Goal: Task Accomplishment & Management: Manage account settings

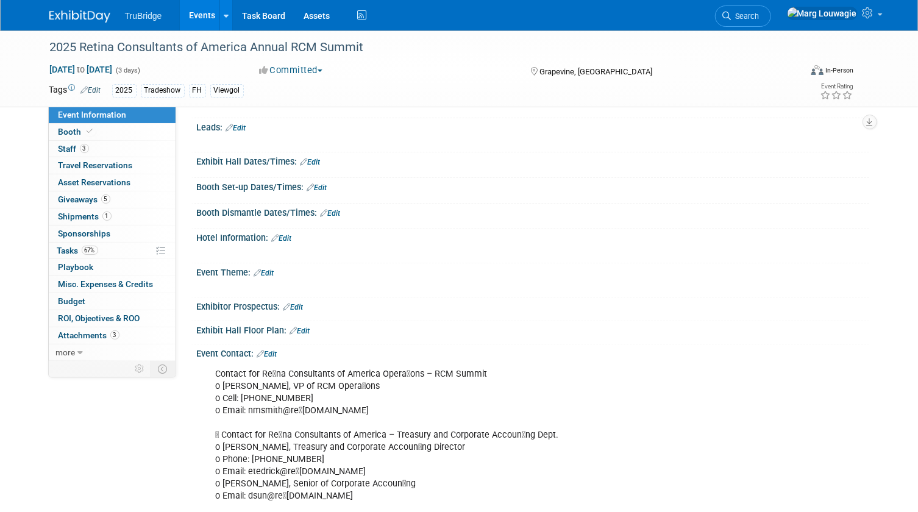
scroll to position [110, 0]
click at [87, 216] on span "Shipments 1" at bounding box center [84, 216] width 53 height 10
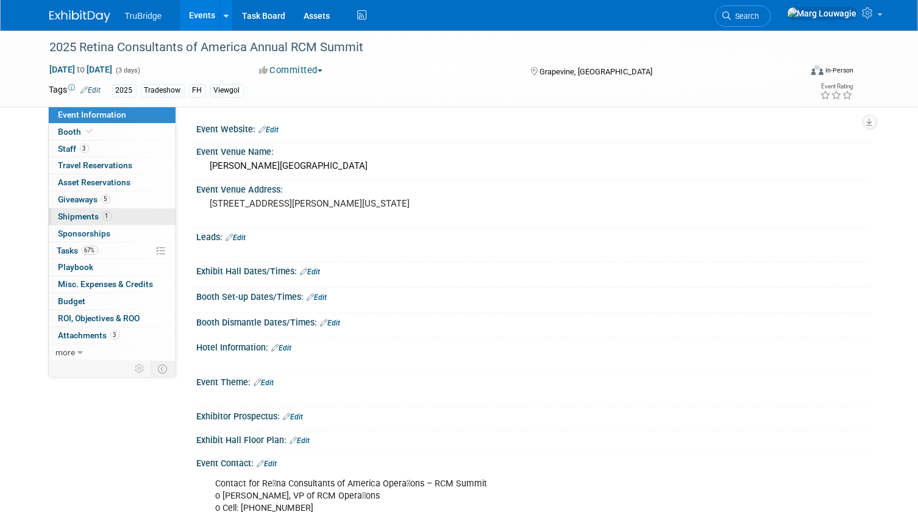
click at [87, 216] on span "Shipments 1" at bounding box center [84, 216] width 53 height 10
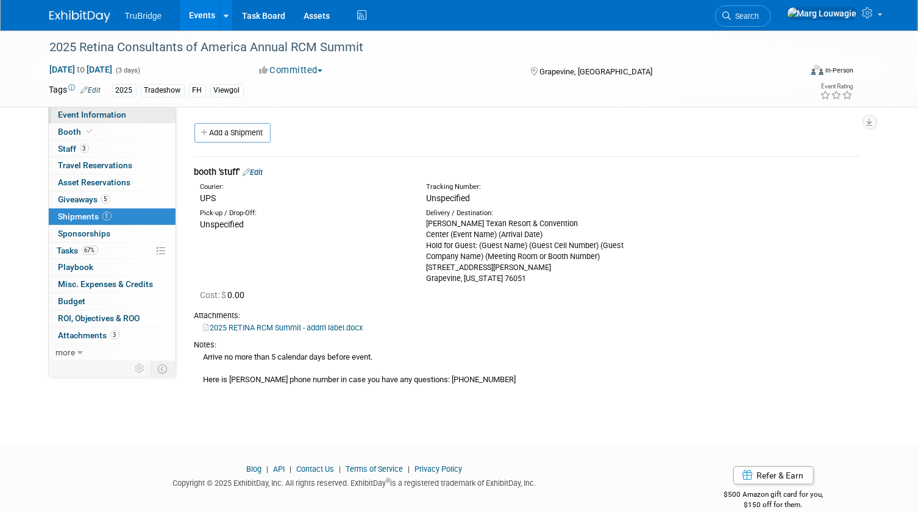
click at [105, 111] on span "Event Information" at bounding box center [92, 115] width 68 height 10
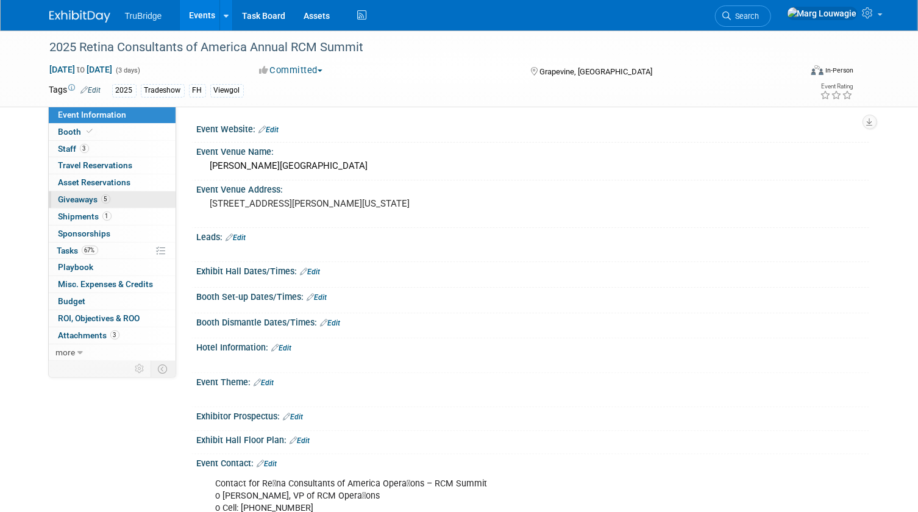
click at [84, 195] on span "Giveaways 5" at bounding box center [84, 199] width 52 height 10
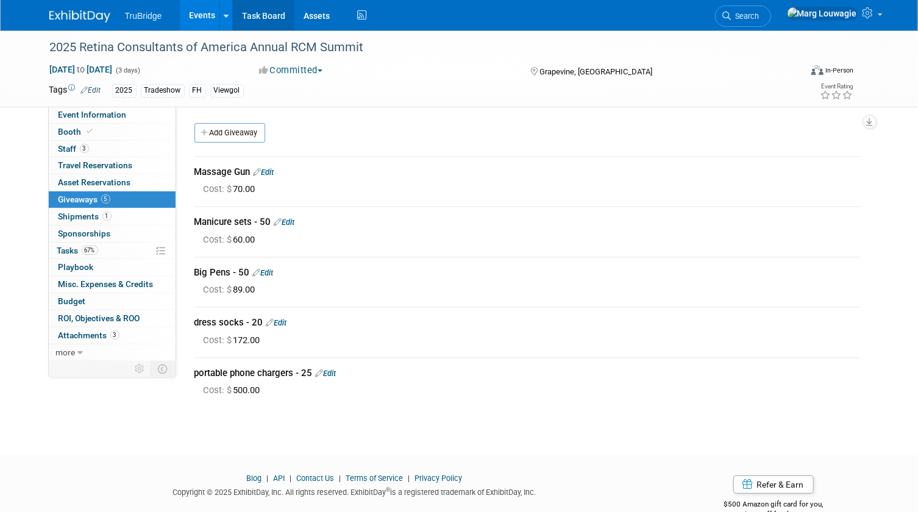
click at [262, 16] on link "Task Board" at bounding box center [264, 15] width 62 height 30
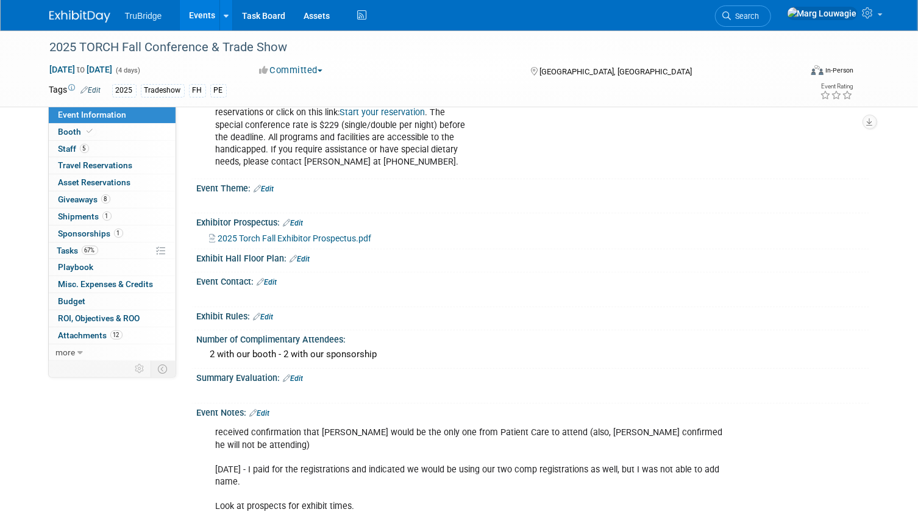
scroll to position [554, 0]
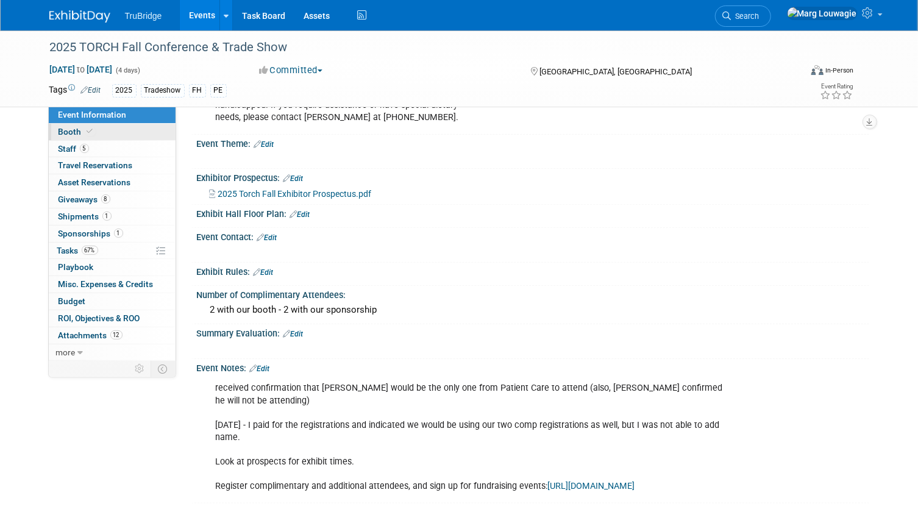
click at [122, 129] on link "Booth" at bounding box center [112, 132] width 127 height 16
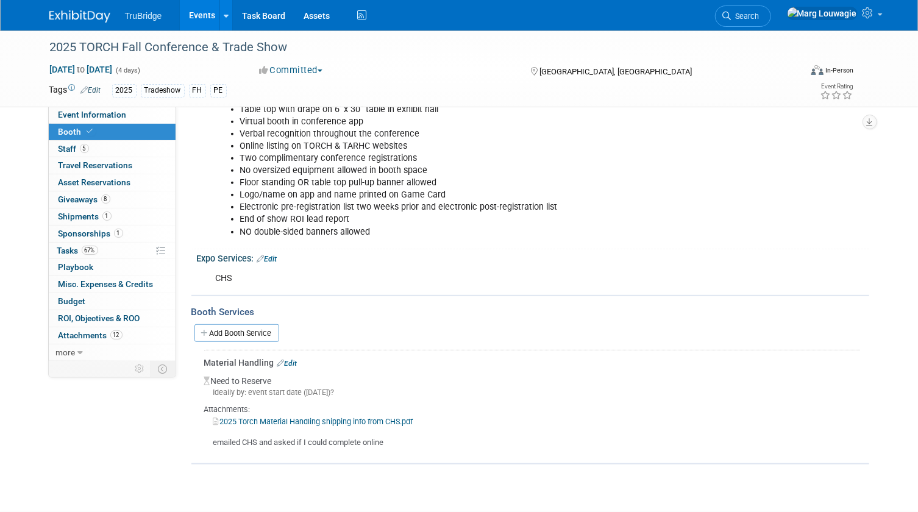
scroll to position [221, 0]
click at [320, 417] on link "2025 Torch Material Handling shipping info from CHS.pdf" at bounding box center [313, 419] width 200 height 9
click at [317, 417] on link "2025 Torch Material Handling shipping info from CHS.pdf" at bounding box center [313, 419] width 200 height 9
click at [345, 419] on link "2025 Torch Material Handling shipping info from CHS.pdf" at bounding box center [313, 419] width 200 height 9
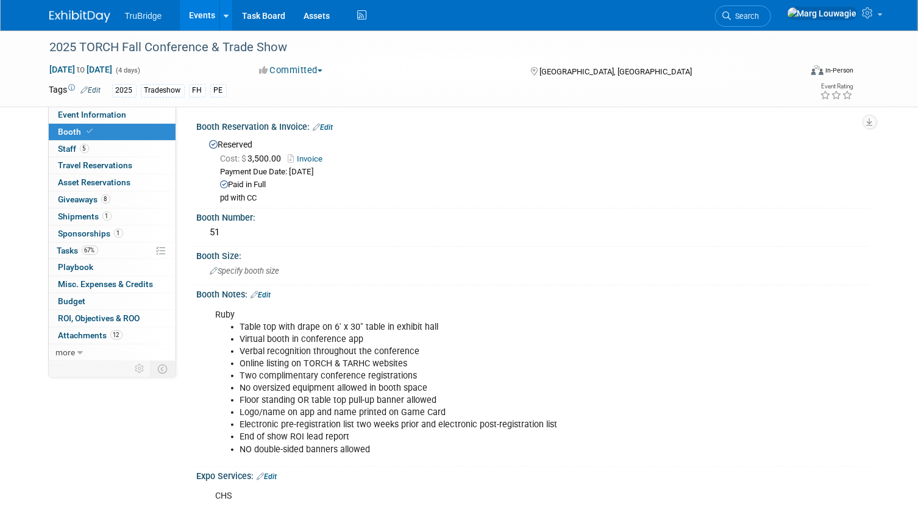
scroll to position [0, 0]
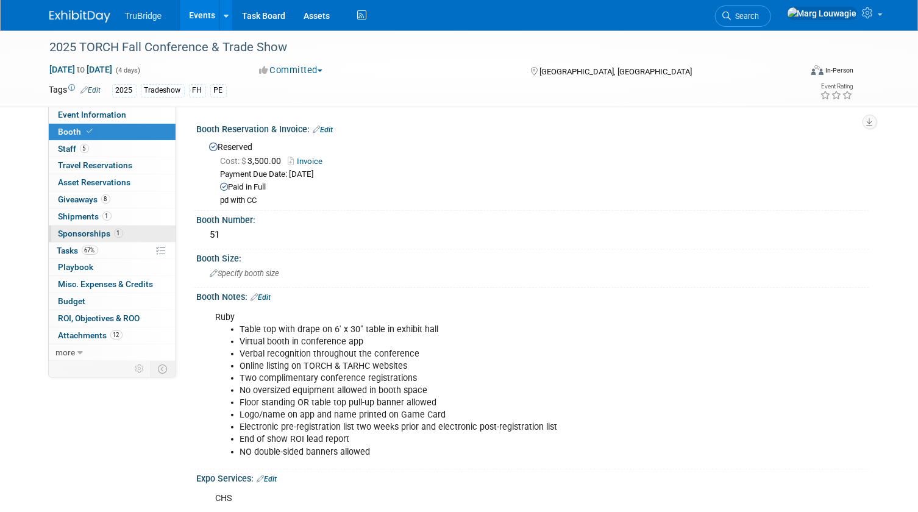
click at [96, 231] on span "Sponsorships 1" at bounding box center [90, 233] width 65 height 10
click at [0, 0] on div at bounding box center [0, 0] width 0 height 0
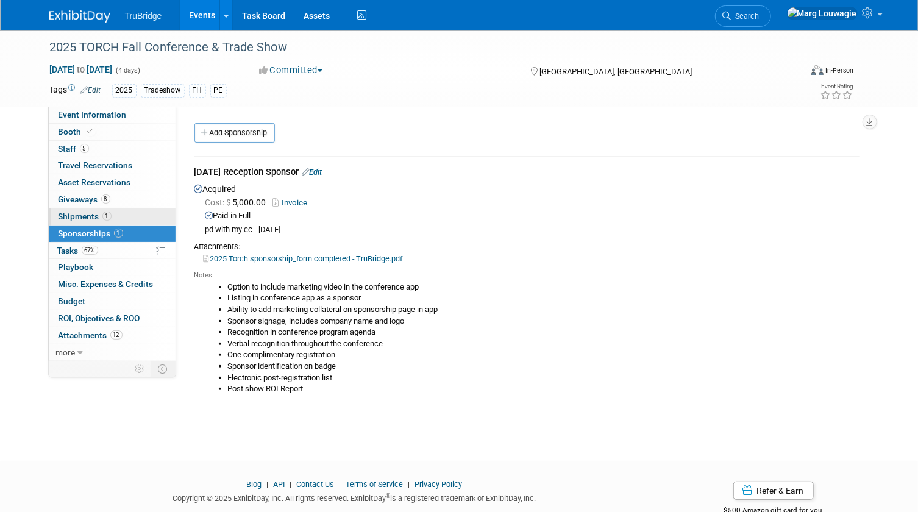
click at [85, 216] on span "Shipments 1" at bounding box center [84, 216] width 53 height 10
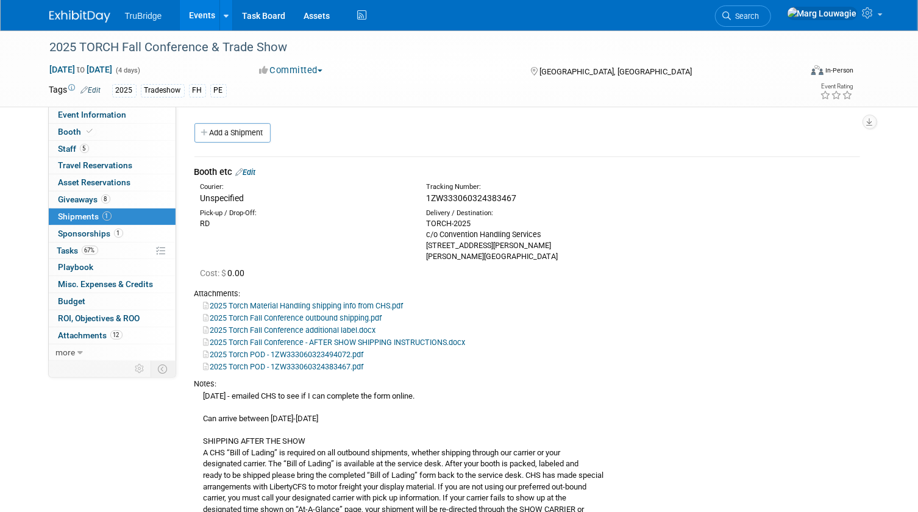
click at [335, 316] on link "2025 Torch Fall Conference outbound shipping.pdf" at bounding box center [292, 317] width 179 height 9
click at [96, 121] on link "Event Information" at bounding box center [112, 115] width 127 height 16
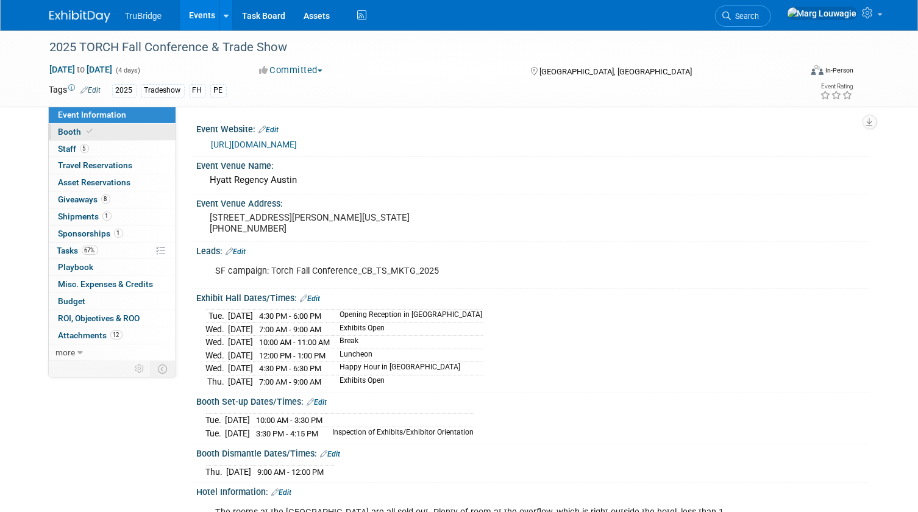
click at [107, 127] on link "Booth" at bounding box center [112, 132] width 127 height 16
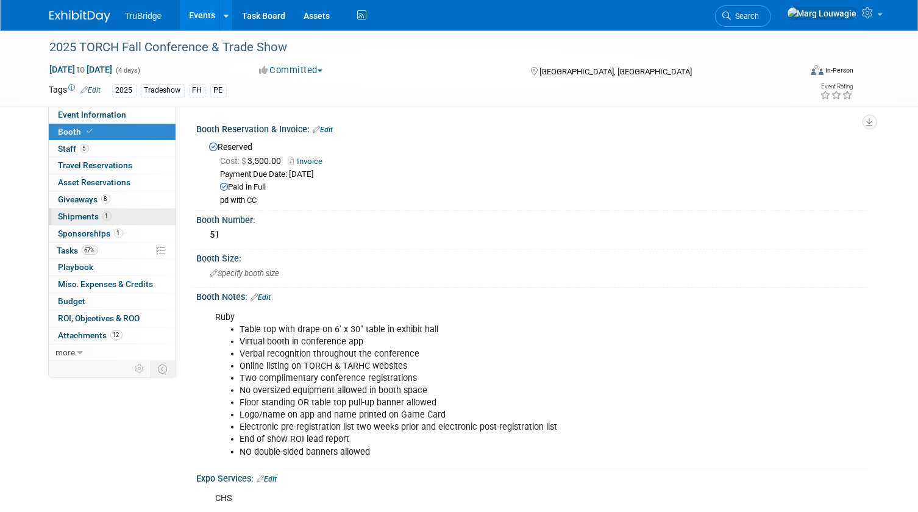
drag, startPoint x: 86, startPoint y: 214, endPoint x: 116, endPoint y: 207, distance: 31.2
click at [86, 214] on span "Shipments 1" at bounding box center [84, 216] width 53 height 10
click at [90, 212] on span "Shipments 1" at bounding box center [84, 216] width 53 height 10
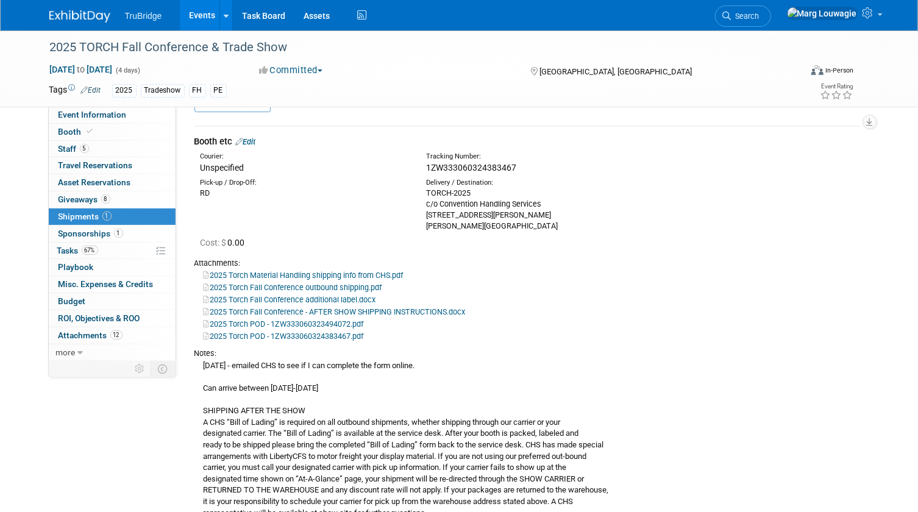
scroll to position [55, 0]
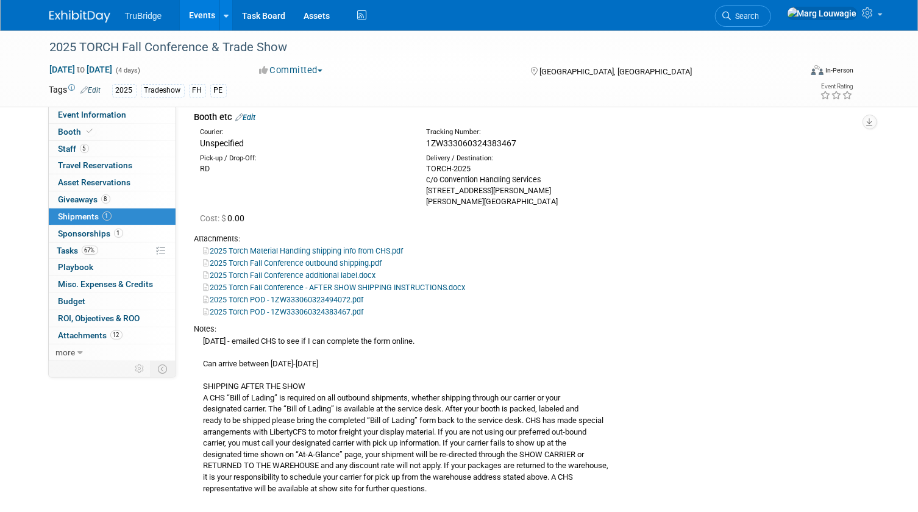
click at [320, 296] on link "2025 Torch POD - 1ZW333060323494072.pdf" at bounding box center [283, 299] width 160 height 9
click at [282, 310] on link "2025 Torch POD - 1ZW333060324383467.pdf" at bounding box center [283, 311] width 160 height 9
drag, startPoint x: 97, startPoint y: 129, endPoint x: 107, endPoint y: 132, distance: 9.8
click at [97, 129] on link "Booth" at bounding box center [112, 132] width 127 height 16
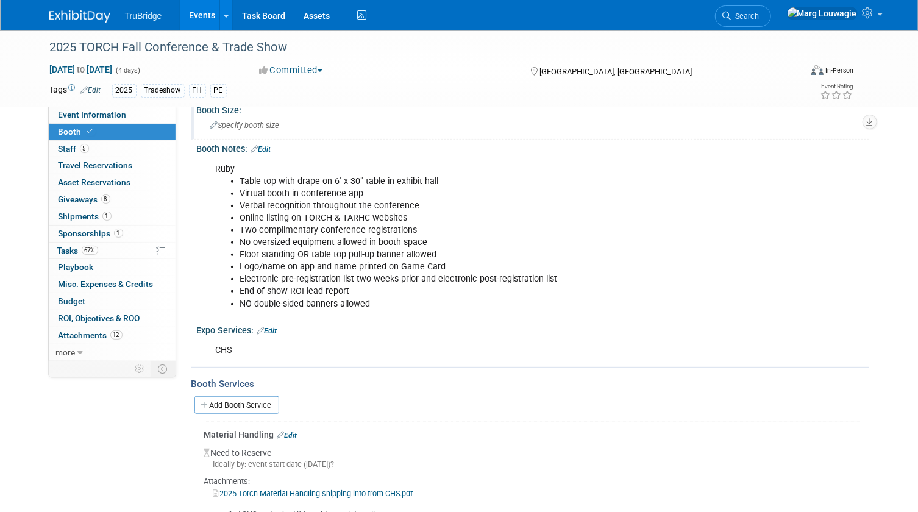
scroll to position [302, 0]
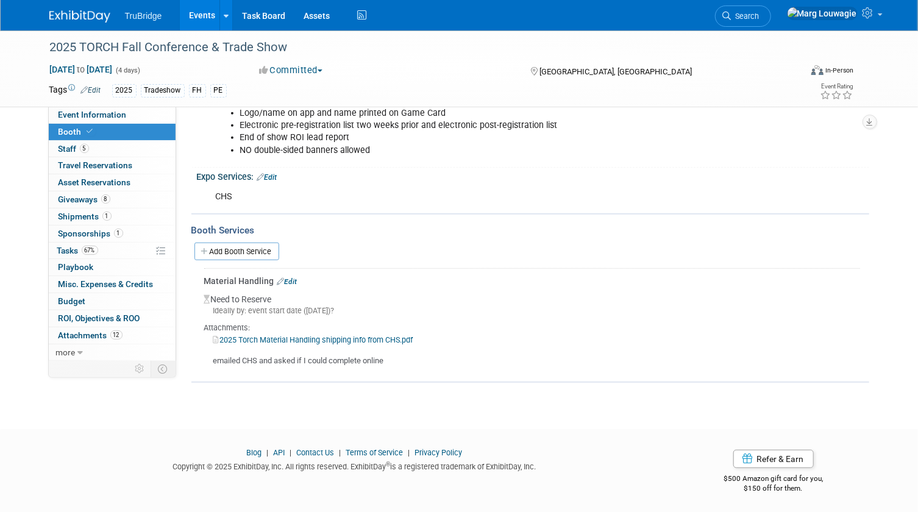
click at [295, 277] on link "Edit" at bounding box center [287, 281] width 20 height 9
click at [0, 0] on div at bounding box center [0, 0] width 0 height 0
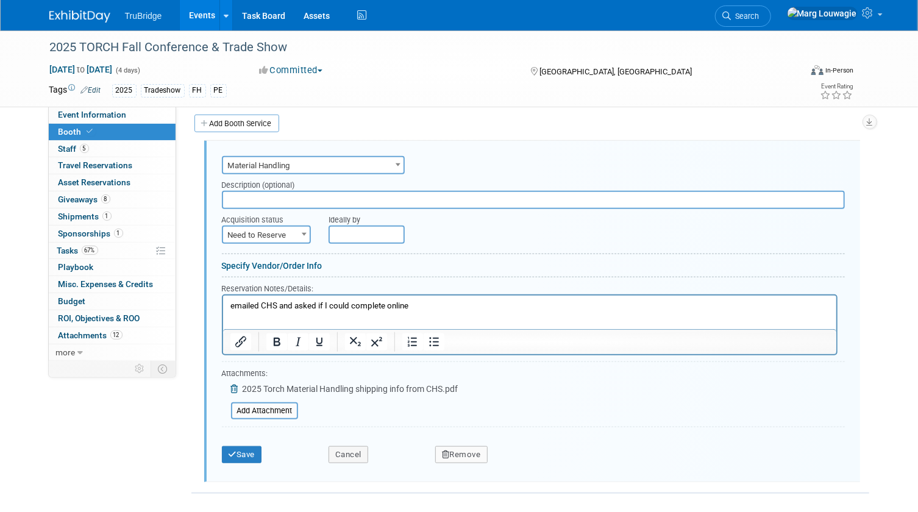
scroll to position [0, 0]
click at [298, 232] on span at bounding box center [304, 234] width 12 height 16
select select "2"
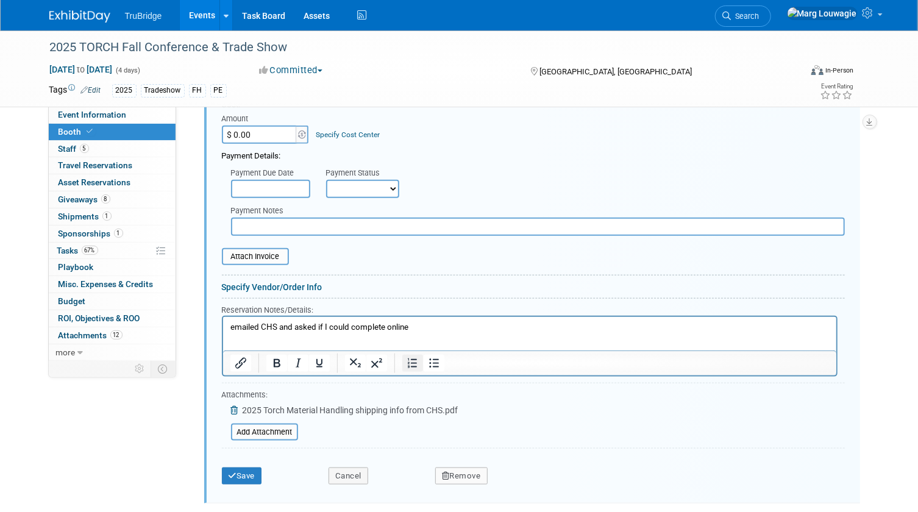
scroll to position [596, 0]
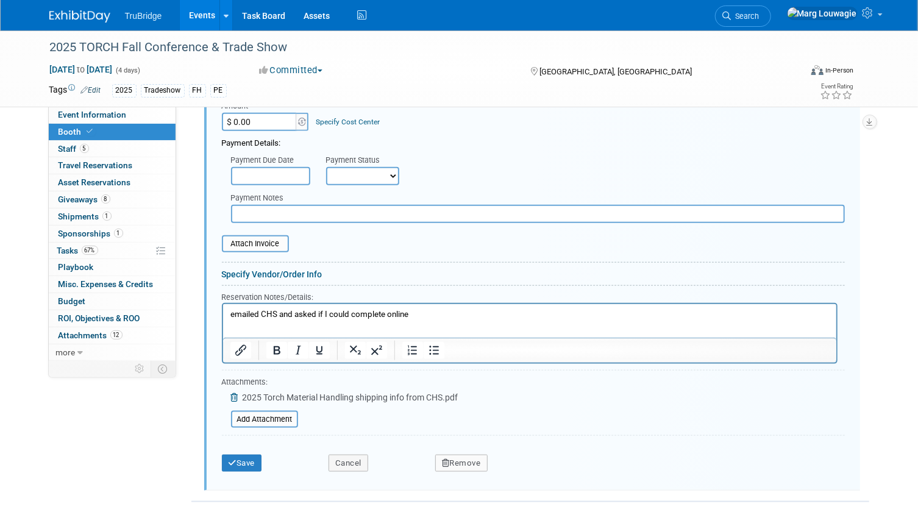
click at [438, 312] on p "emailed CHS and asked if I could complete online" at bounding box center [529, 314] width 599 height 12
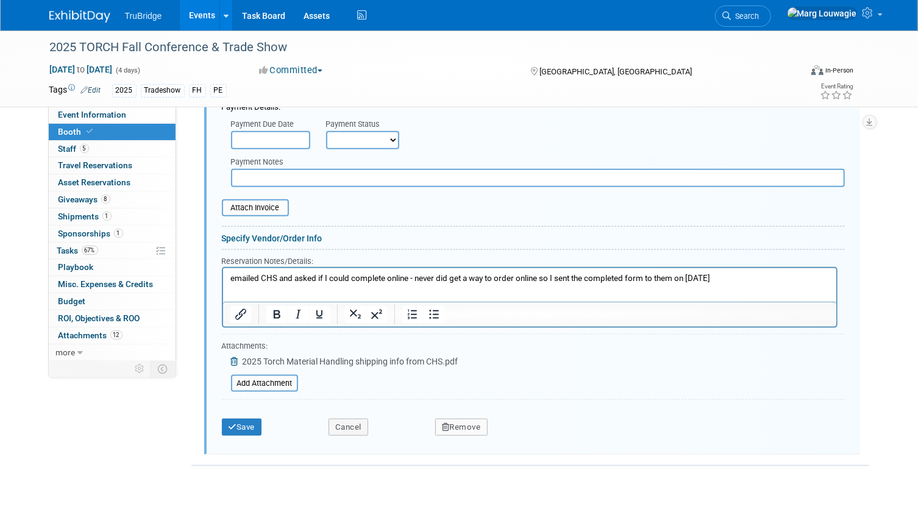
scroll to position [651, 0]
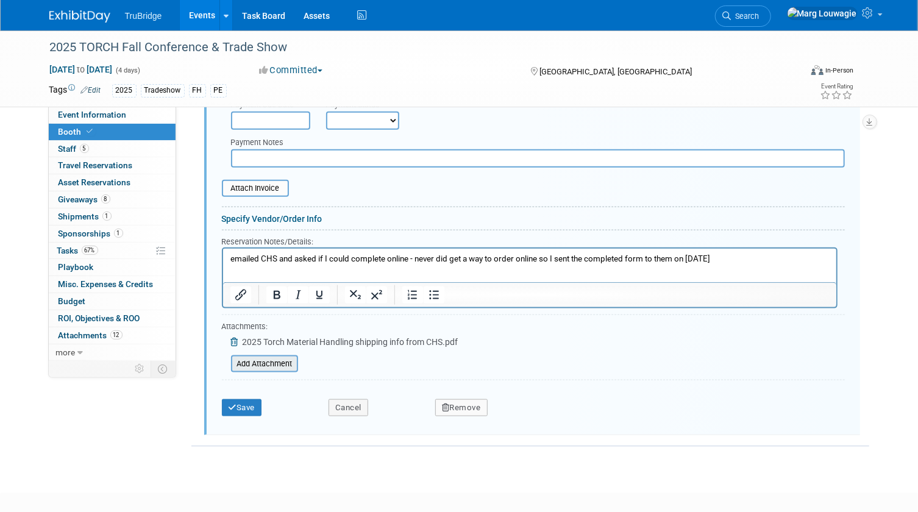
click at [281, 359] on input "file" at bounding box center [224, 363] width 145 height 15
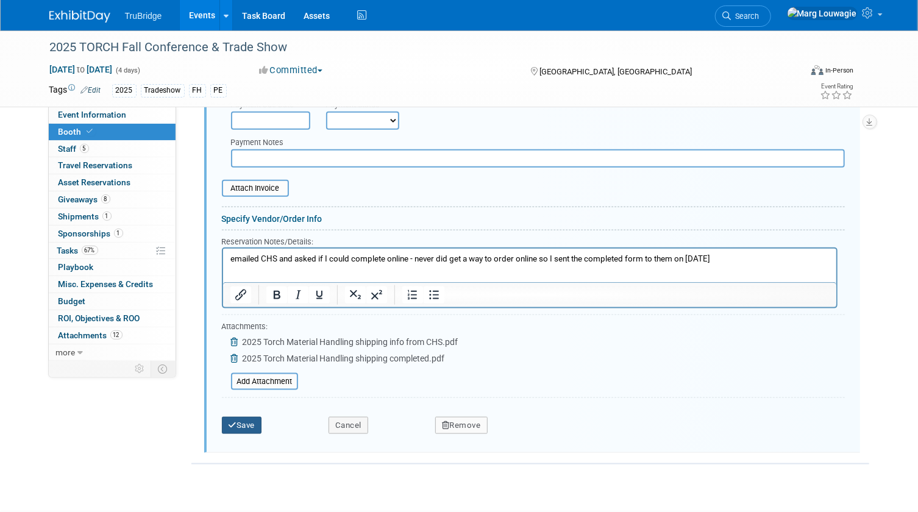
click at [251, 417] on button "Save" at bounding box center [242, 425] width 40 height 17
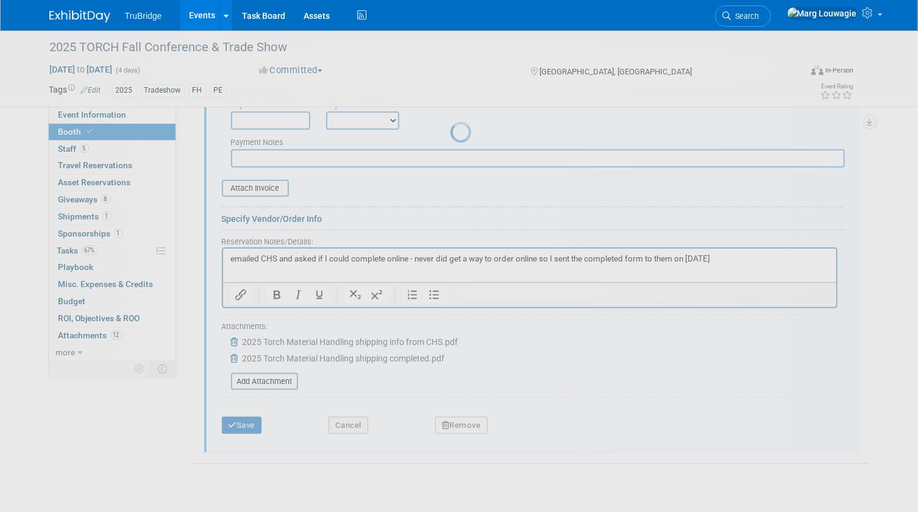
scroll to position [317, 0]
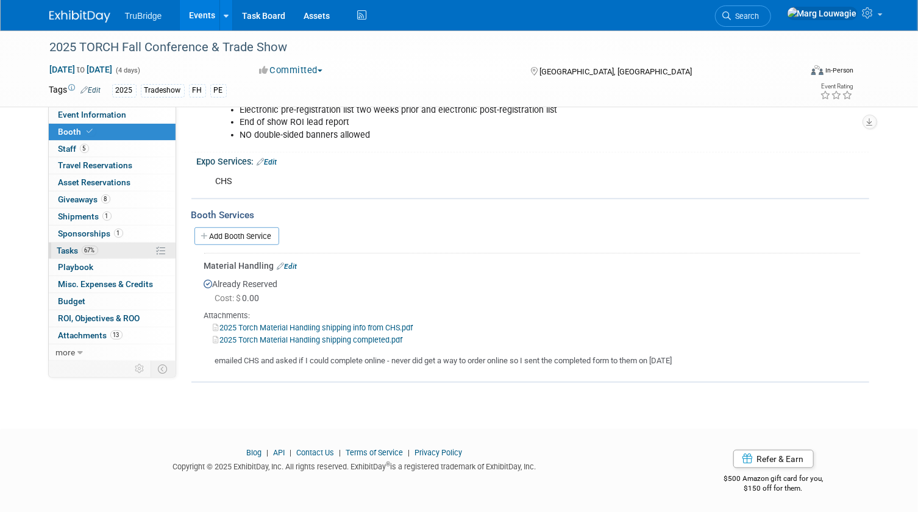
drag, startPoint x: 63, startPoint y: 250, endPoint x: 85, endPoint y: 241, distance: 24.1
click at [63, 250] on span "Tasks 67%" at bounding box center [77, 251] width 41 height 10
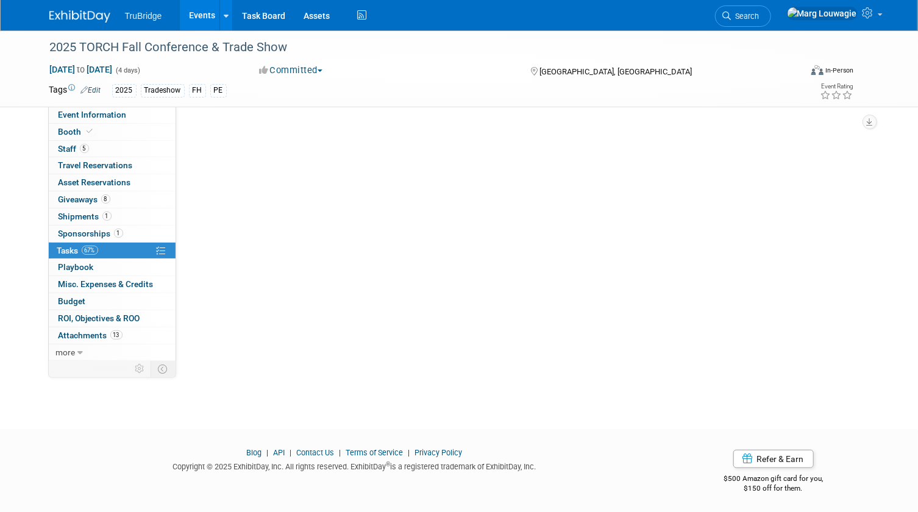
scroll to position [0, 0]
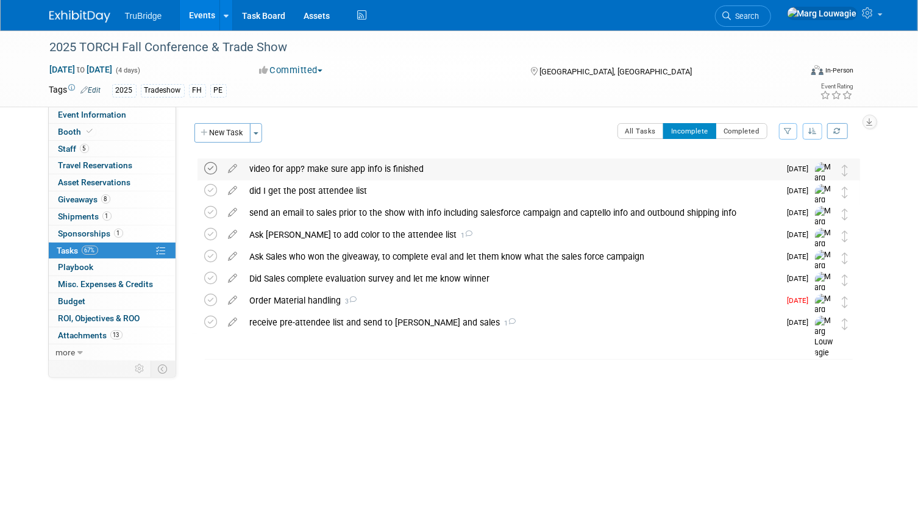
click at [211, 166] on icon at bounding box center [211, 168] width 13 height 13
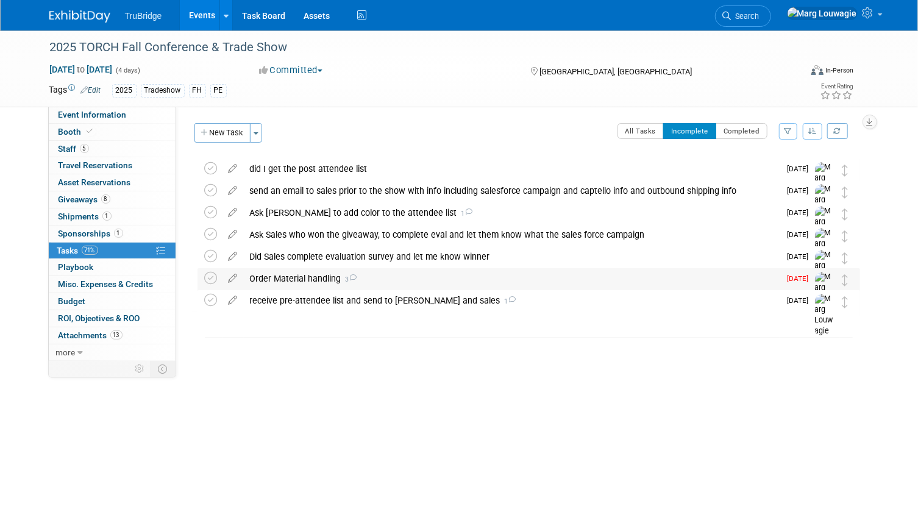
click at [330, 277] on div "Order Material handling 3" at bounding box center [512, 278] width 536 height 21
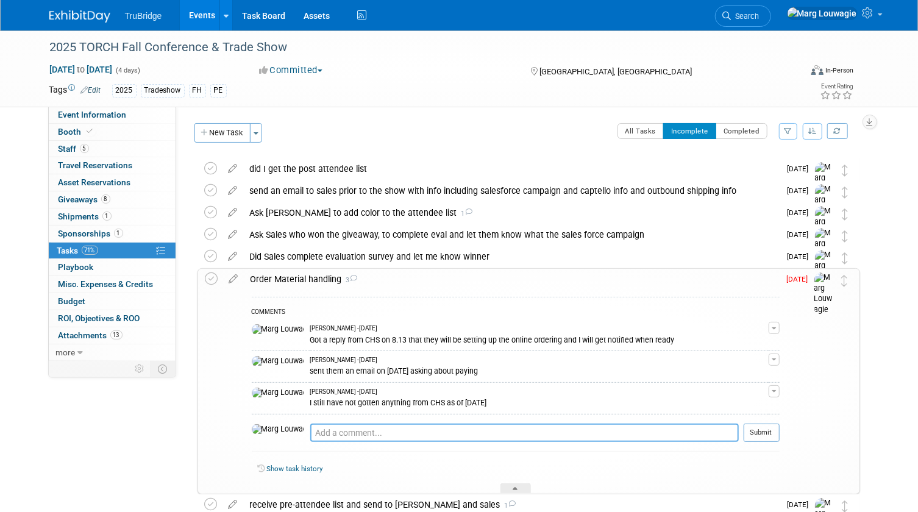
click at [357, 432] on textarea at bounding box center [524, 432] width 428 height 18
type textarea "sent the app on 8.25.25"
click at [758, 431] on button "Submit" at bounding box center [761, 432] width 36 height 18
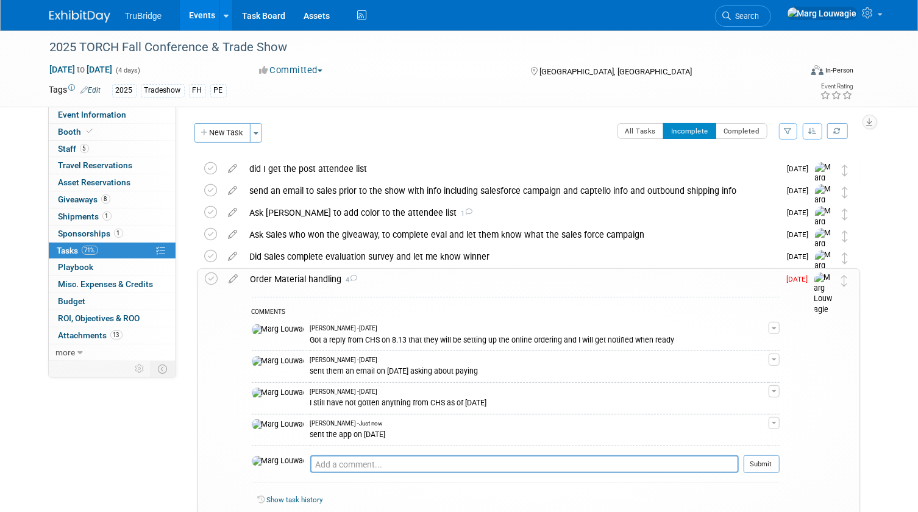
click at [311, 279] on div "Order Material handling 4" at bounding box center [511, 279] width 535 height 21
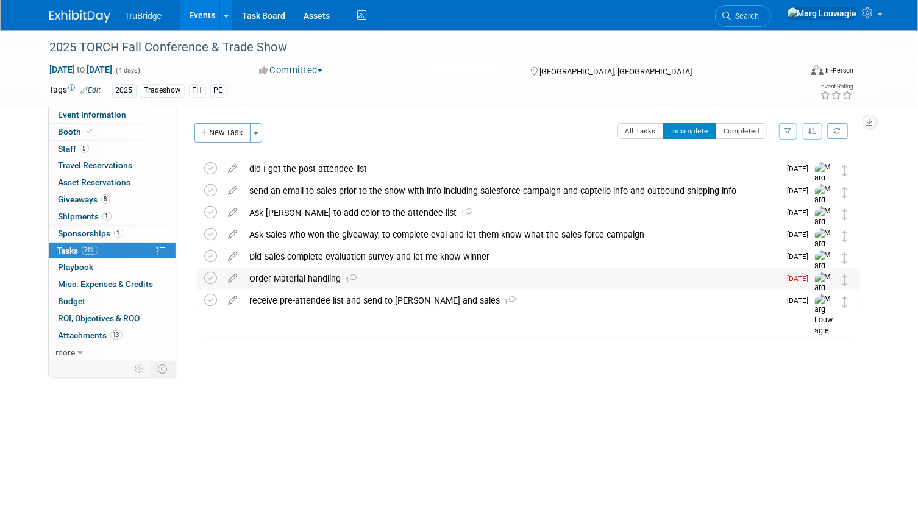
click at [267, 280] on div "Order Material handling 4" at bounding box center [512, 278] width 536 height 21
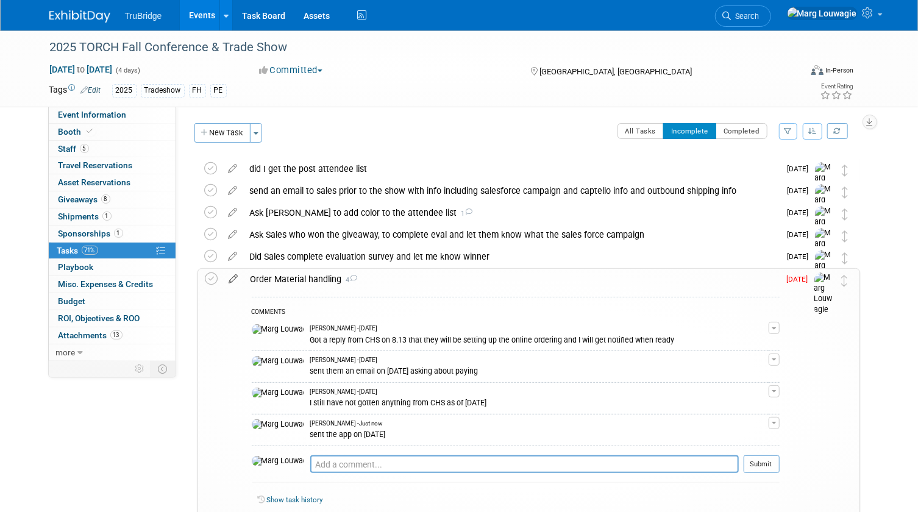
click at [233, 277] on icon at bounding box center [233, 276] width 21 height 15
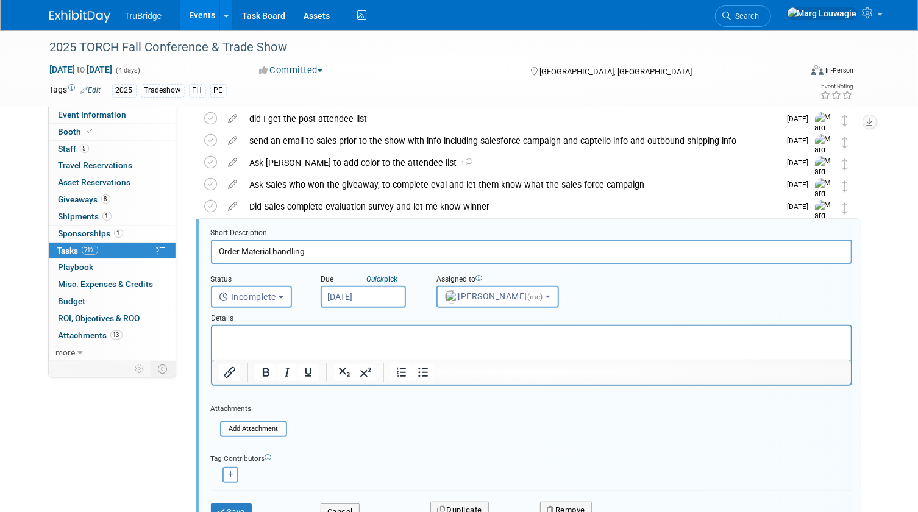
scroll to position [90, 0]
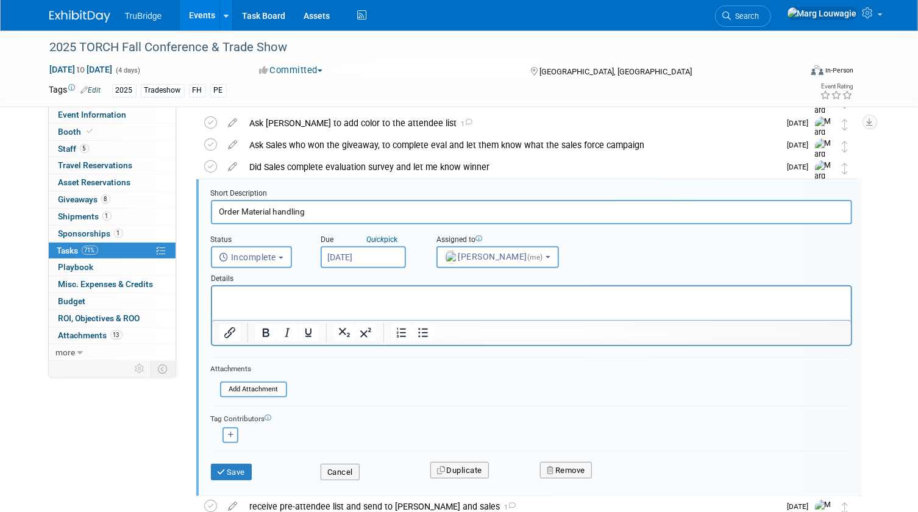
click at [345, 213] on input "Order Material handling" at bounding box center [531, 212] width 641 height 24
type input "Order Material handling - did they call for payment?"
click at [347, 253] on input "Aug 22, 2025" at bounding box center [362, 257] width 85 height 22
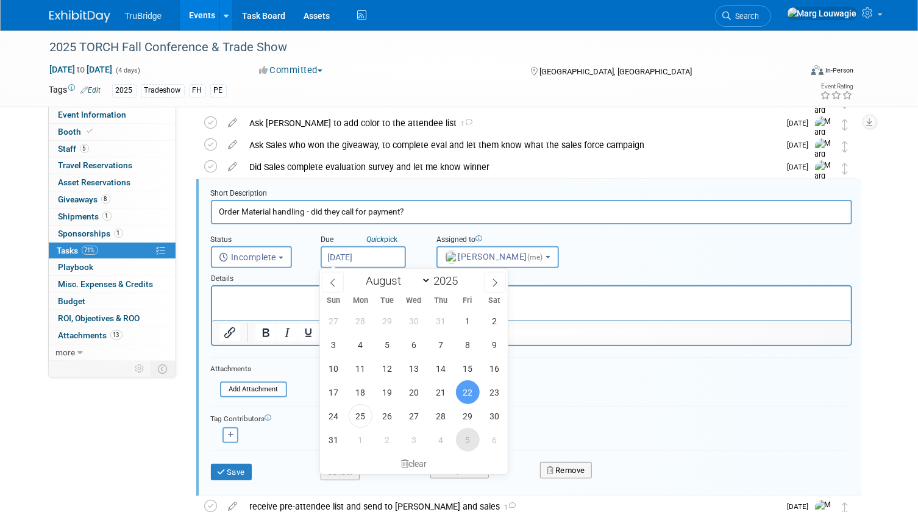
click at [467, 443] on span "5" at bounding box center [468, 440] width 24 height 24
type input "Sep 5, 2025"
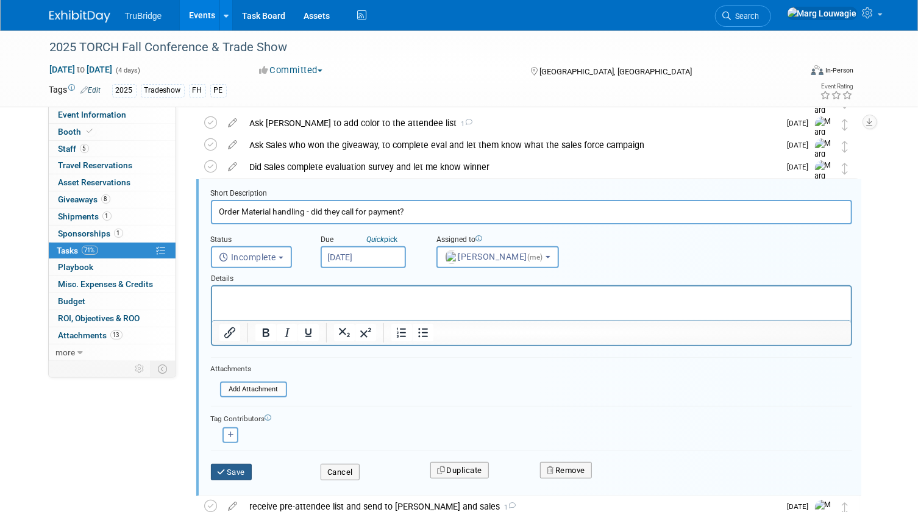
click at [227, 465] on button "Save" at bounding box center [231, 472] width 41 height 17
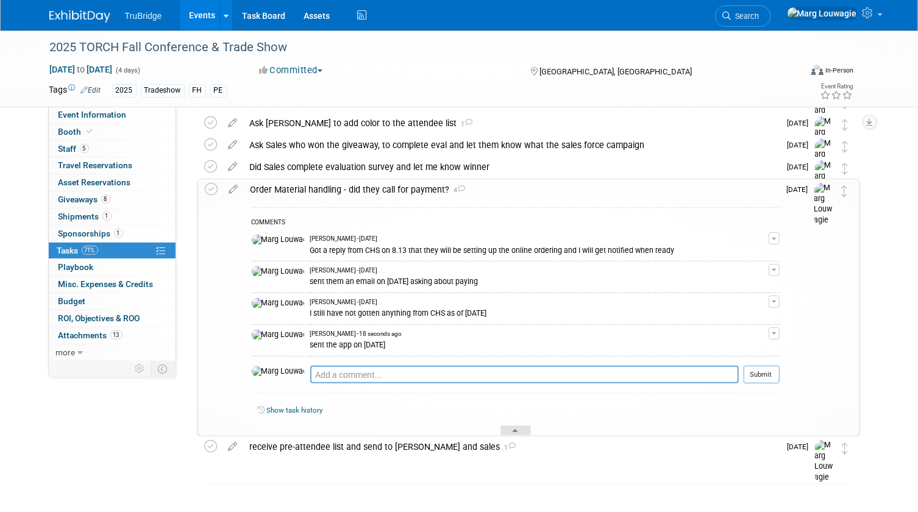
click at [522, 431] on div at bounding box center [515, 430] width 30 height 10
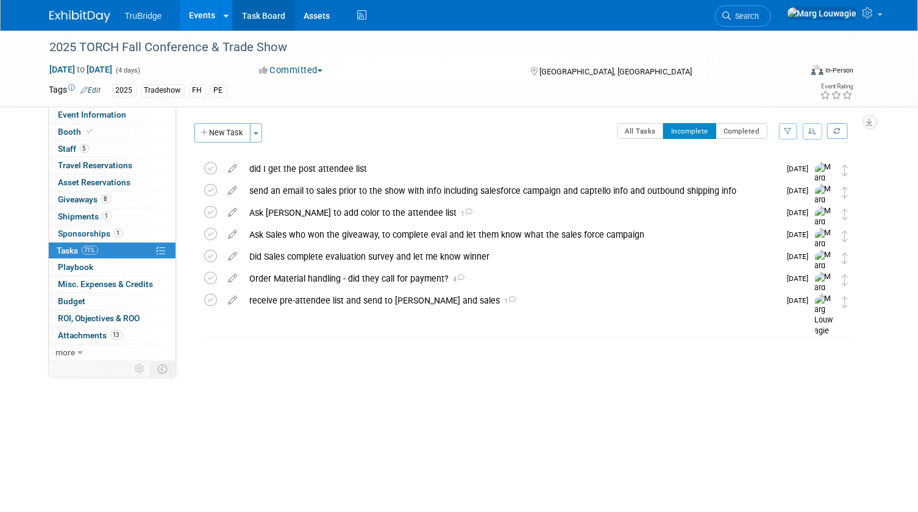
click at [266, 12] on link "Task Board" at bounding box center [264, 15] width 62 height 30
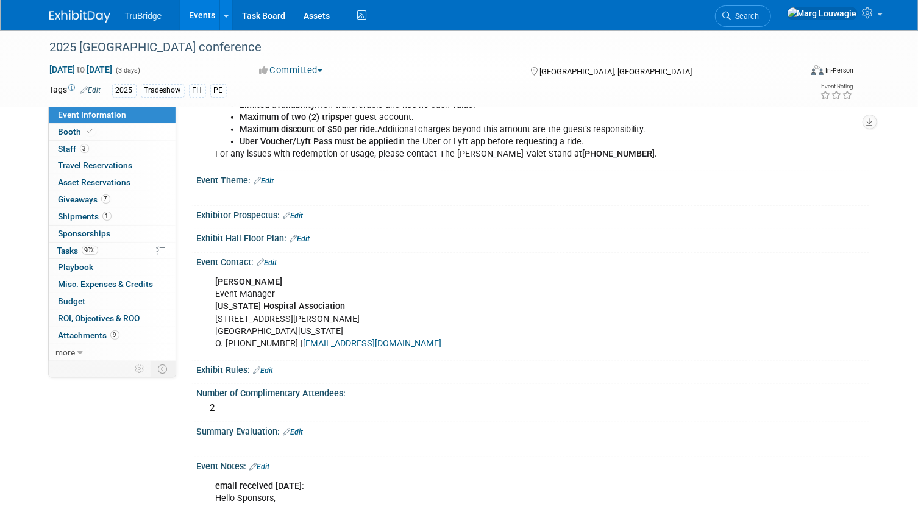
scroll to position [664, 0]
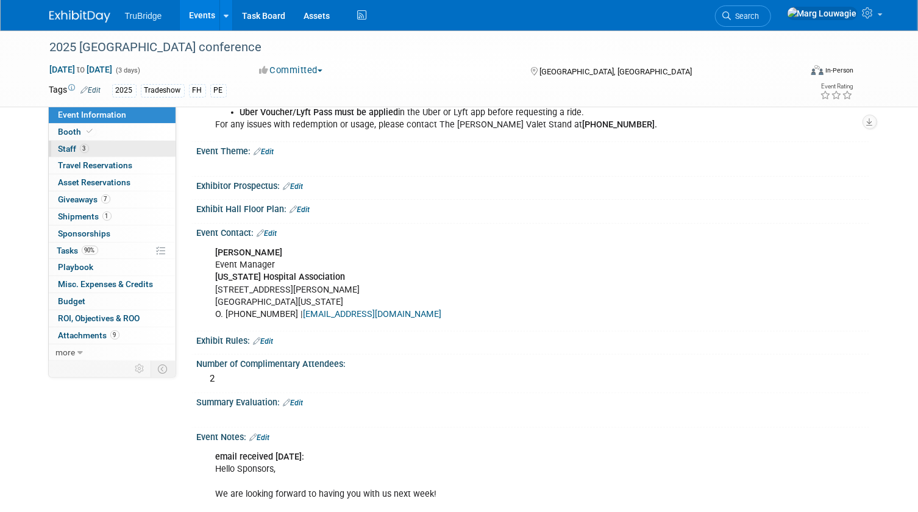
click at [116, 152] on link "3 Staff 3" at bounding box center [112, 149] width 127 height 16
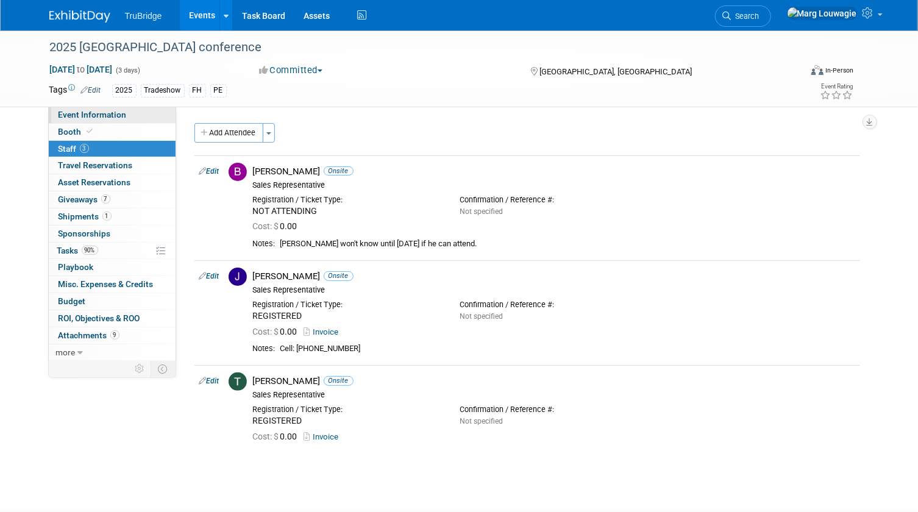
drag, startPoint x: 95, startPoint y: 115, endPoint x: 106, endPoint y: 110, distance: 12.0
click at [95, 115] on span "Event Information" at bounding box center [92, 115] width 68 height 10
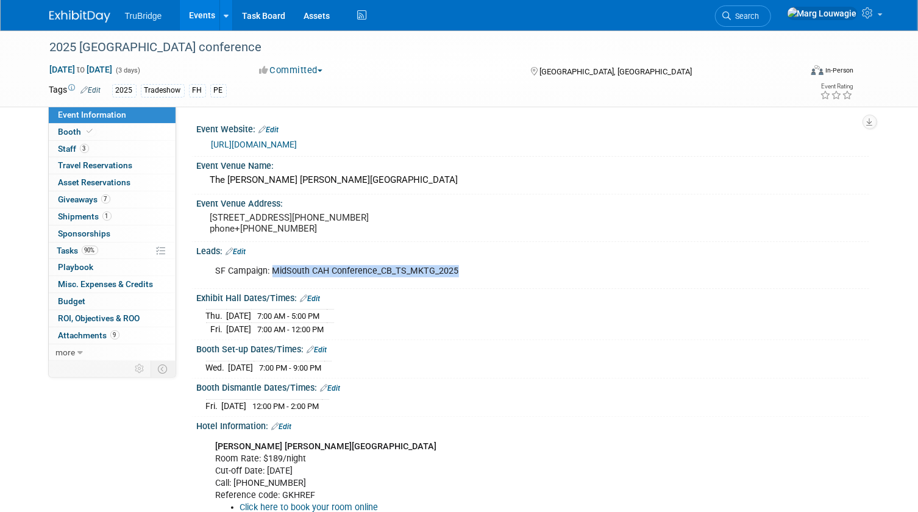
drag, startPoint x: 459, startPoint y: 279, endPoint x: 271, endPoint y: 280, distance: 187.6
click at [271, 280] on div "SF Campaign: MidSouth CAH Conference_CB_TS_MKTG_2025" at bounding box center [472, 271] width 531 height 24
drag, startPoint x: 271, startPoint y: 280, endPoint x: 283, endPoint y: 280, distance: 11.6
copy div "MidSouth CAH Conference_CB_TS_MKTG_2025"
click at [664, 330] on div "Thu. Aug 21, 2025 7:00 AM - 5:00 PM Fri. Aug 22, 2025 7:00 AM - 12:00 PM" at bounding box center [533, 320] width 654 height 29
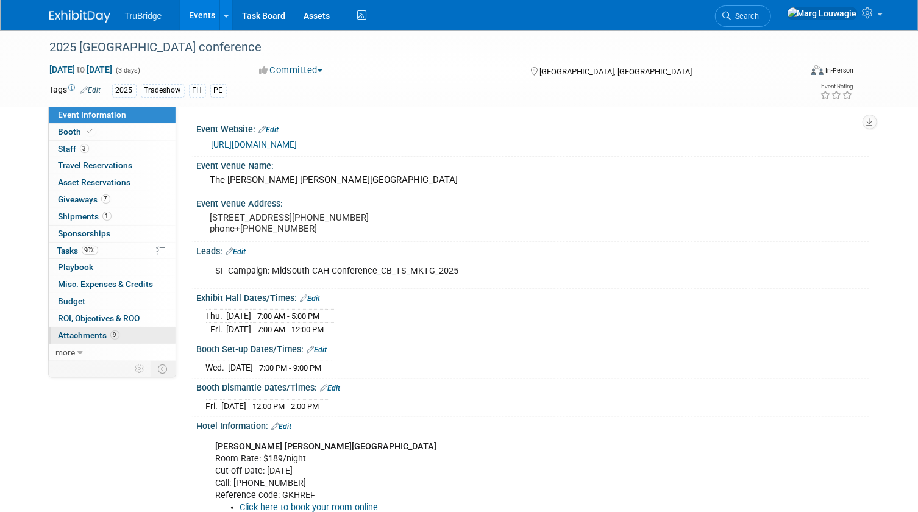
click at [94, 332] on span "Attachments 9" at bounding box center [88, 335] width 61 height 10
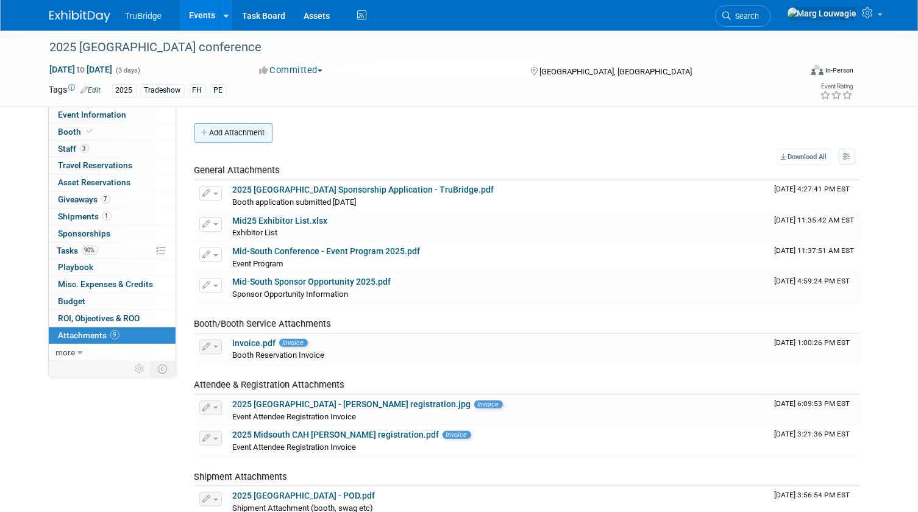
click at [256, 131] on button "Add Attachment" at bounding box center [233, 132] width 78 height 19
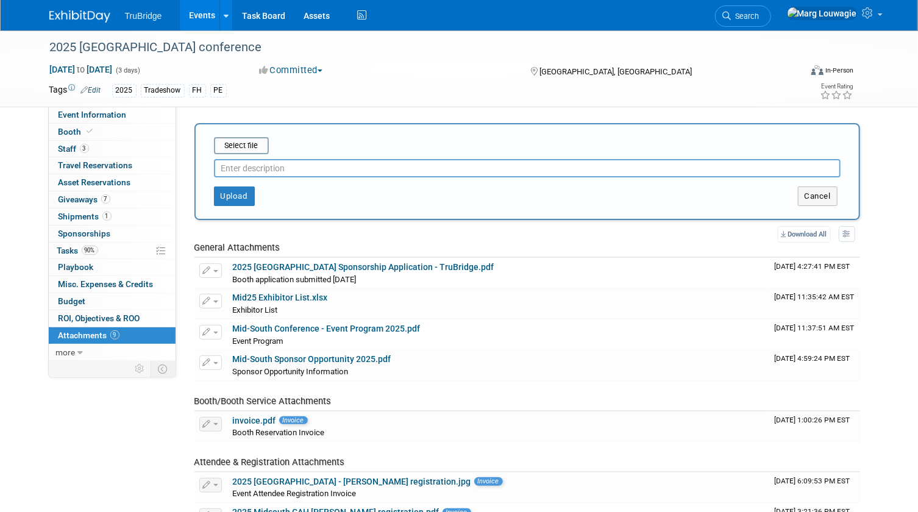
click at [274, 168] on input "text" at bounding box center [527, 168] width 626 height 18
type input "Lead Scans - Captello"
click at [239, 146] on input "file" at bounding box center [194, 145] width 145 height 15
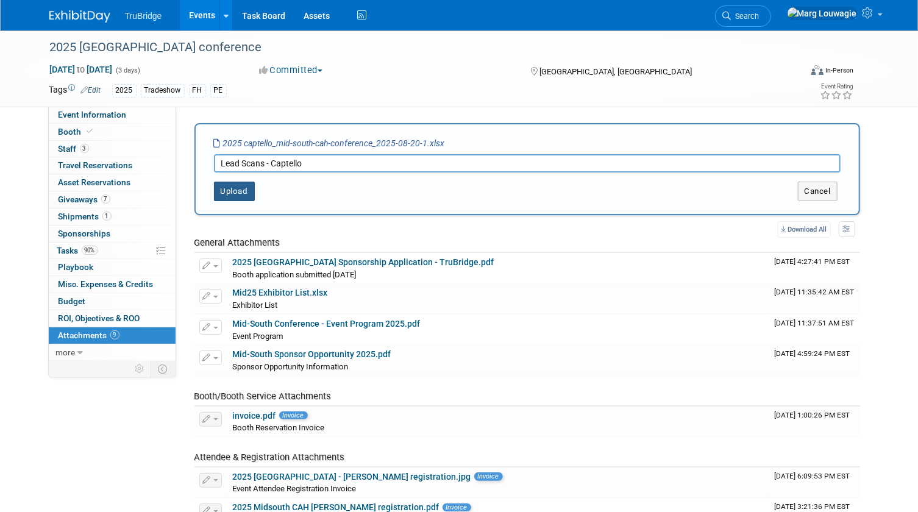
click at [236, 193] on button "Upload" at bounding box center [234, 191] width 41 height 19
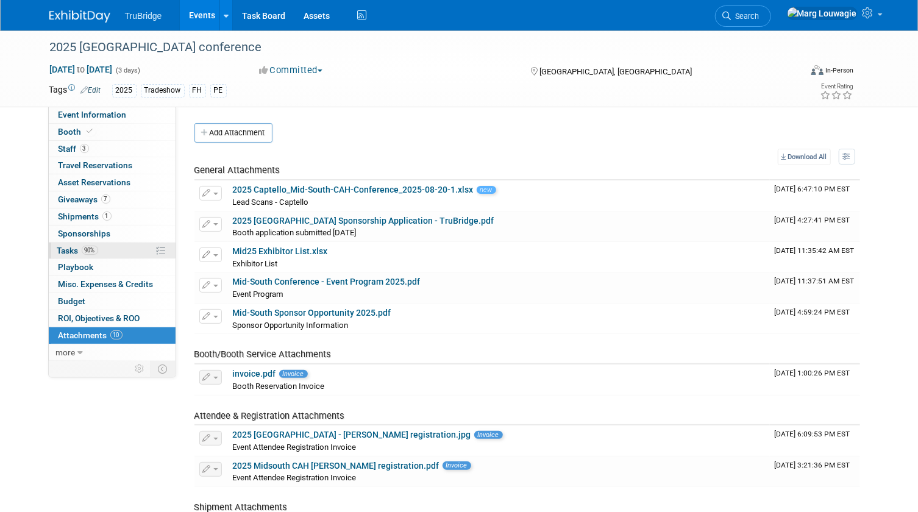
click at [60, 252] on span "Tasks 90%" at bounding box center [77, 251] width 41 height 10
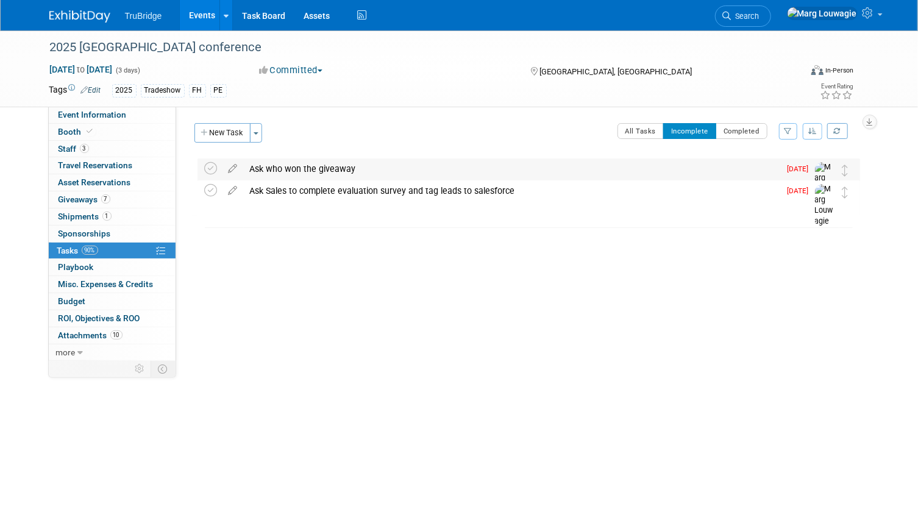
click at [317, 164] on div "Ask who won the giveaway" at bounding box center [512, 168] width 536 height 21
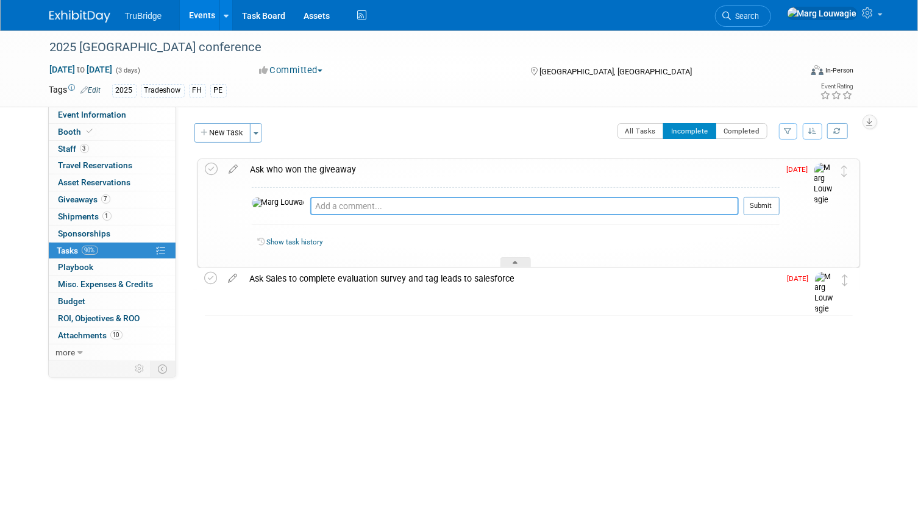
click at [353, 204] on textarea at bounding box center [524, 206] width 428 height 18
type textarea "sent email 8.25.25"
click at [763, 201] on button "Submit" at bounding box center [761, 206] width 36 height 18
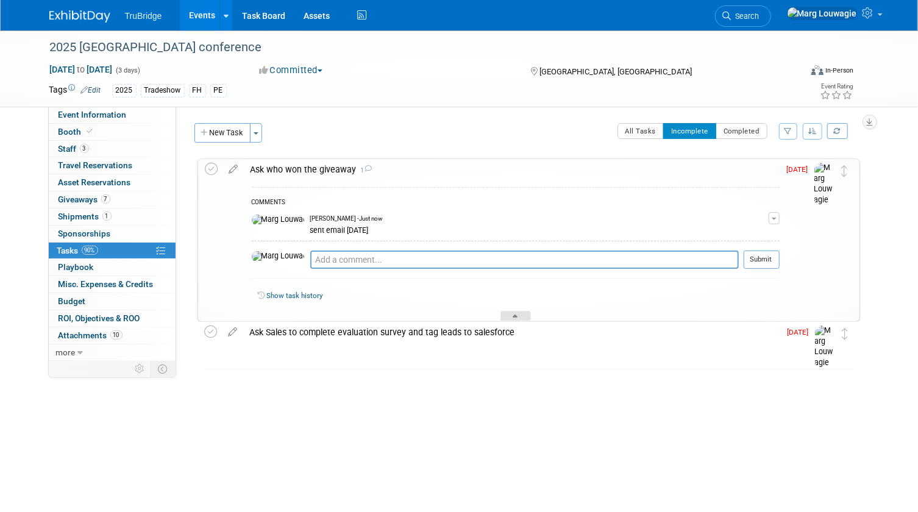
click at [509, 311] on div at bounding box center [515, 316] width 30 height 10
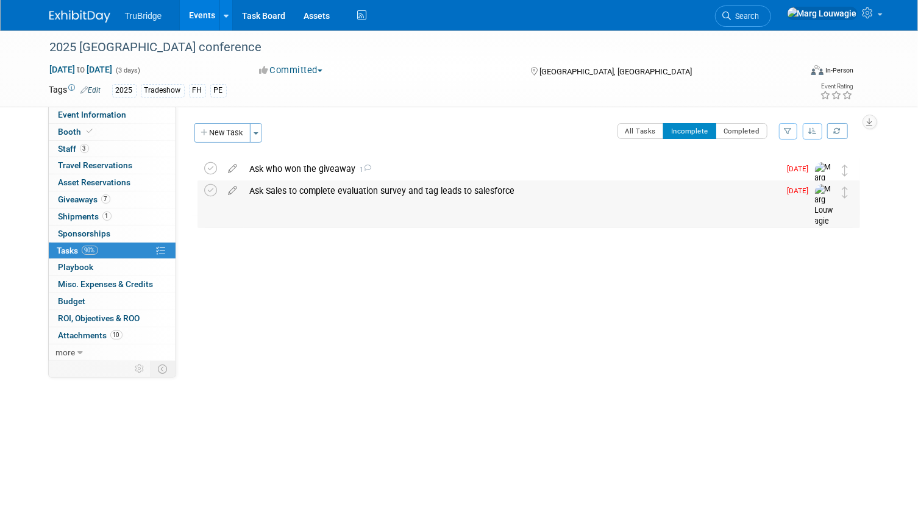
click at [305, 187] on div "Ask Sales to complete evaluation survey and tag leads to salesforce" at bounding box center [512, 190] width 536 height 21
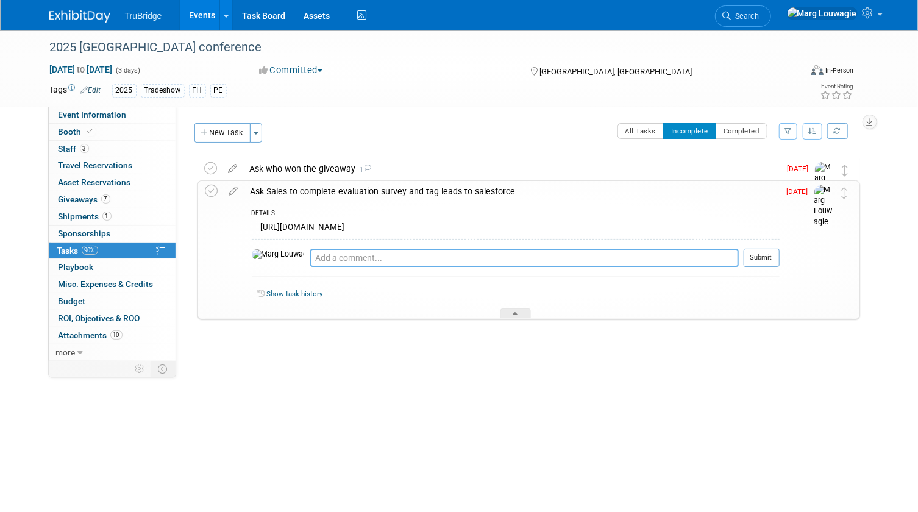
click at [353, 254] on textarea at bounding box center [524, 258] width 428 height 18
type textarea "sent email 8.25.25"
click at [755, 250] on button "Submit" at bounding box center [761, 258] width 36 height 18
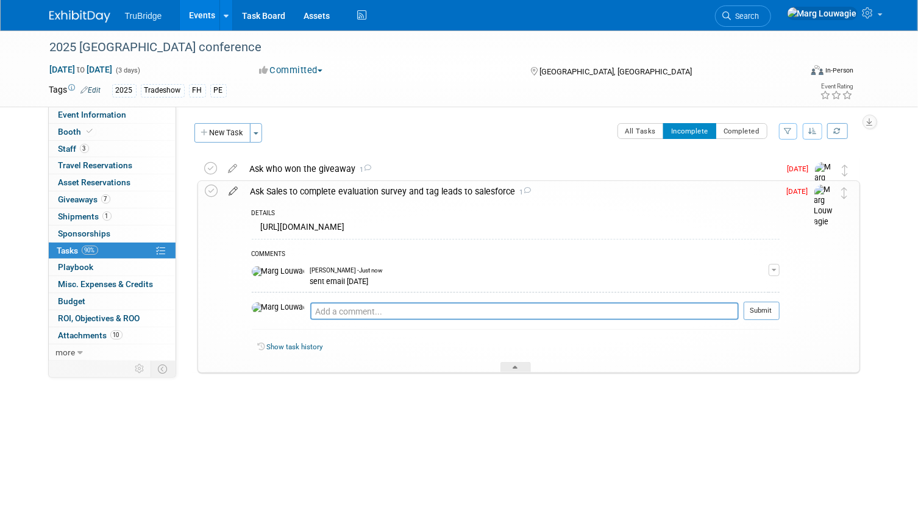
click at [231, 189] on icon at bounding box center [233, 188] width 21 height 15
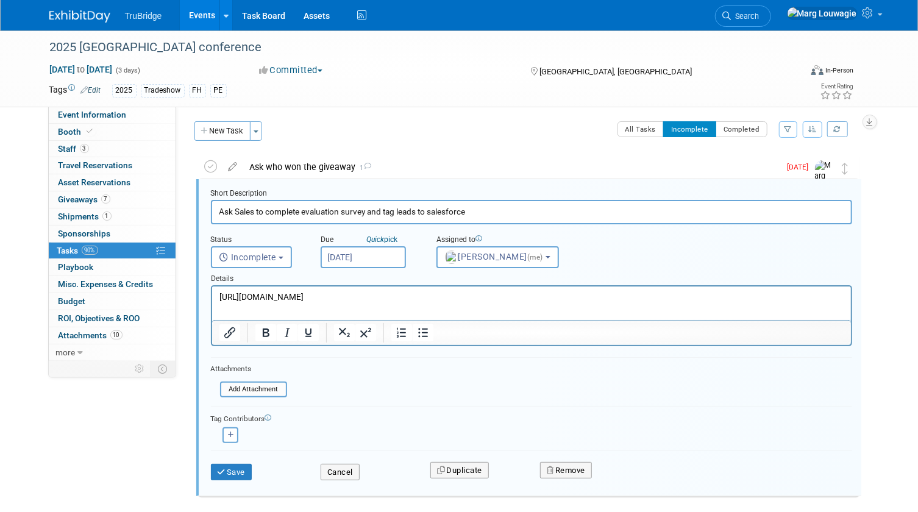
click at [353, 256] on input "Aug 25, 2025" at bounding box center [362, 257] width 85 height 22
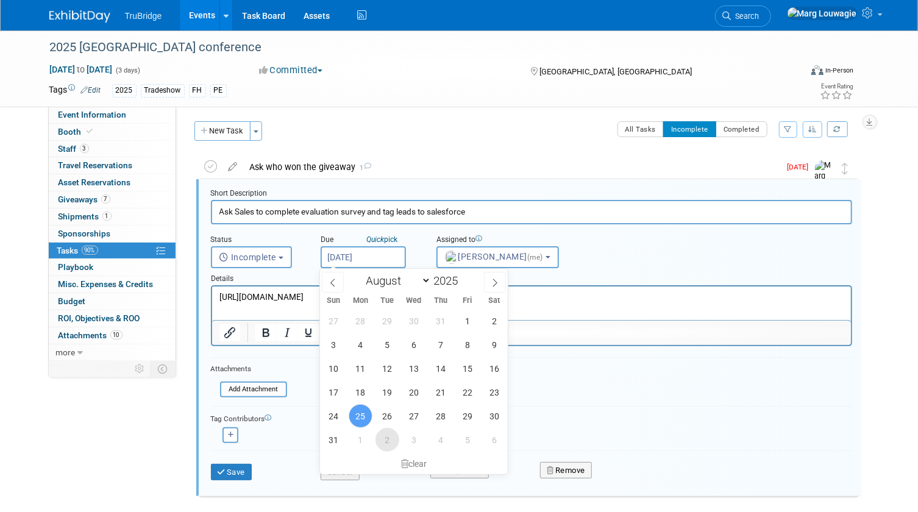
click at [378, 439] on span "2" at bounding box center [387, 440] width 24 height 24
type input "Sep 2, 2025"
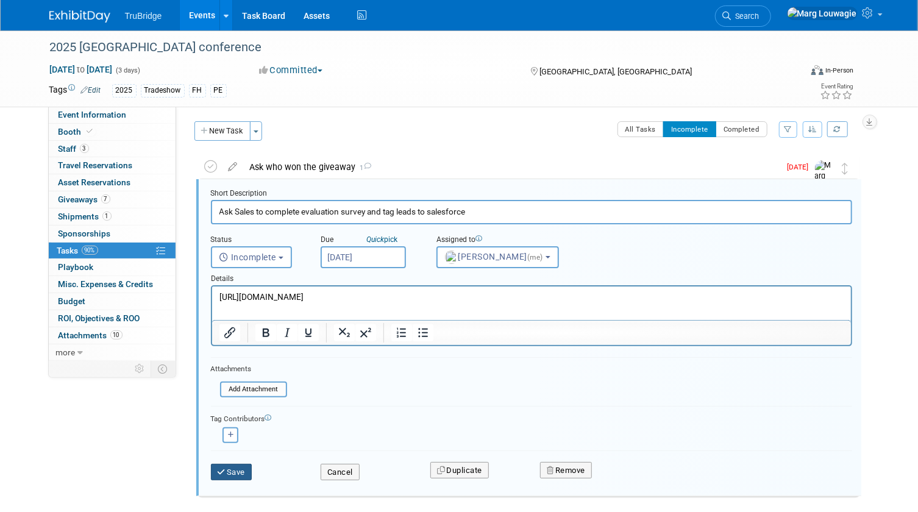
click at [232, 472] on button "Save" at bounding box center [231, 472] width 41 height 17
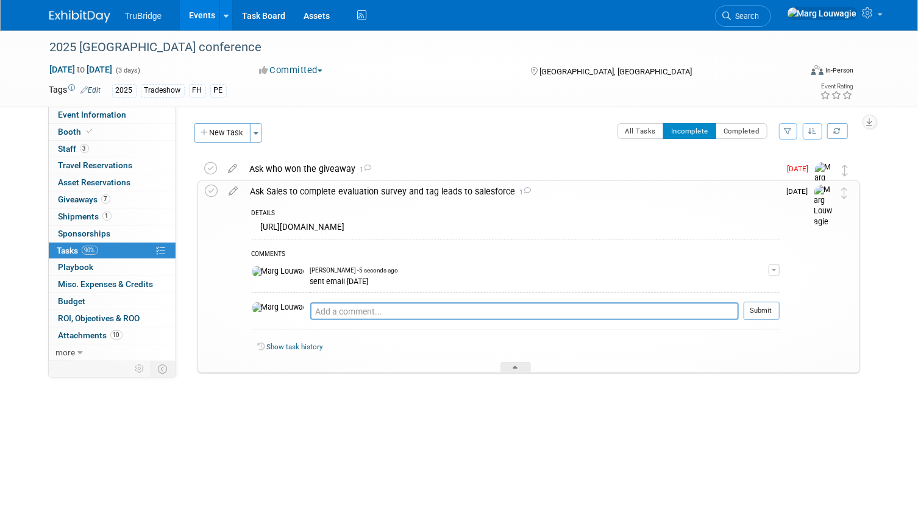
click at [235, 165] on icon at bounding box center [232, 165] width 21 height 15
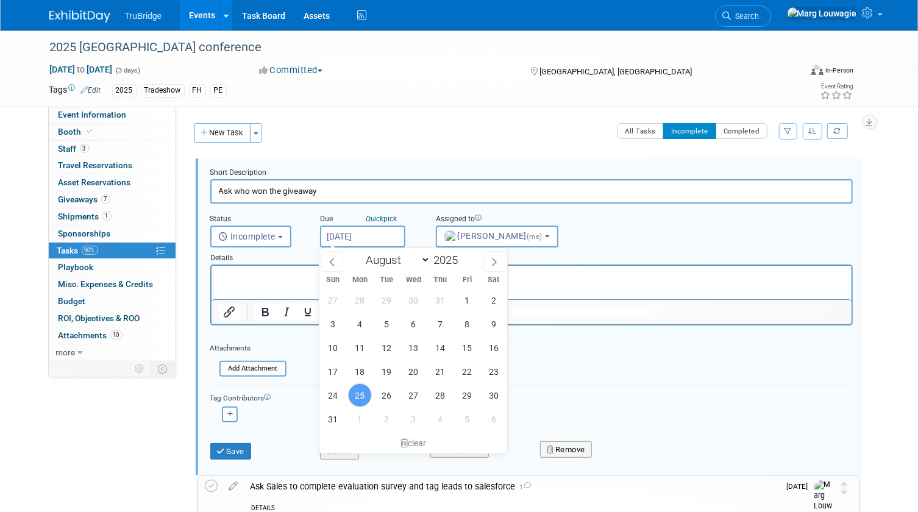
click at [370, 232] on input "Aug 25, 2025" at bounding box center [362, 236] width 85 height 22
click at [378, 414] on span "2" at bounding box center [387, 419] width 24 height 24
type input "Sep 2, 2025"
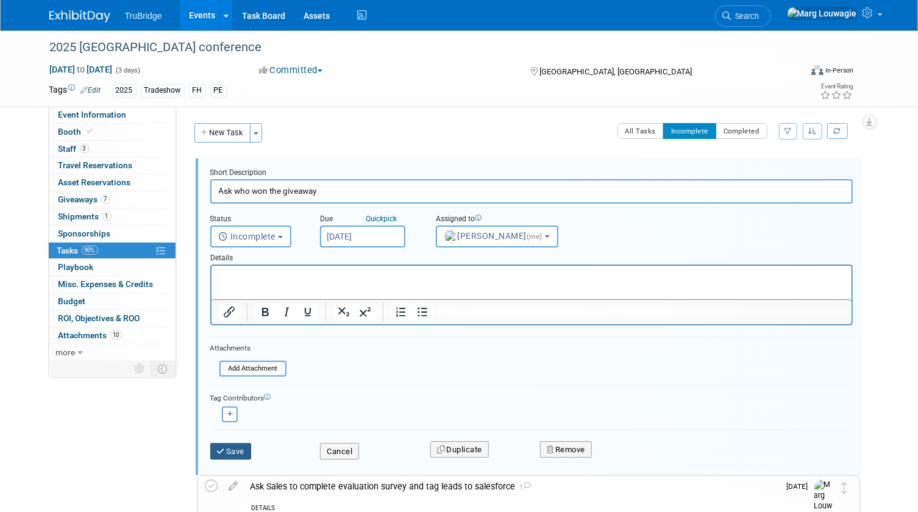
click at [238, 448] on button "Save" at bounding box center [230, 451] width 41 height 17
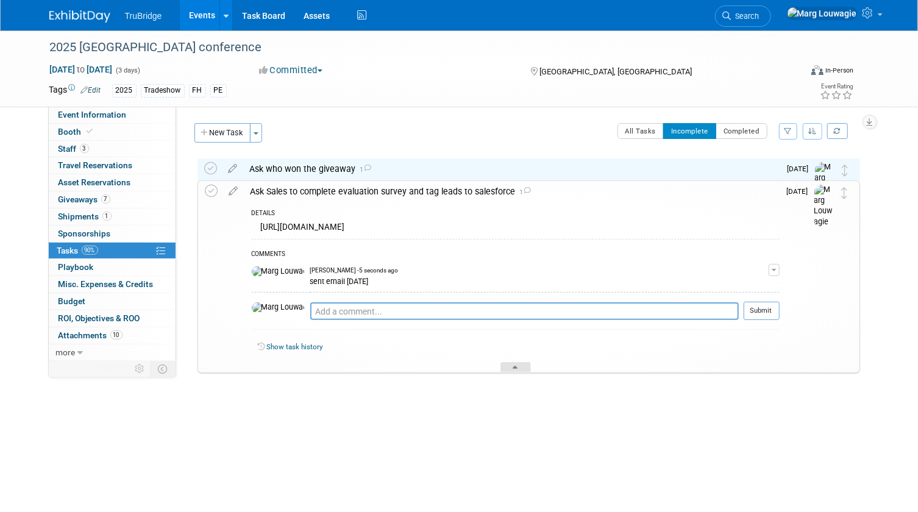
click at [518, 369] on icon at bounding box center [515, 369] width 5 height 7
click at [518, 369] on div "2025 Mid South CAH conference Aug 20, 2025 to Aug 22, 2025 (3 days) Aug 20, 202…" at bounding box center [459, 238] width 918 height 417
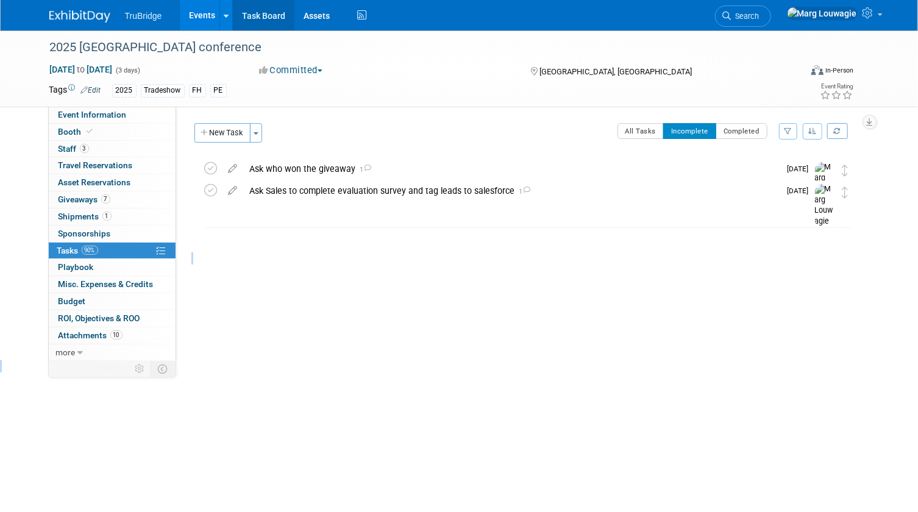
click at [279, 10] on link "Task Board" at bounding box center [264, 15] width 62 height 30
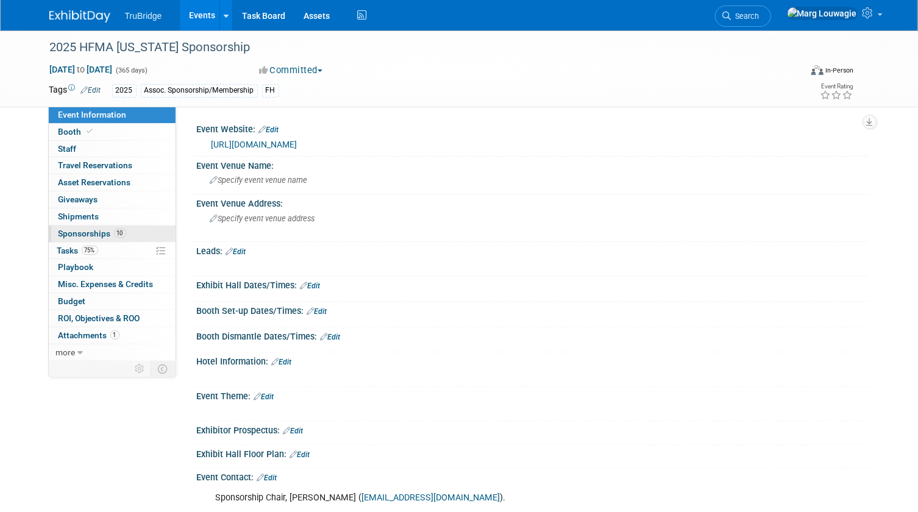
click at [81, 229] on span "Sponsorships 10" at bounding box center [92, 233] width 68 height 10
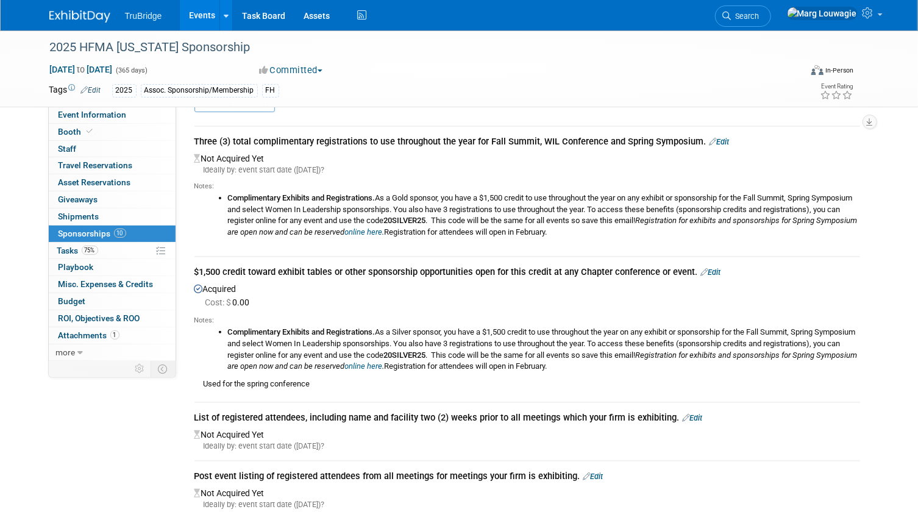
scroll to position [55, 0]
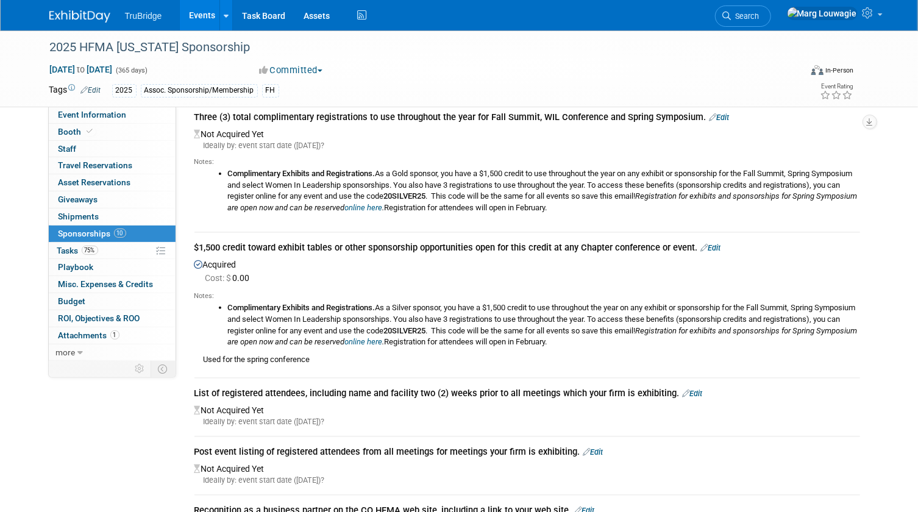
click at [727, 117] on link "Edit" at bounding box center [719, 117] width 20 height 9
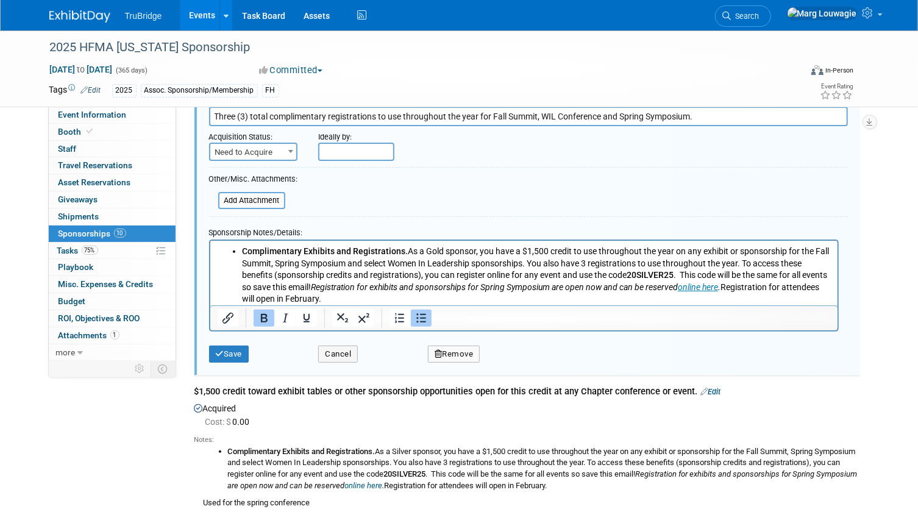
scroll to position [129, 0]
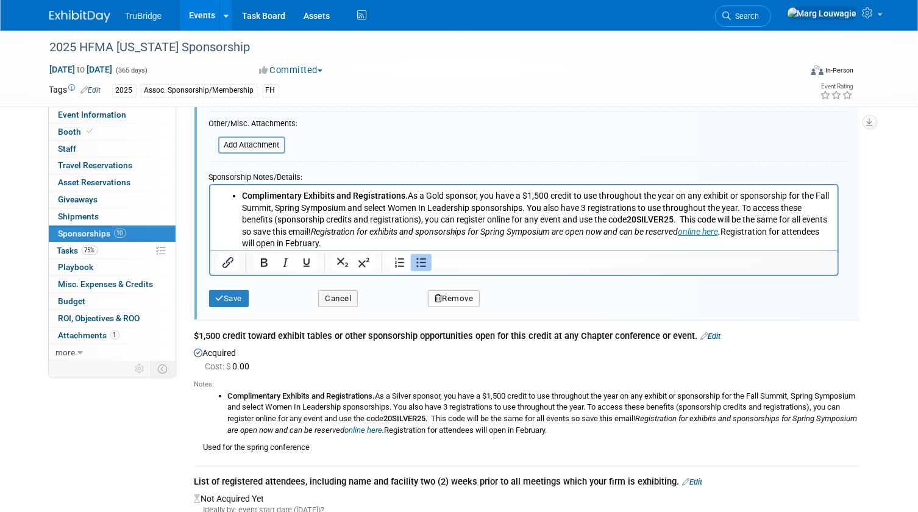
click at [371, 241] on li "Complimentary Exhibits and Registrations. As a Gold sponsor, you have a $1,500 …" at bounding box center [535, 219] width 589 height 60
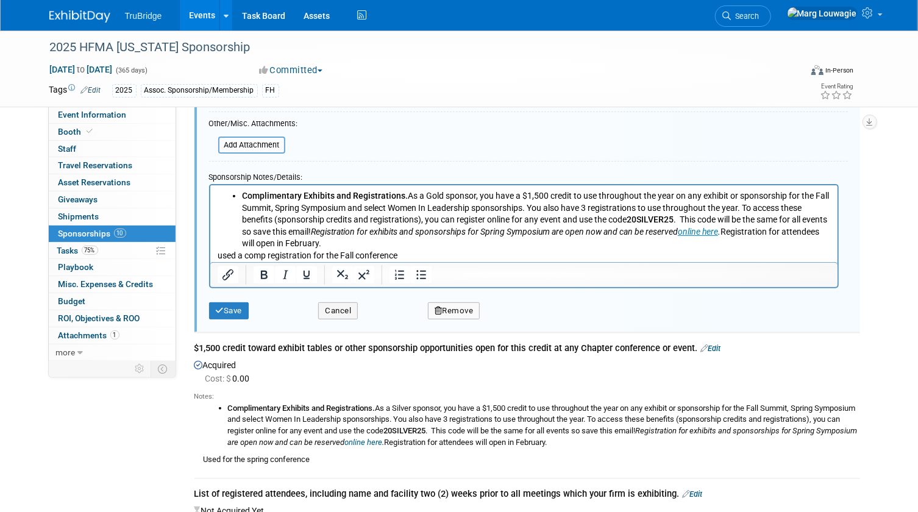
click at [365, 244] on li "Complimentary Exhibits and Registrations. As a Gold sponsor, you have a $1,500 …" at bounding box center [535, 219] width 589 height 60
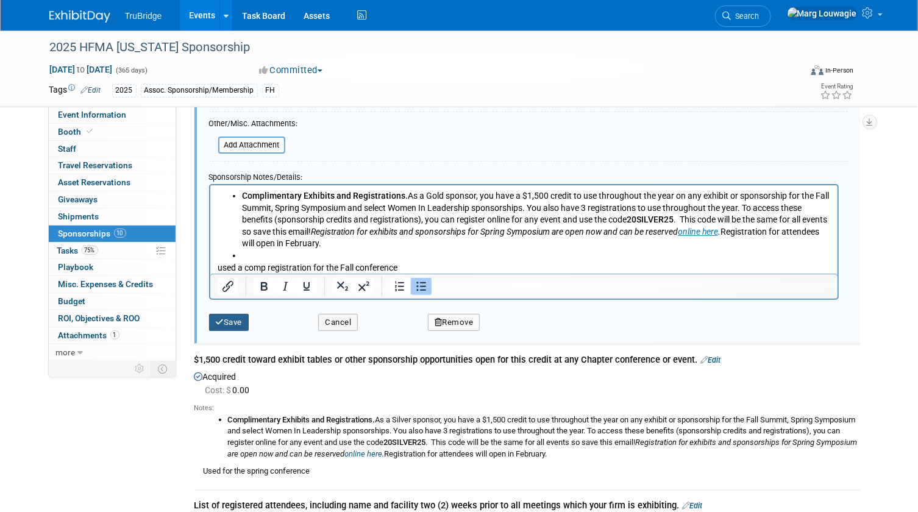
click at [233, 319] on button "Save" at bounding box center [229, 322] width 40 height 17
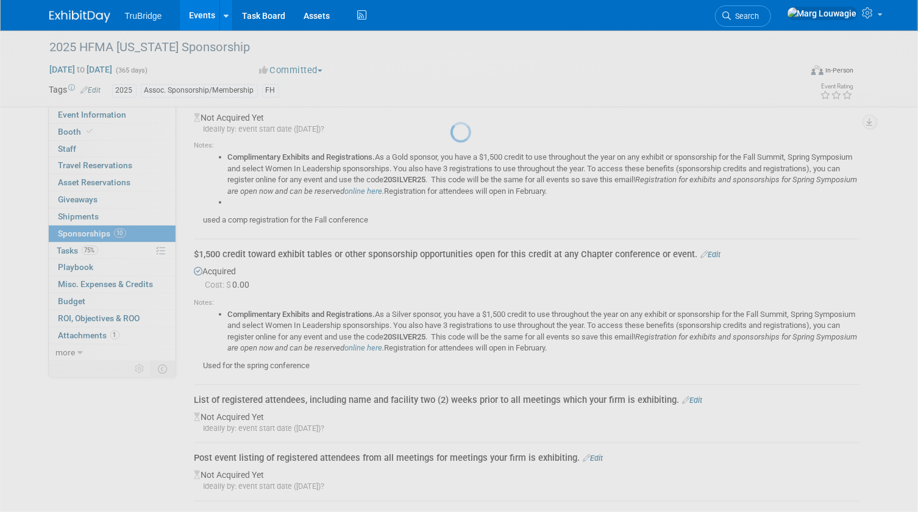
scroll to position [18, 0]
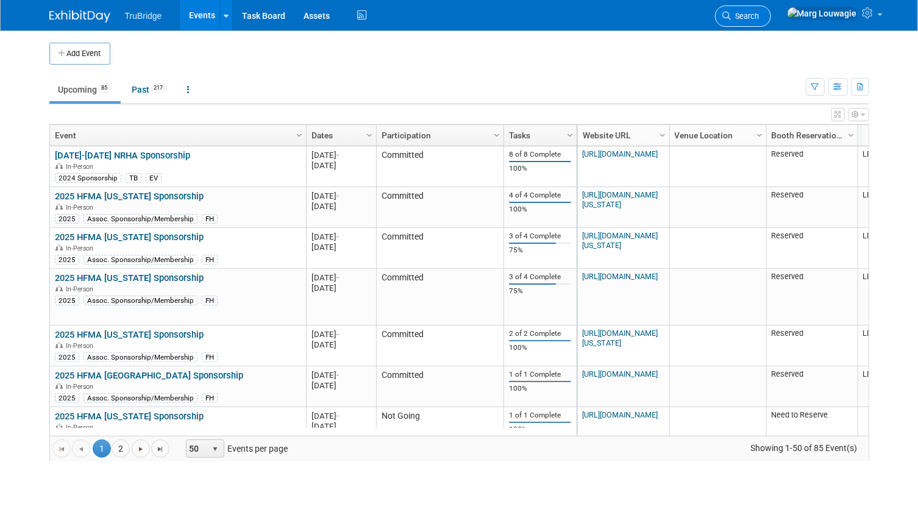
click at [771, 10] on link "Search" at bounding box center [743, 15] width 56 height 21
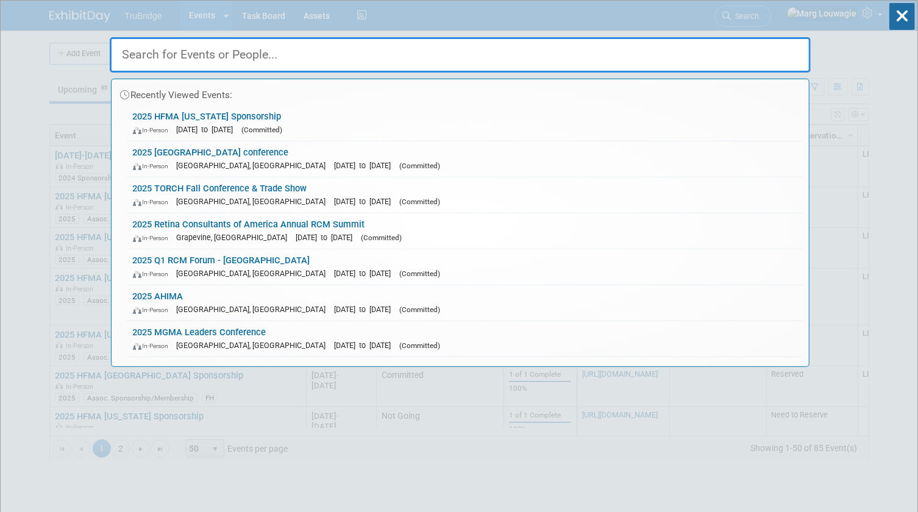
click at [769, 47] on input "text" at bounding box center [460, 54] width 701 height 35
type input "C"
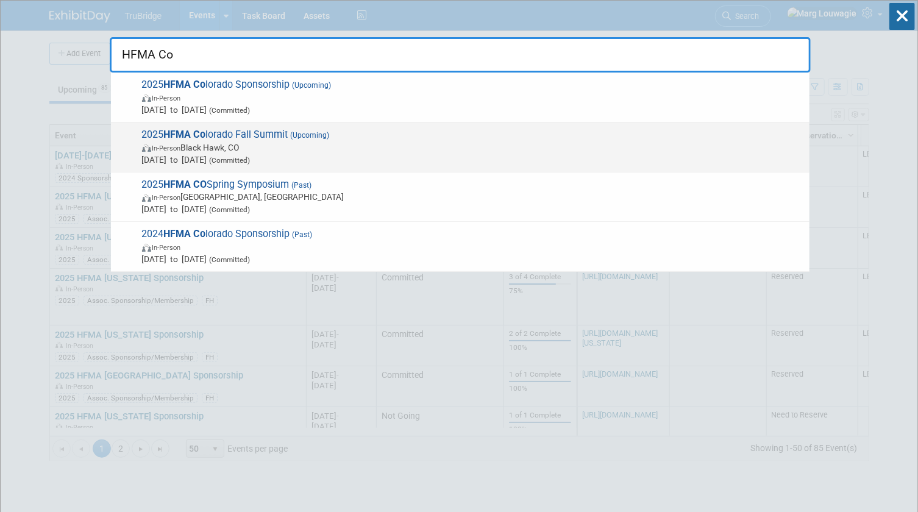
type input "HFMA Co"
click at [220, 140] on span "2025 HFMA Co lorado Fall Summit (Upcoming) In-Person Black Hawk, CO [DATE] to […" at bounding box center [470, 147] width 665 height 37
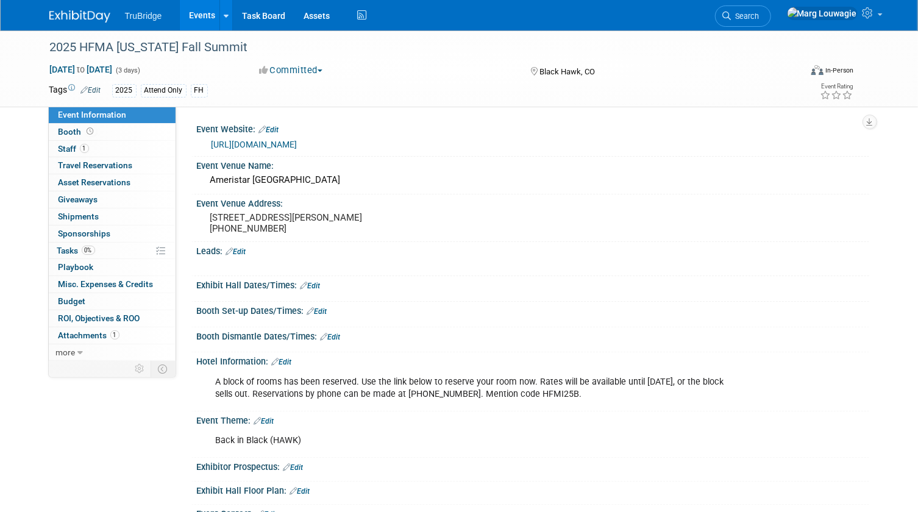
click at [265, 142] on link "[URL][DOMAIN_NAME]" at bounding box center [254, 145] width 86 height 10
click at [297, 142] on link "[URL][DOMAIN_NAME]" at bounding box center [254, 145] width 86 height 10
click at [108, 148] on link "1 Staff 1" at bounding box center [112, 149] width 127 height 16
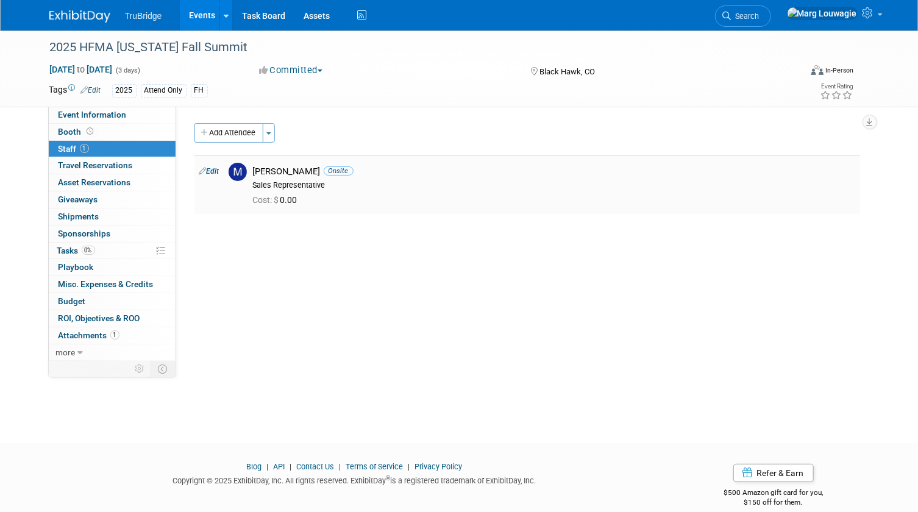
click at [216, 171] on link "Edit" at bounding box center [209, 171] width 20 height 9
select select "3f36a3ab-332b-430c-a49c-b2a844fe1b87"
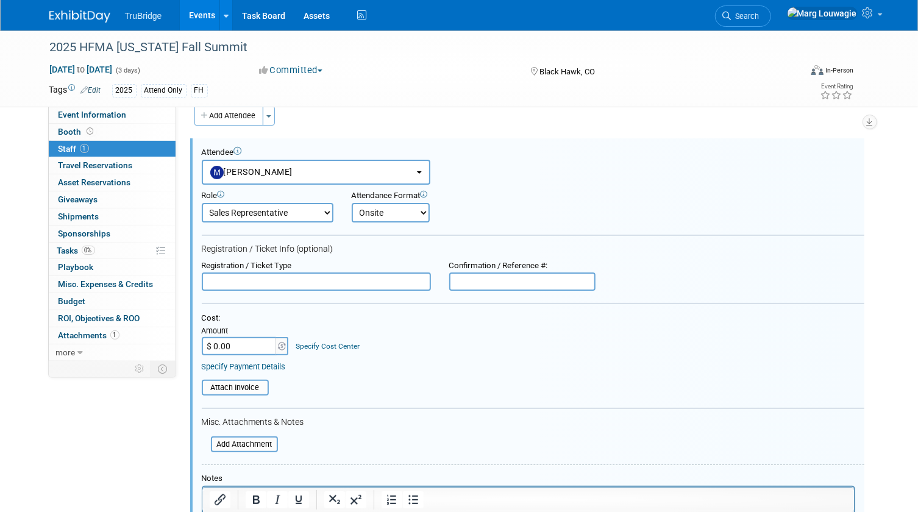
click at [383, 279] on input "text" at bounding box center [316, 281] width 229 height 18
type input "REGISTERED"
click at [492, 286] on input "text" at bounding box center [522, 281] width 146 height 18
paste input "DZNL723BQBX"
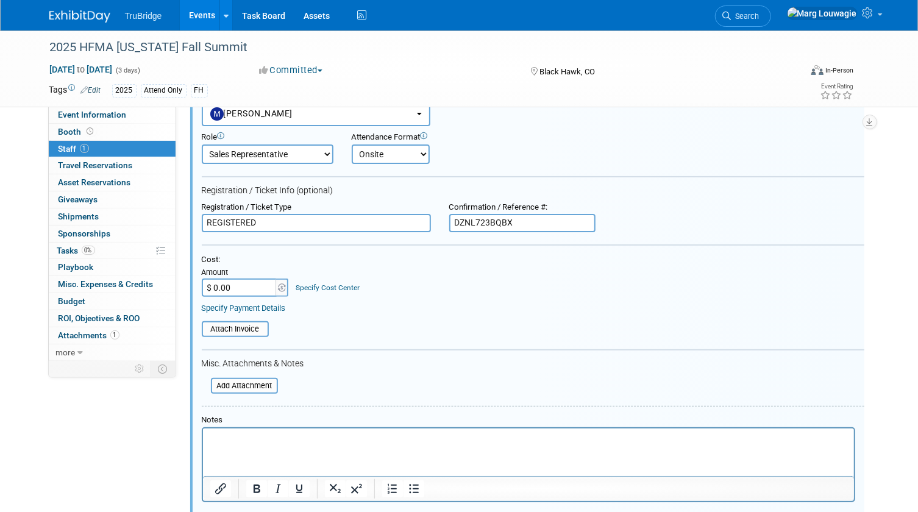
scroll to position [128, 0]
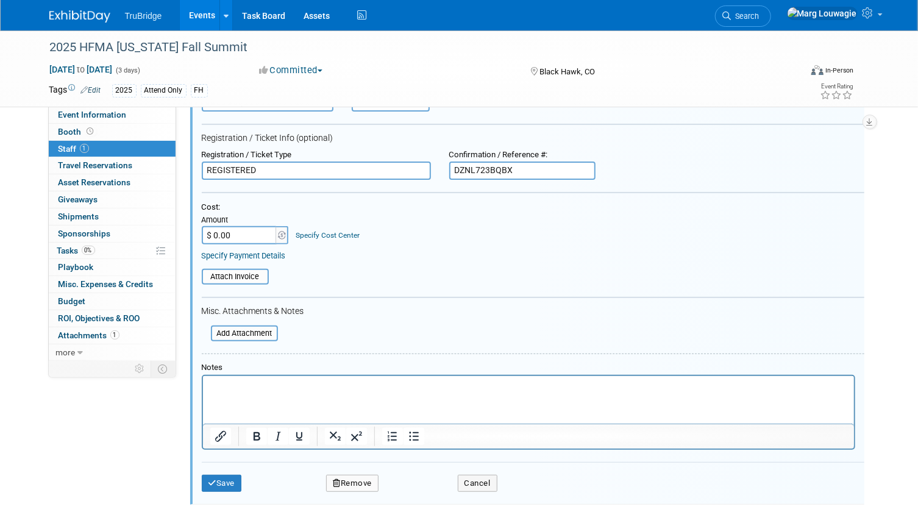
type input "DZNL723BQBX"
click at [275, 388] on p "Rich Text Area. Press ALT-0 for help." at bounding box center [528, 386] width 637 height 12
click at [225, 476] on button "Save" at bounding box center [222, 483] width 40 height 17
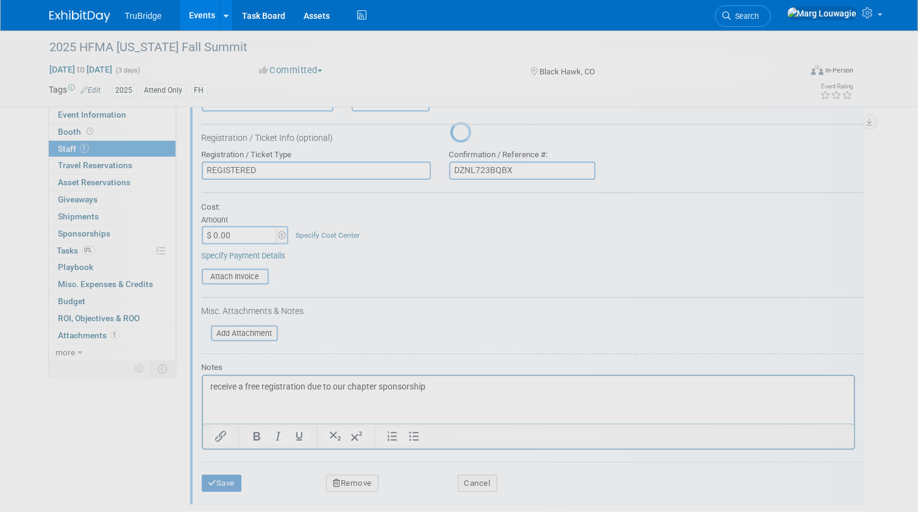
scroll to position [16, 0]
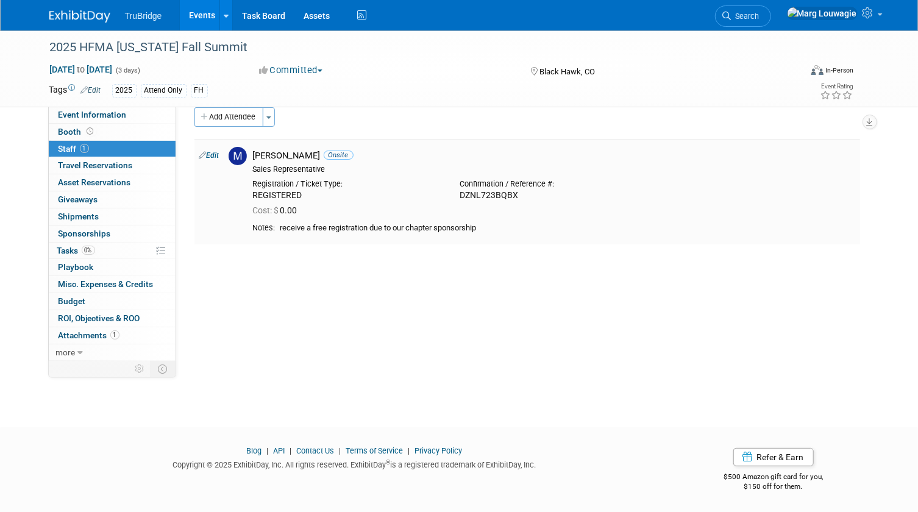
click at [220, 155] on td "Edit" at bounding box center [208, 192] width 29 height 105
click at [219, 155] on link "Edit" at bounding box center [209, 155] width 20 height 9
click at [0, 0] on div at bounding box center [0, 0] width 0 height 0
select select "3f36a3ab-332b-430c-a49c-b2a844fe1b87"
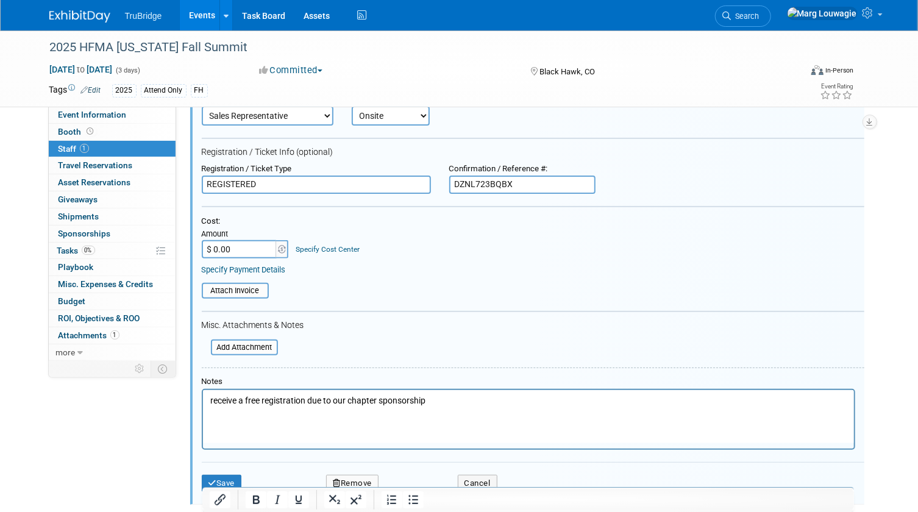
scroll to position [183, 0]
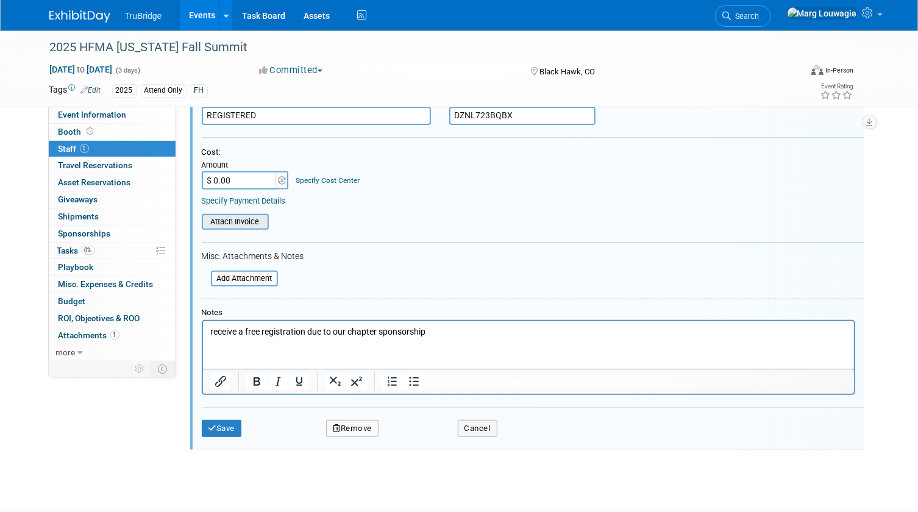
click at [259, 221] on input "file" at bounding box center [194, 221] width 145 height 13
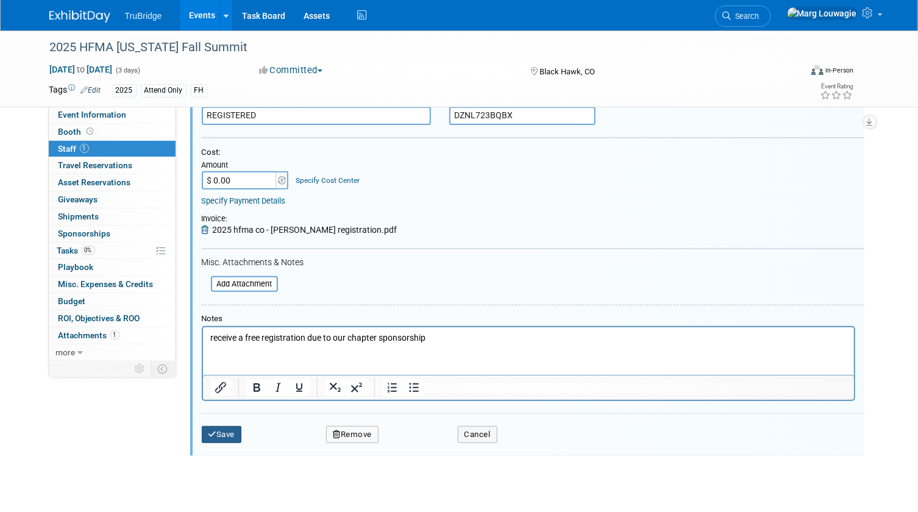
click at [233, 427] on button "Save" at bounding box center [222, 434] width 40 height 17
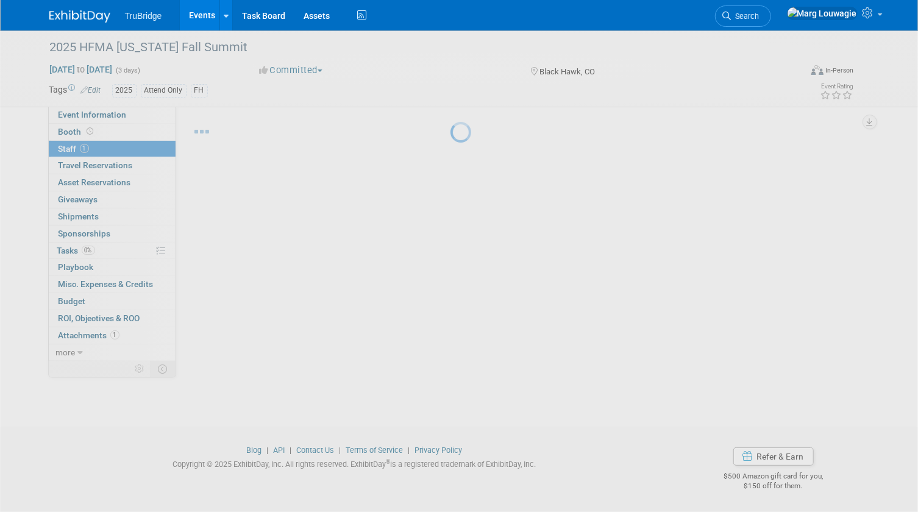
scroll to position [16, 0]
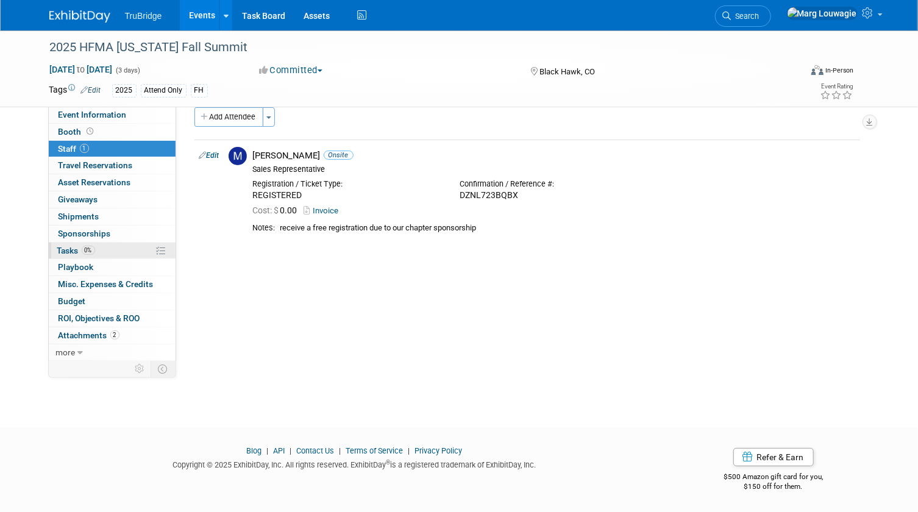
click at [69, 248] on span "Tasks 0%" at bounding box center [76, 251] width 38 height 10
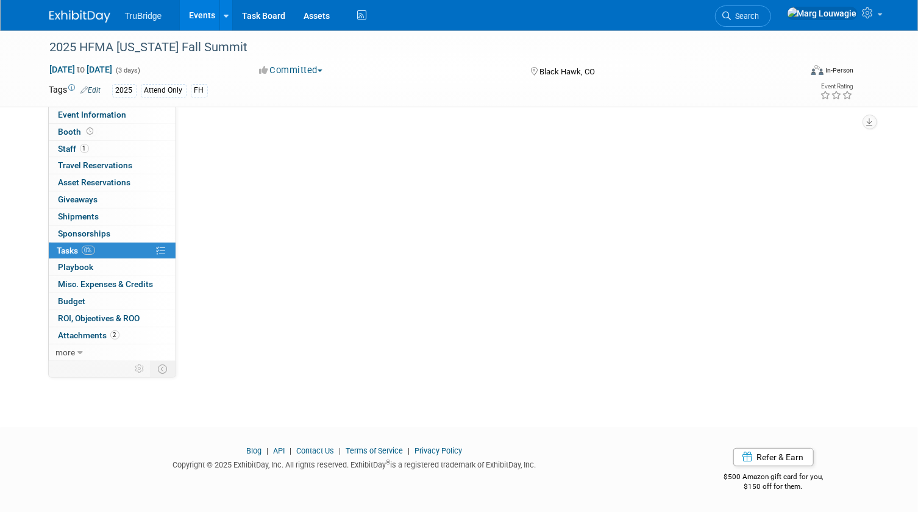
scroll to position [0, 0]
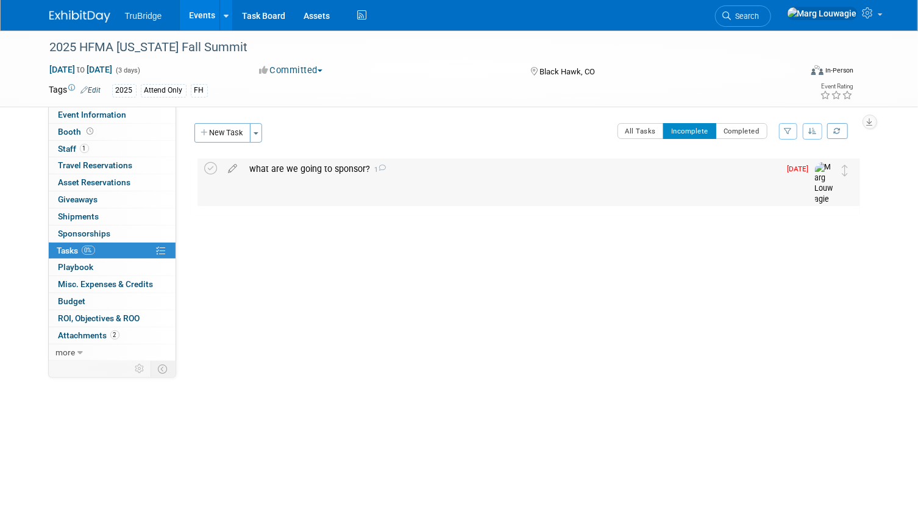
click at [317, 166] on div "what are we going to sponsor? 1" at bounding box center [512, 168] width 536 height 21
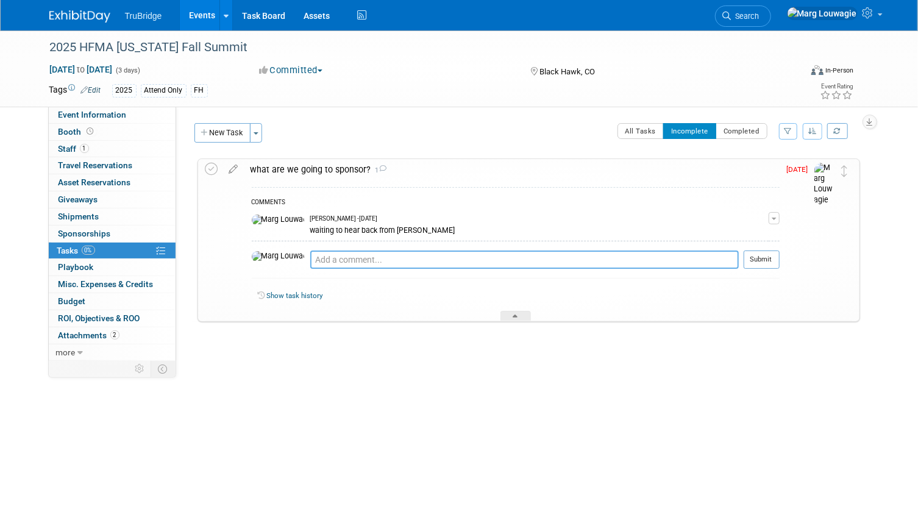
drag, startPoint x: 317, startPoint y: 166, endPoint x: 317, endPoint y: 255, distance: 88.3
click at [317, 255] on textarea at bounding box center [524, 259] width 428 height 18
type textarea "waiting to hear back from my contact at HFMA CO -"
click at [758, 256] on button "Submit" at bounding box center [761, 259] width 36 height 18
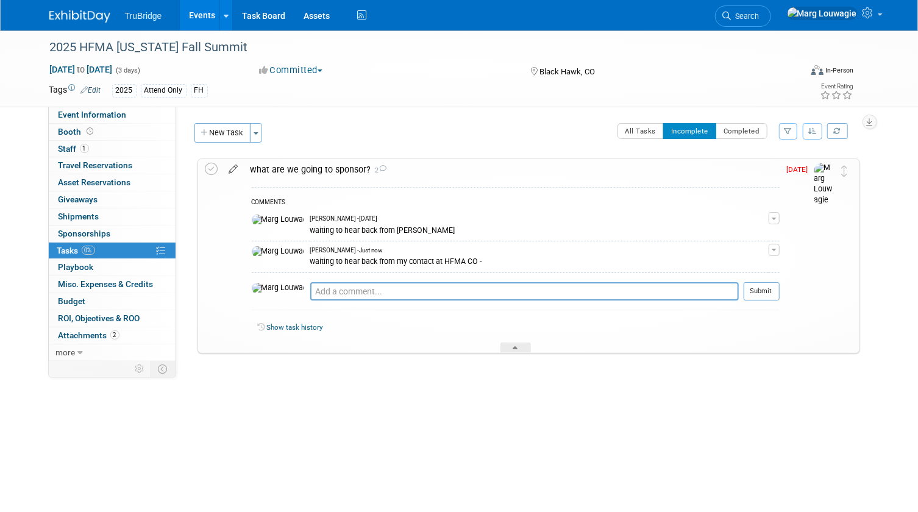
click at [235, 170] on icon at bounding box center [233, 166] width 21 height 15
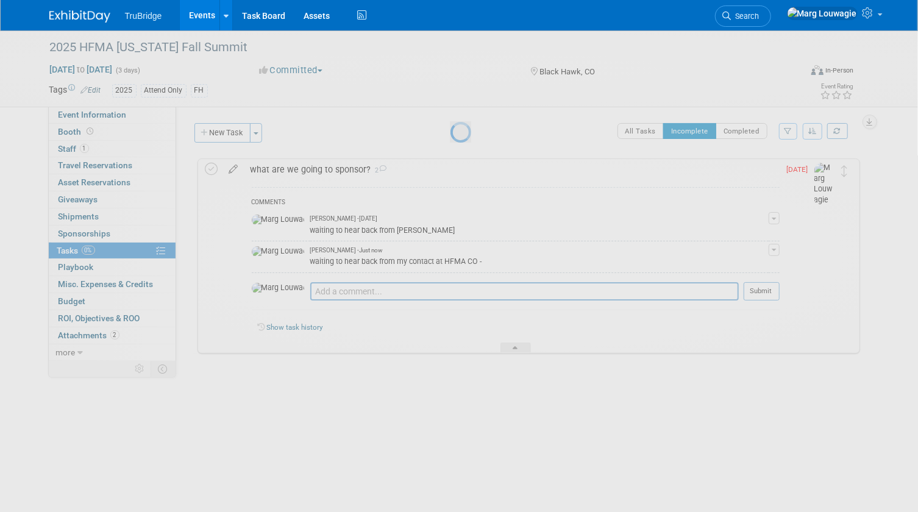
select select "7"
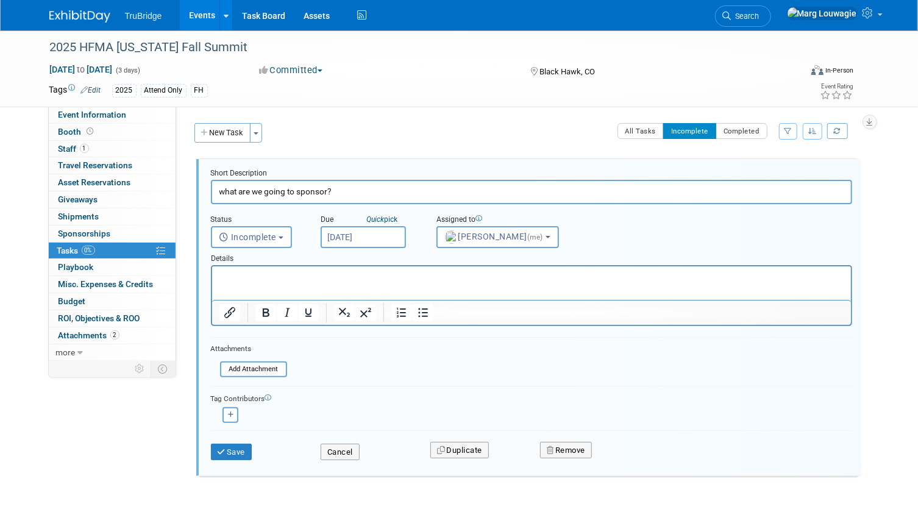
click at [358, 236] on input "Aug 25, 2025" at bounding box center [362, 237] width 85 height 22
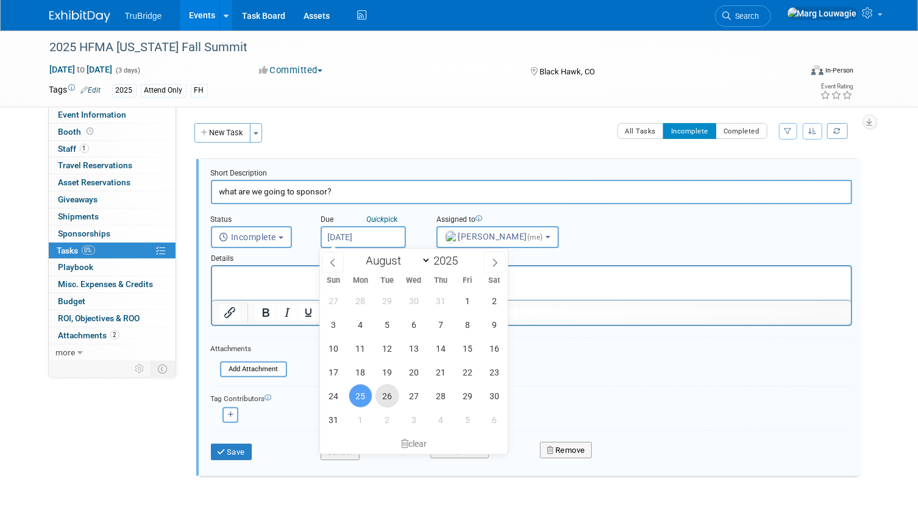
click at [383, 402] on span "26" at bounding box center [387, 396] width 24 height 24
type input "Aug 26, 2025"
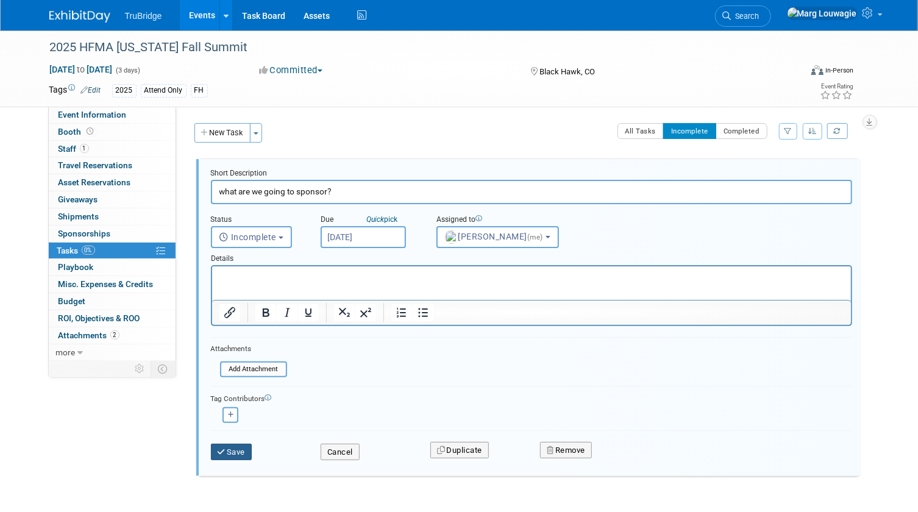
click at [247, 448] on button "Save" at bounding box center [231, 452] width 41 height 17
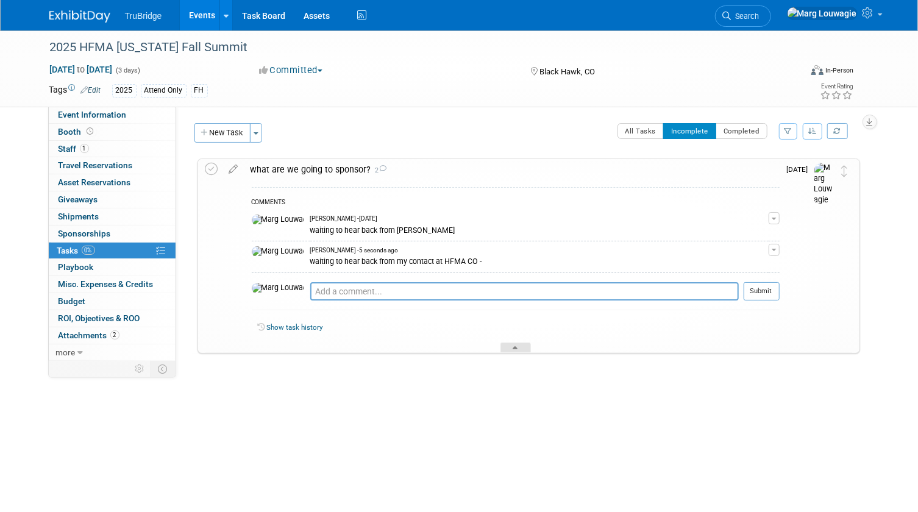
click at [518, 347] on div at bounding box center [515, 347] width 30 height 10
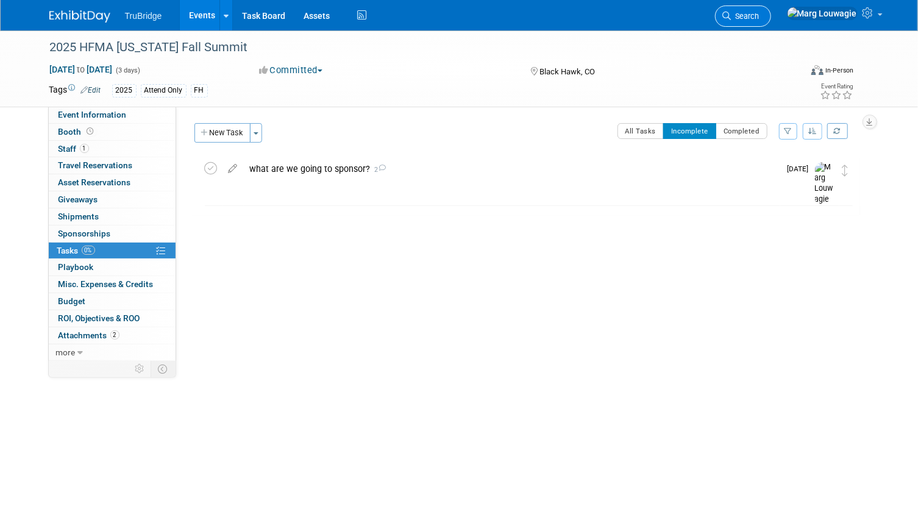
click at [759, 13] on span "Search" at bounding box center [745, 16] width 28 height 9
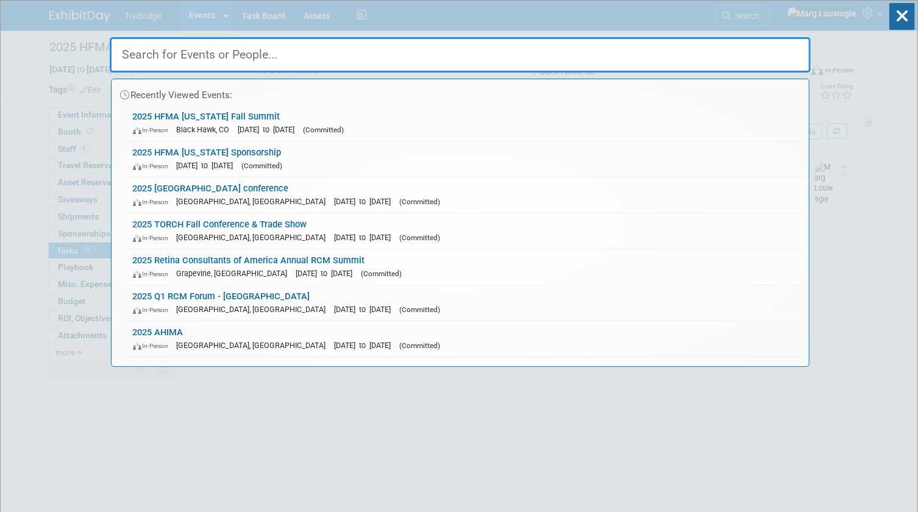
click at [782, 43] on input "text" at bounding box center [460, 54] width 701 height 35
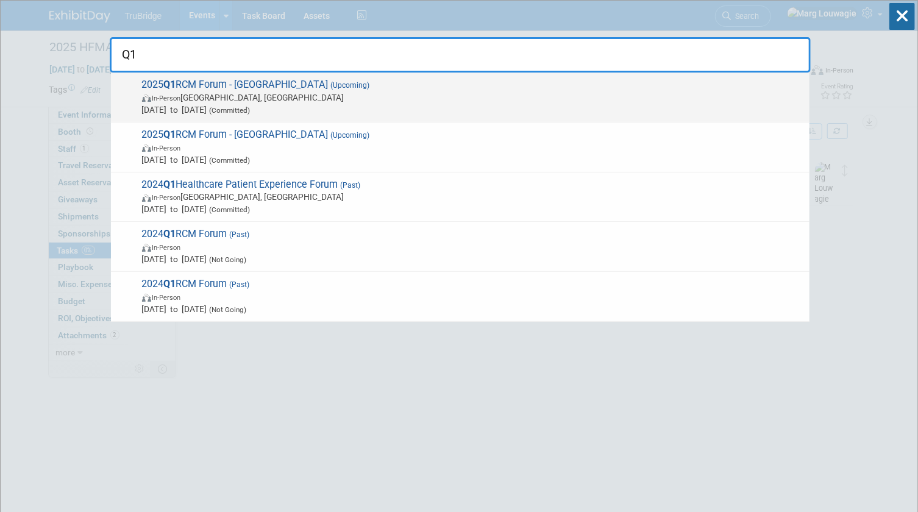
type input "Q1"
click at [283, 96] on span "In-Person Boston, MA" at bounding box center [472, 97] width 661 height 12
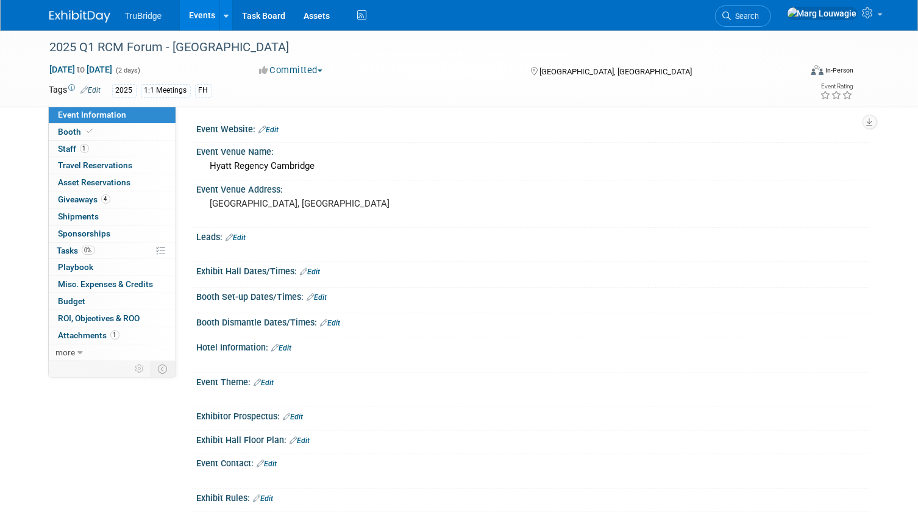
click at [244, 235] on link "Edit" at bounding box center [236, 237] width 20 height 9
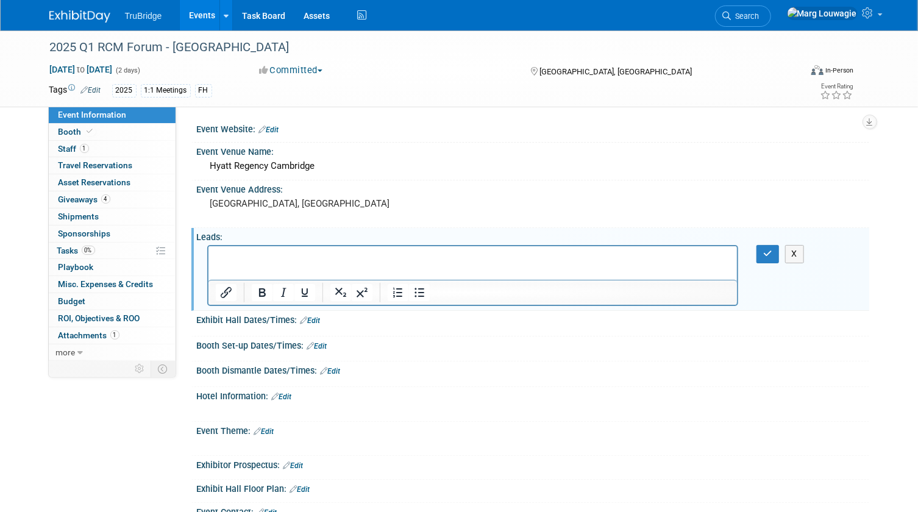
click at [243, 258] on p "Rich Text Area. Press ALT-0 for help." at bounding box center [472, 257] width 515 height 12
click at [336, 253] on p "Salesforce Campaign:" at bounding box center [472, 257] width 515 height 12
click at [760, 253] on button "button" at bounding box center [767, 254] width 23 height 18
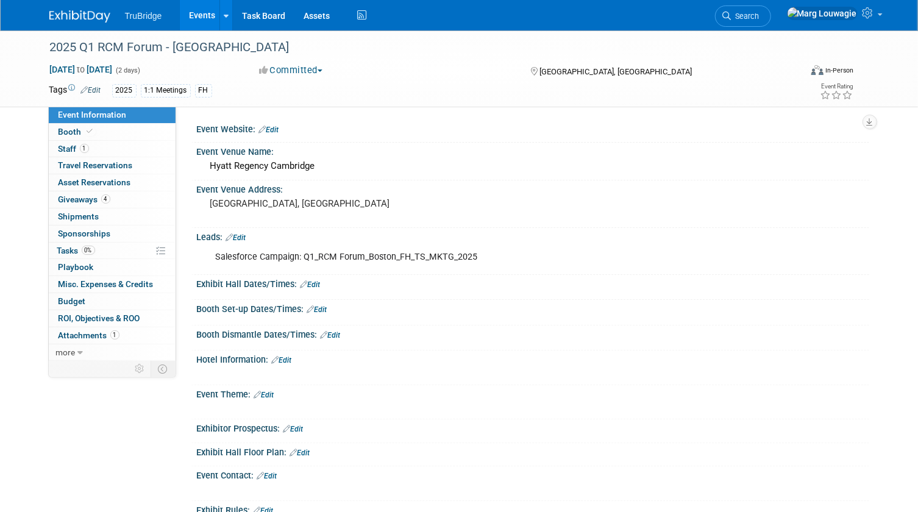
click at [759, 13] on span "Search" at bounding box center [745, 16] width 28 height 9
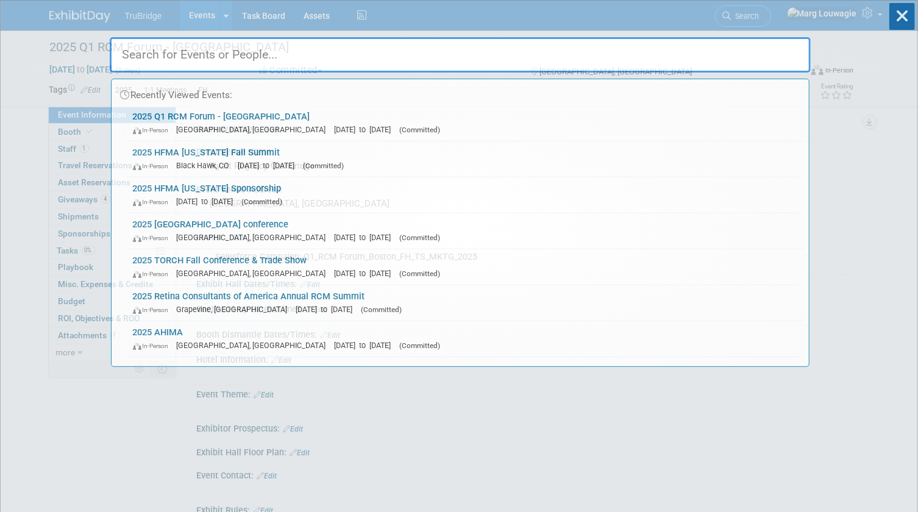
click at [754, 46] on input "text" at bounding box center [460, 54] width 701 height 35
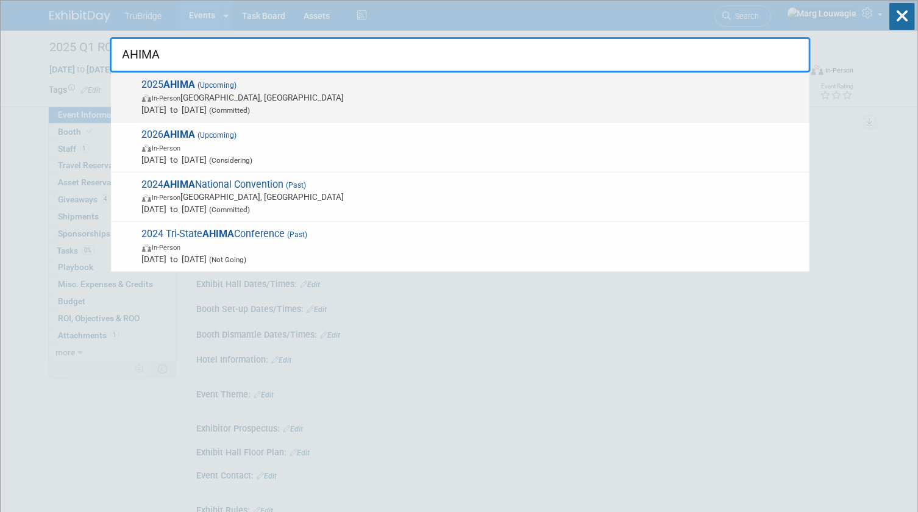
type input "AHIMA"
click at [221, 86] on span "(Upcoming)" at bounding box center [216, 85] width 41 height 9
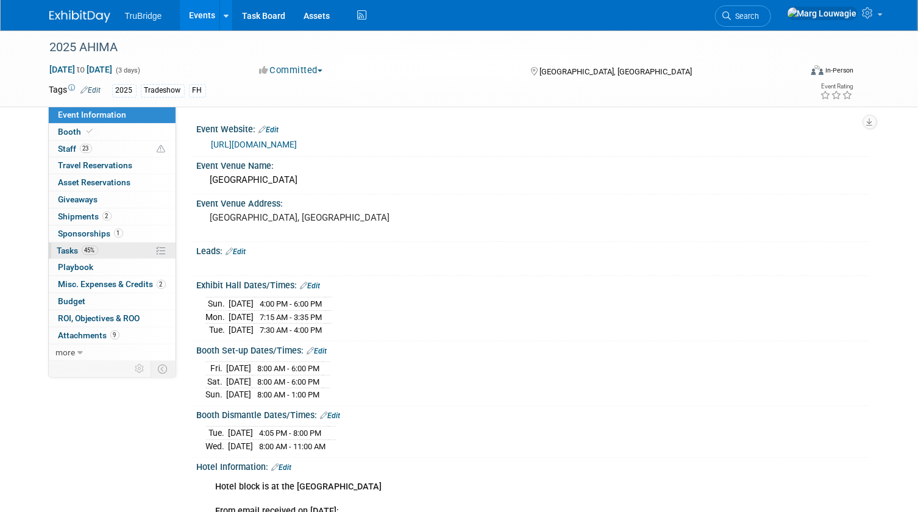
click at [70, 246] on span "Tasks 45%" at bounding box center [77, 251] width 41 height 10
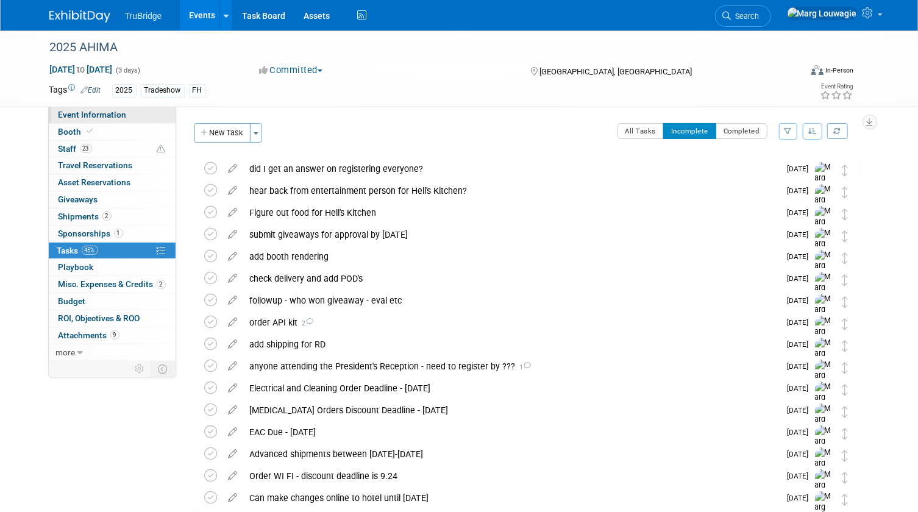
click at [113, 113] on span "Event Information" at bounding box center [92, 115] width 68 height 10
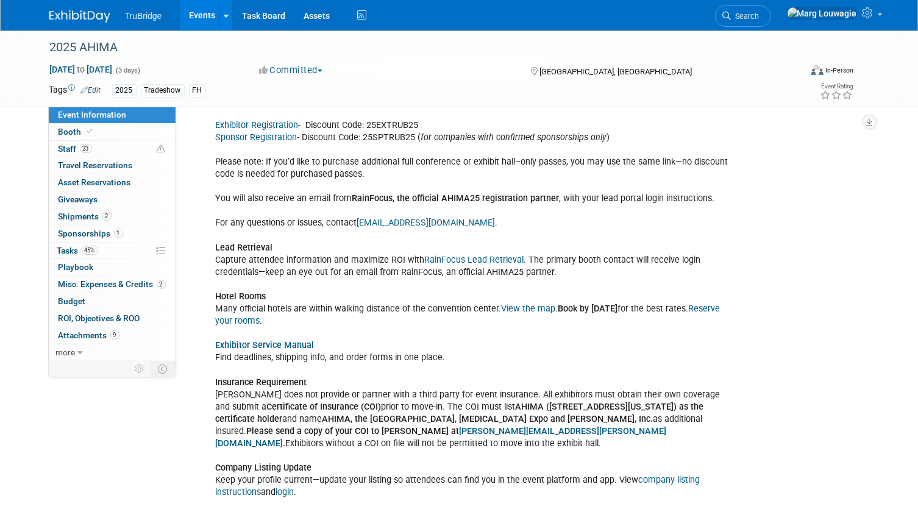
scroll to position [1444, 0]
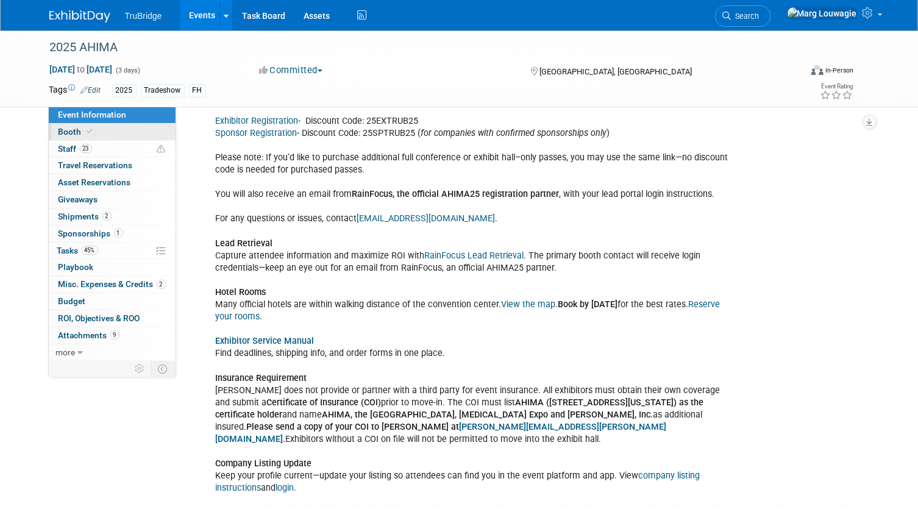
click at [76, 130] on span "Booth" at bounding box center [76, 132] width 37 height 10
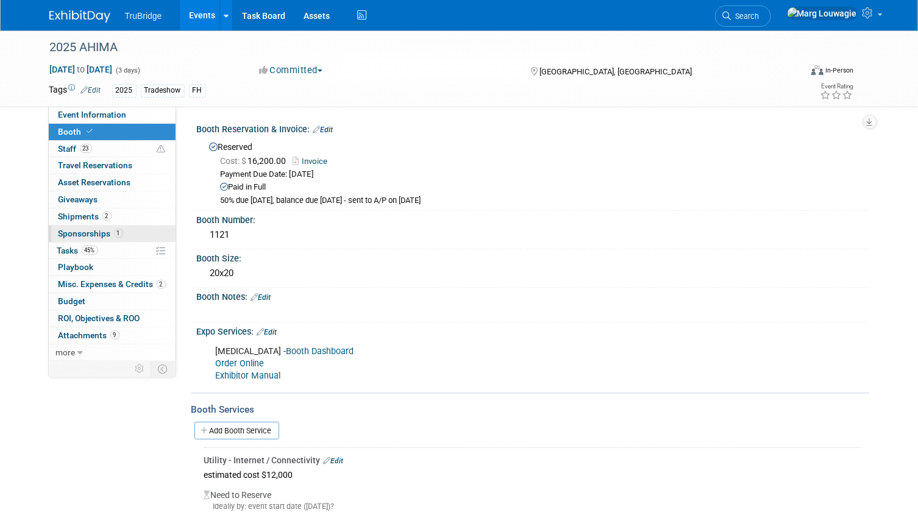
drag, startPoint x: 73, startPoint y: 248, endPoint x: 83, endPoint y: 238, distance: 14.2
click at [73, 248] on span "Tasks 45%" at bounding box center [77, 251] width 41 height 10
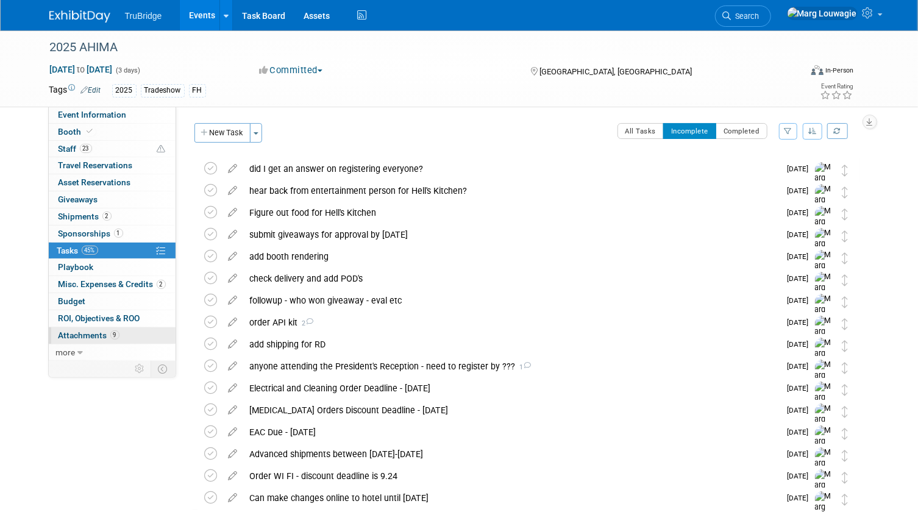
click at [91, 336] on span "Attachments 9" at bounding box center [88, 335] width 61 height 10
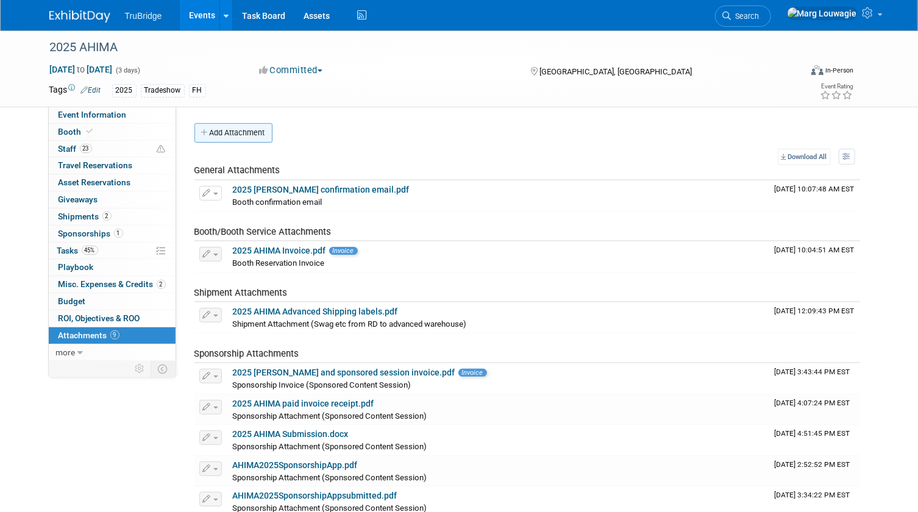
click at [253, 133] on button "Add Attachment" at bounding box center [233, 132] width 78 height 19
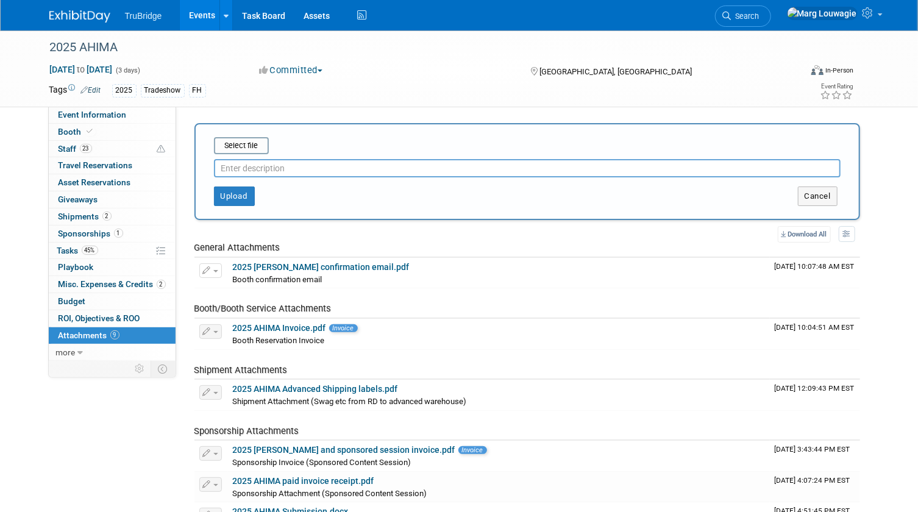
click at [260, 164] on input "text" at bounding box center [527, 168] width 626 height 18
type input "COI"
click at [220, 143] on input "file" at bounding box center [194, 145] width 145 height 15
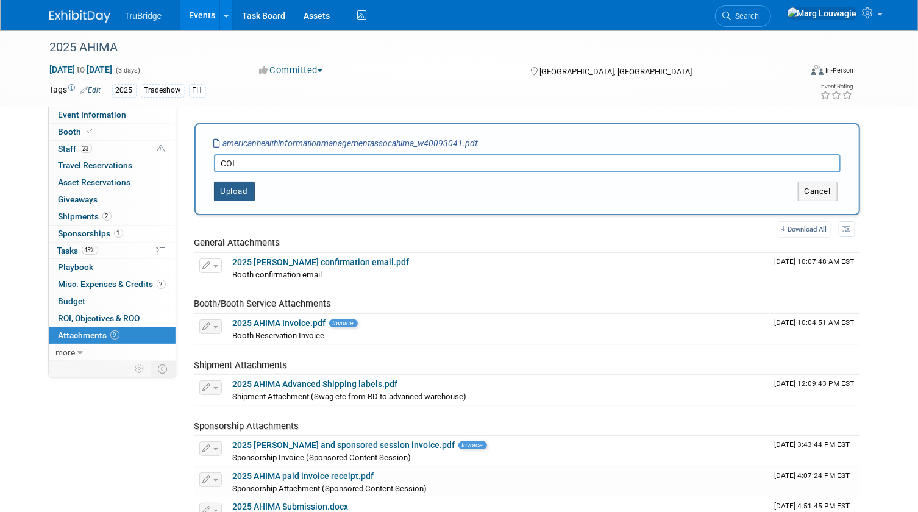
click at [238, 193] on button "Upload" at bounding box center [234, 191] width 41 height 19
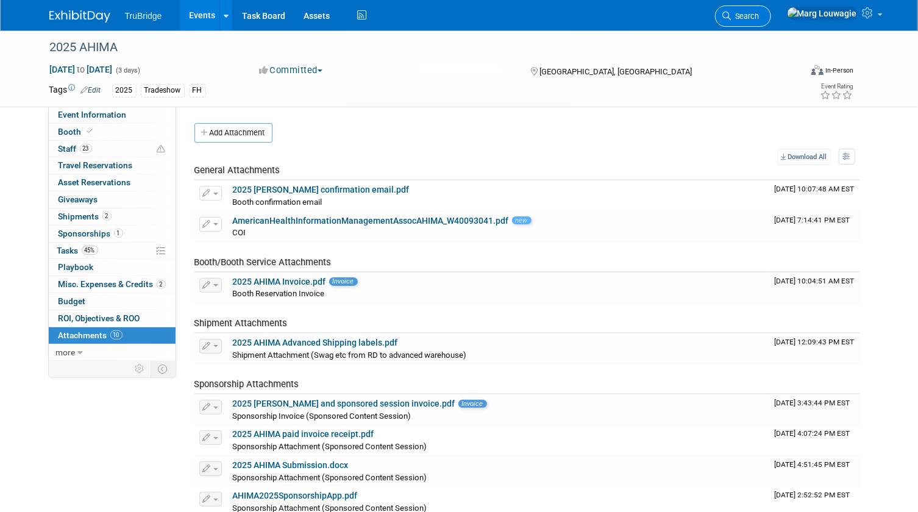
click at [759, 18] on span "Search" at bounding box center [745, 16] width 28 height 9
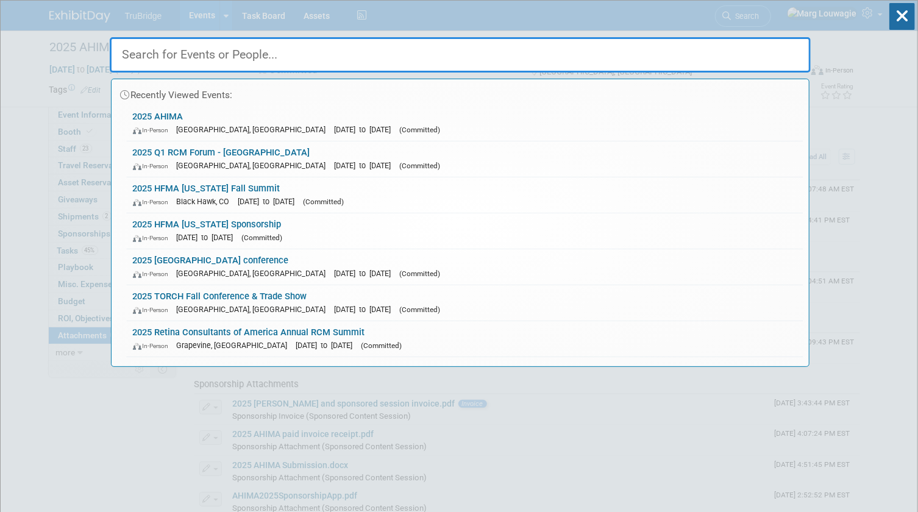
click at [743, 61] on input "text" at bounding box center [460, 54] width 701 height 35
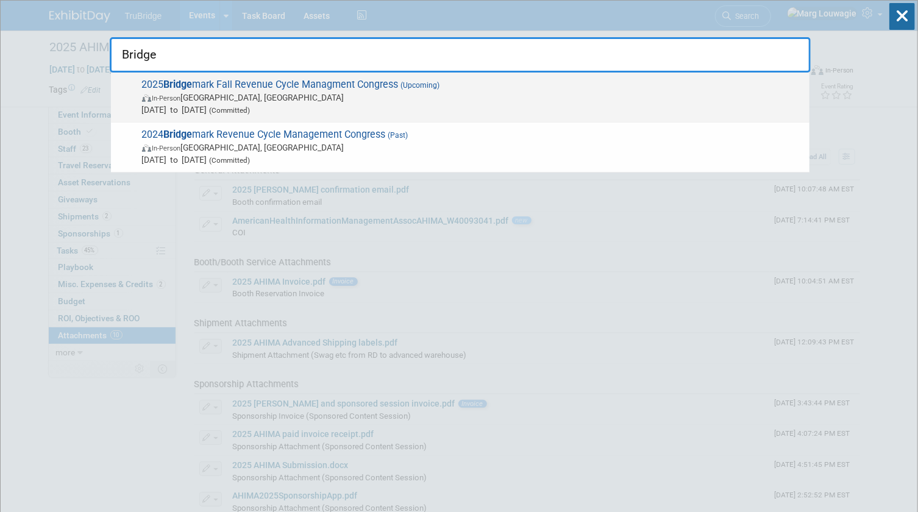
type input "Bridge"
click at [422, 88] on span "(Upcoming)" at bounding box center [418, 85] width 41 height 9
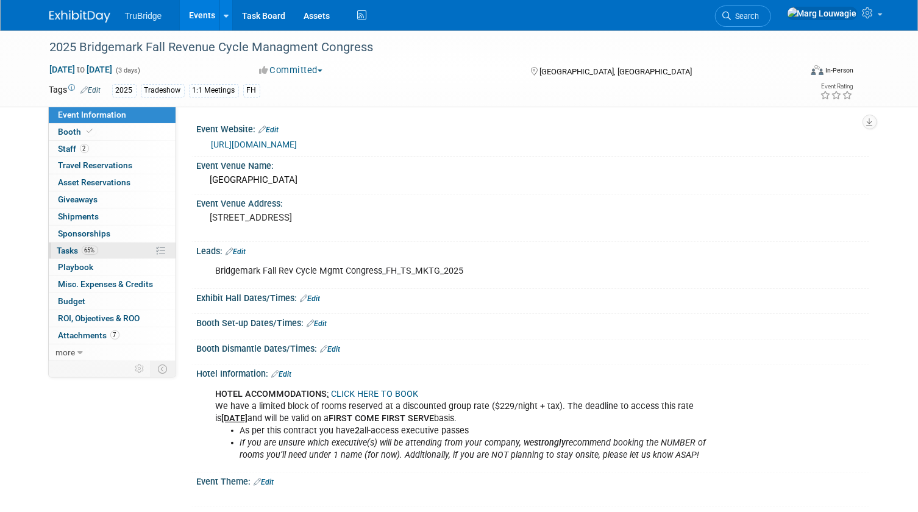
click at [74, 249] on span "Tasks 65%" at bounding box center [77, 251] width 41 height 10
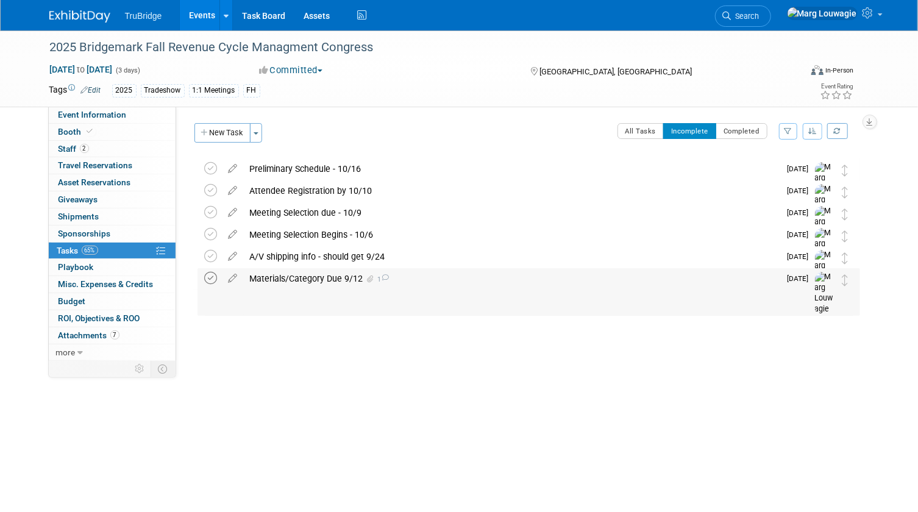
click at [211, 277] on icon at bounding box center [211, 278] width 13 height 13
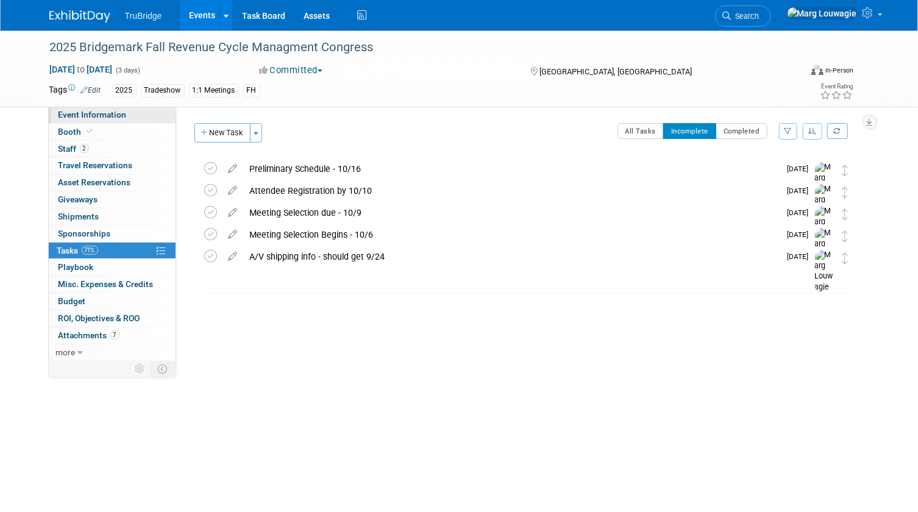
click at [105, 117] on span "Event Information" at bounding box center [92, 115] width 68 height 10
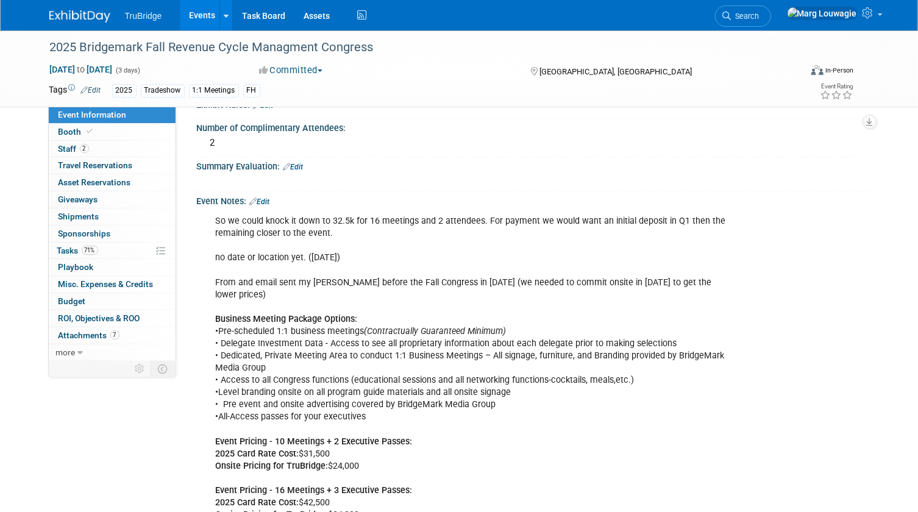
scroll to position [718, 0]
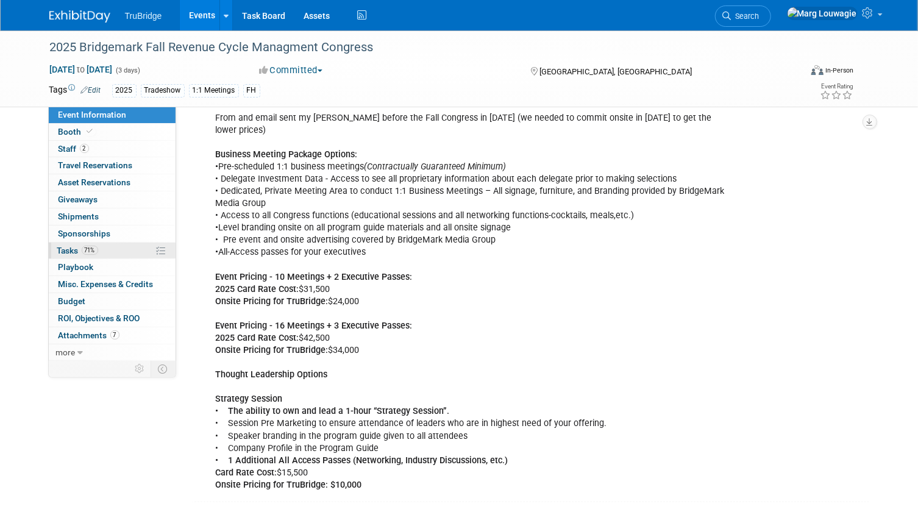
click at [71, 246] on span "Tasks 71%" at bounding box center [77, 251] width 41 height 10
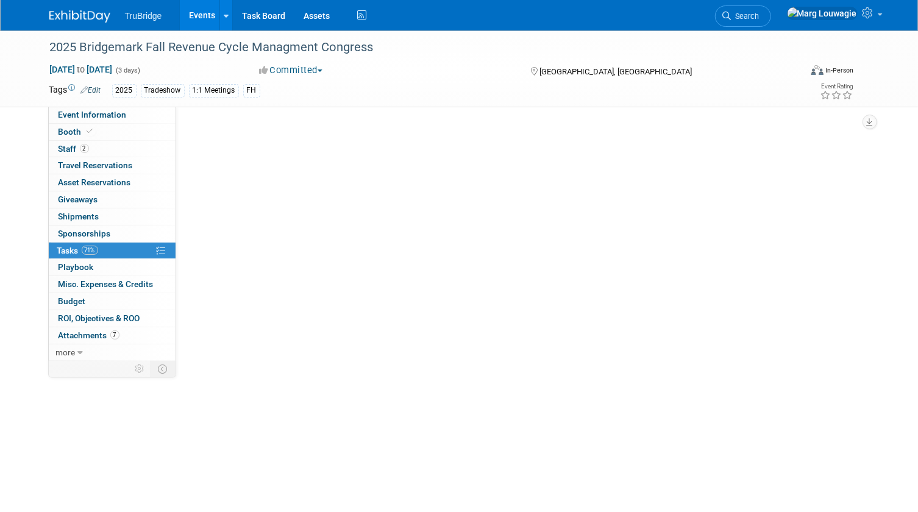
scroll to position [0, 0]
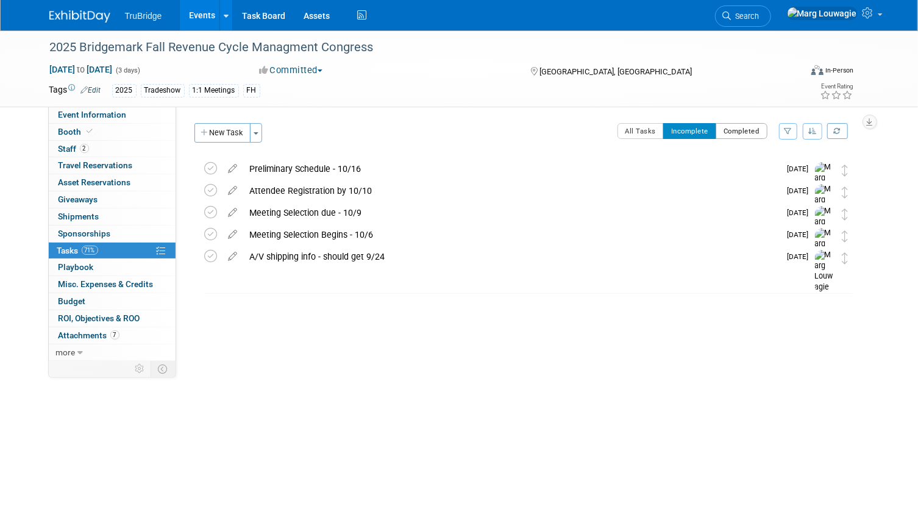
click at [749, 135] on button "Completed" at bounding box center [741, 131] width 52 height 16
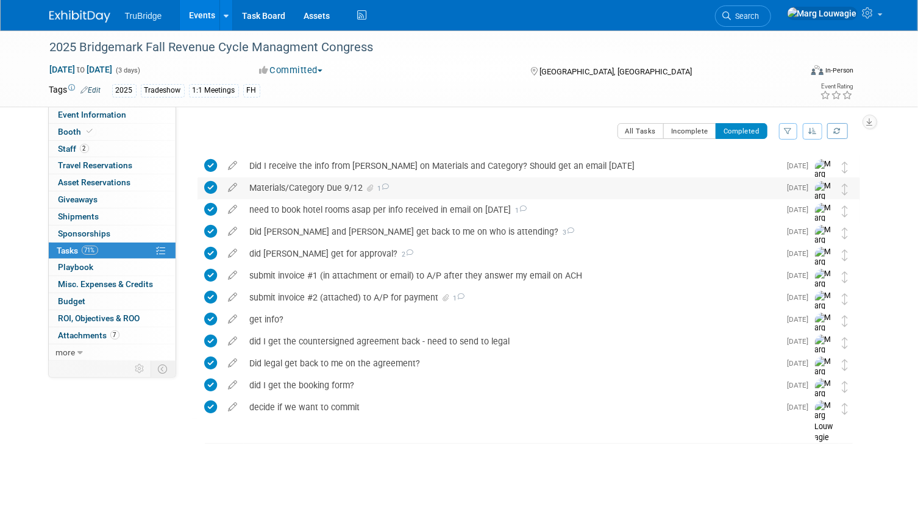
click at [320, 184] on div "Materials/Category Due 9/12 1" at bounding box center [512, 187] width 536 height 21
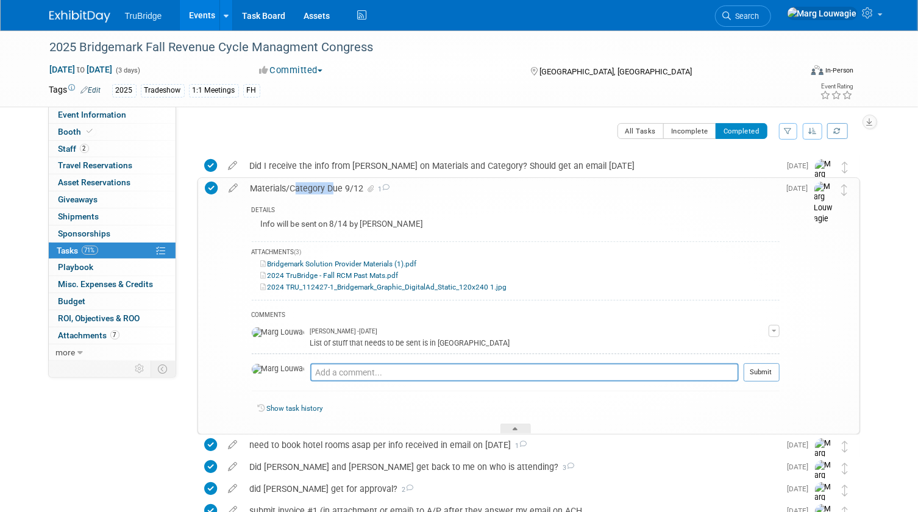
click at [320, 184] on div "Materials/Category Due 9/12 1" at bounding box center [511, 188] width 535 height 21
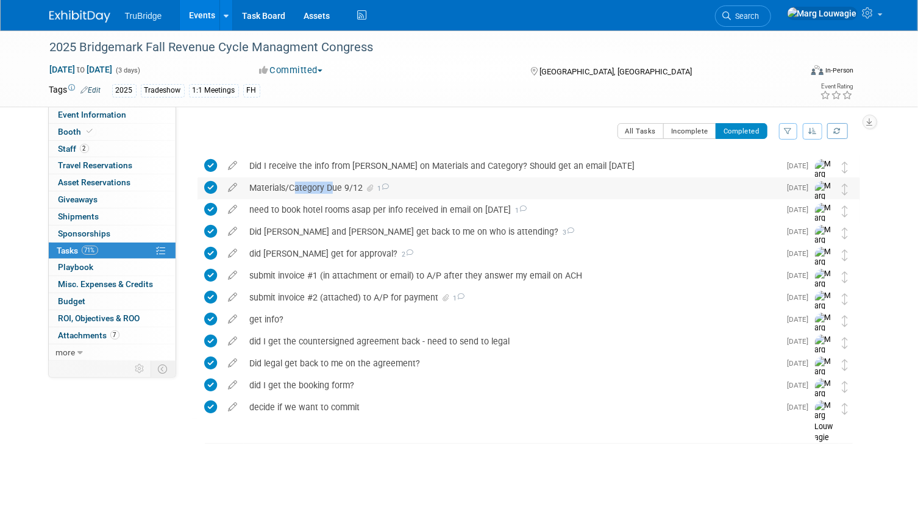
click at [322, 186] on div "Materials/Category Due 9/12 1" at bounding box center [512, 187] width 536 height 21
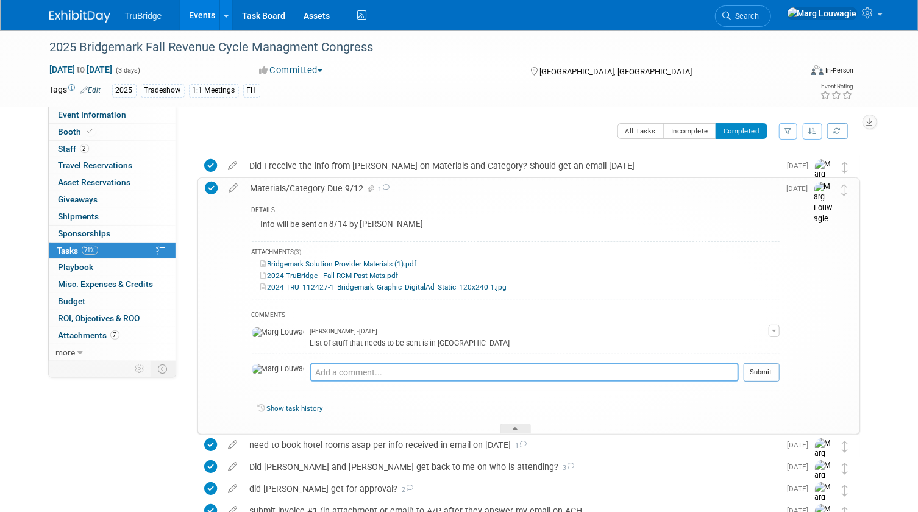
click at [329, 371] on textarea at bounding box center [524, 372] width 428 height 18
click at [350, 376] on textarea "used the add," at bounding box center [524, 372] width 428 height 18
type textarea "used the ad, tag line, 5 word description from last year. New Company profile a…"
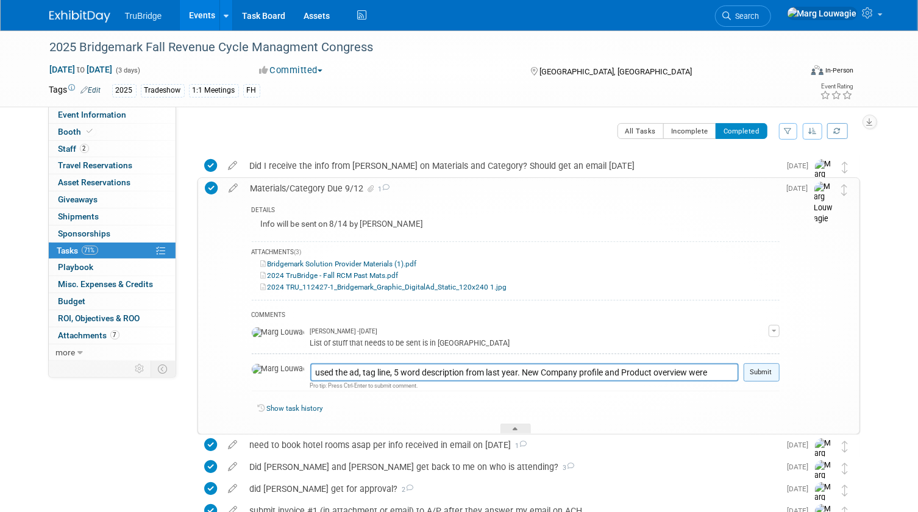
click at [762, 369] on button "Submit" at bounding box center [761, 372] width 36 height 18
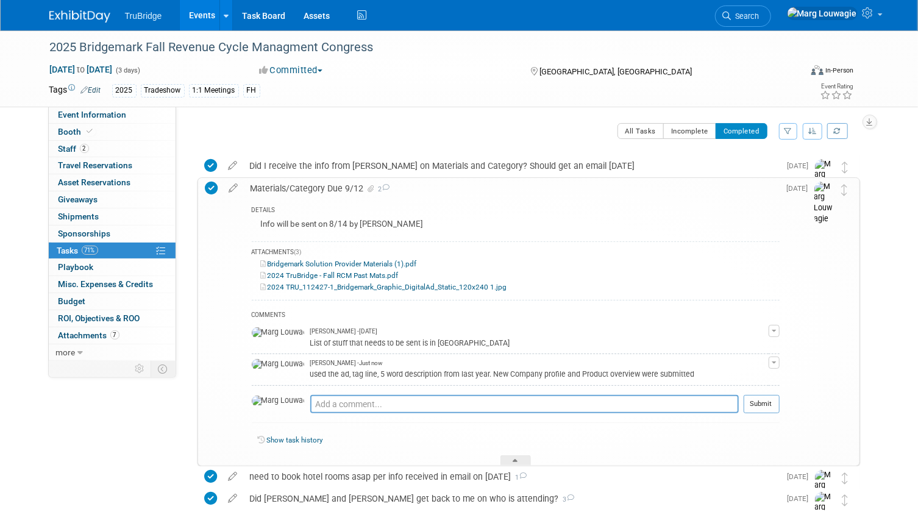
click at [230, 184] on icon at bounding box center [233, 185] width 21 height 15
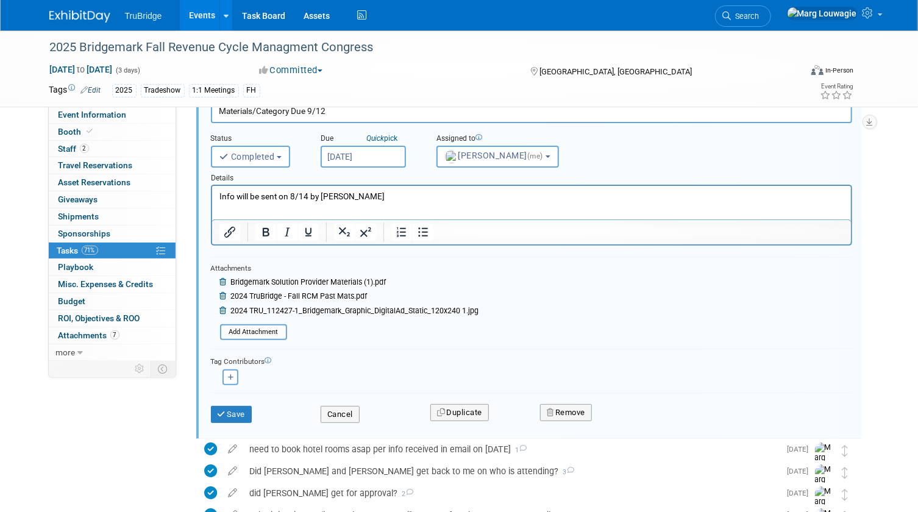
scroll to position [110, 0]
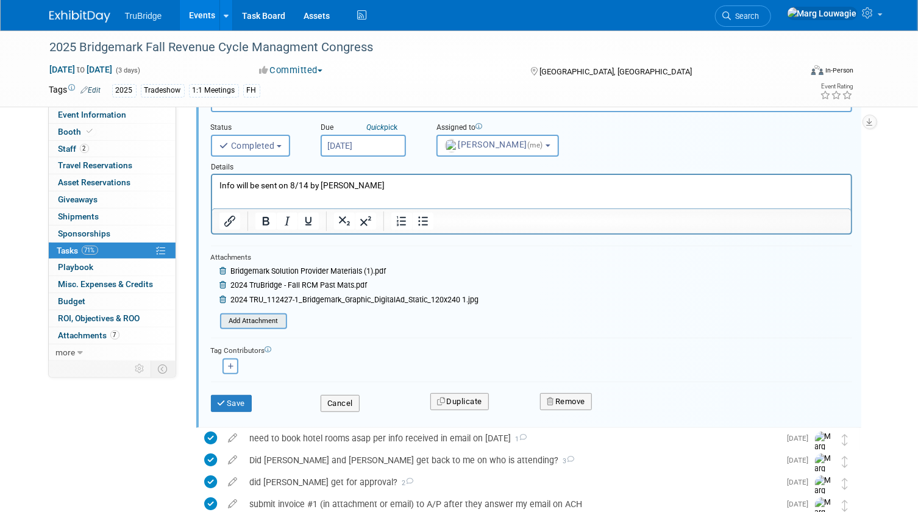
click at [274, 317] on input "file" at bounding box center [223, 320] width 124 height 13
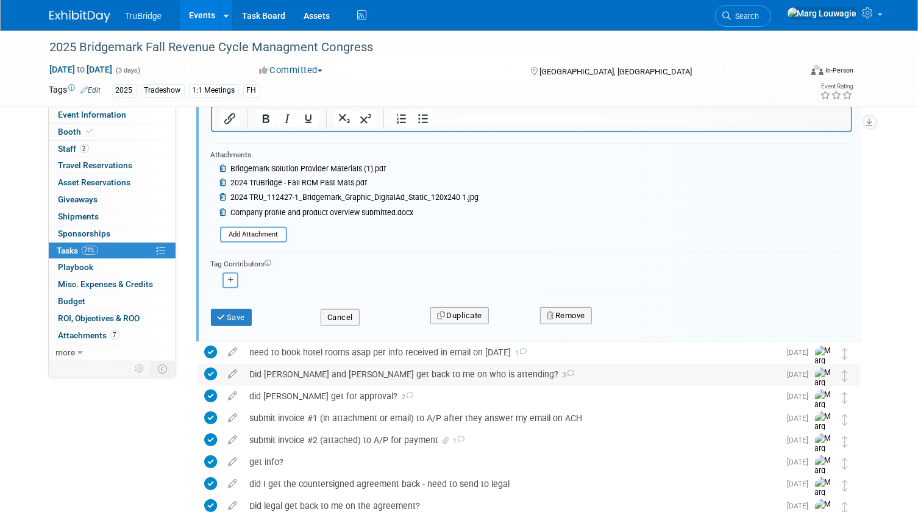
scroll to position [221, 0]
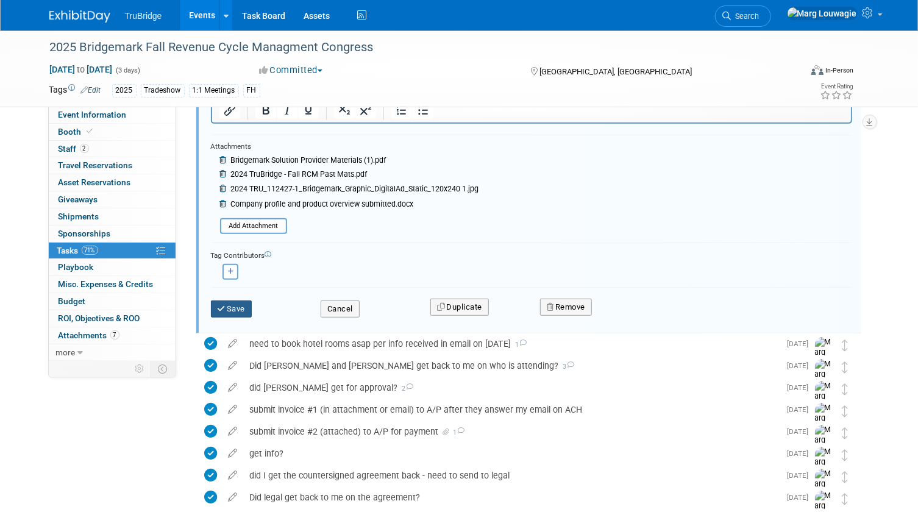
click at [239, 304] on button "Save" at bounding box center [231, 308] width 41 height 17
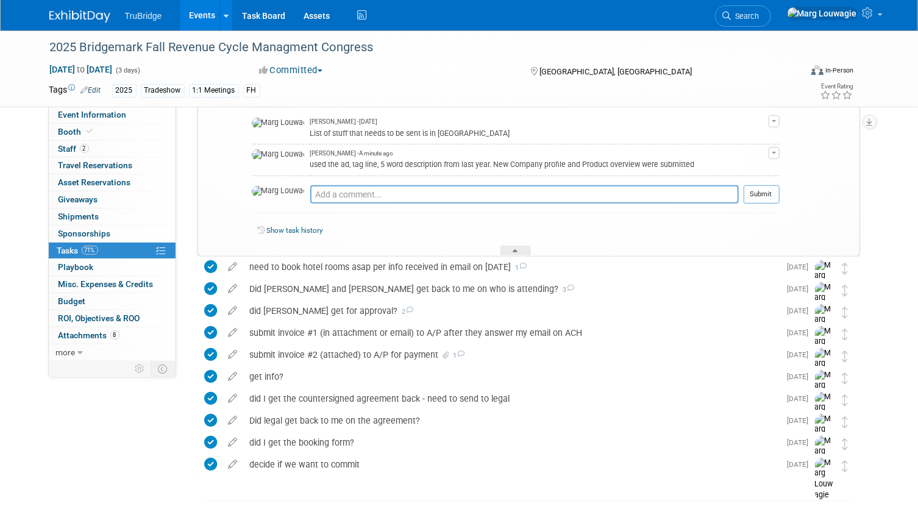
click at [509, 252] on div at bounding box center [515, 251] width 30 height 10
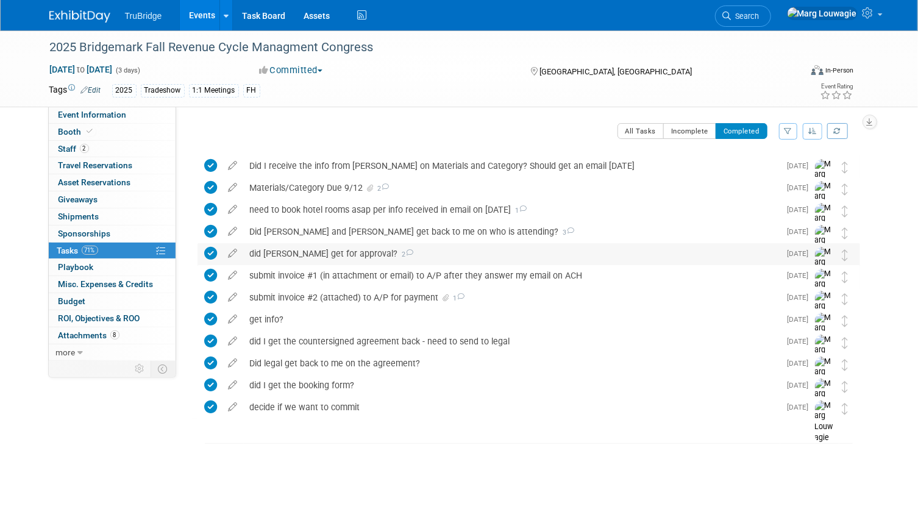
scroll to position [0, 0]
drag, startPoint x: 266, startPoint y: 16, endPoint x: 291, endPoint y: 23, distance: 25.4
click at [266, 16] on link "Task Board" at bounding box center [264, 15] width 62 height 30
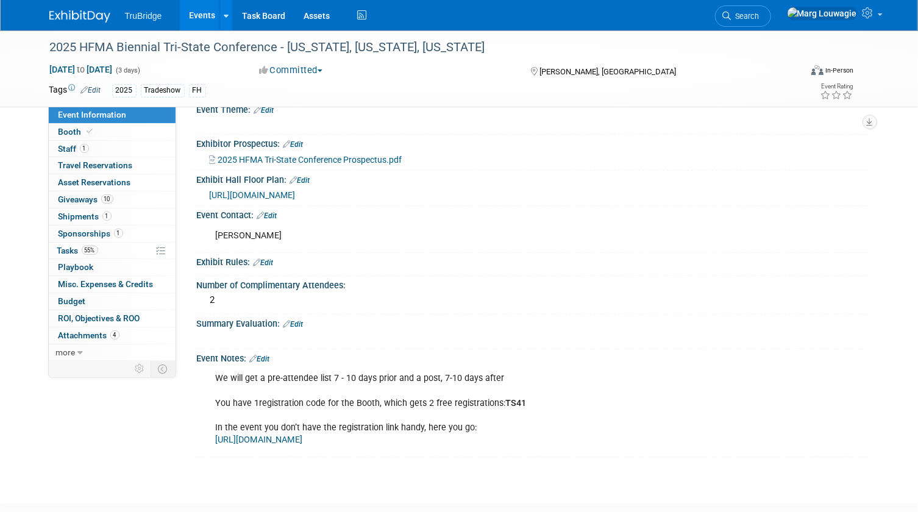
scroll to position [485, 0]
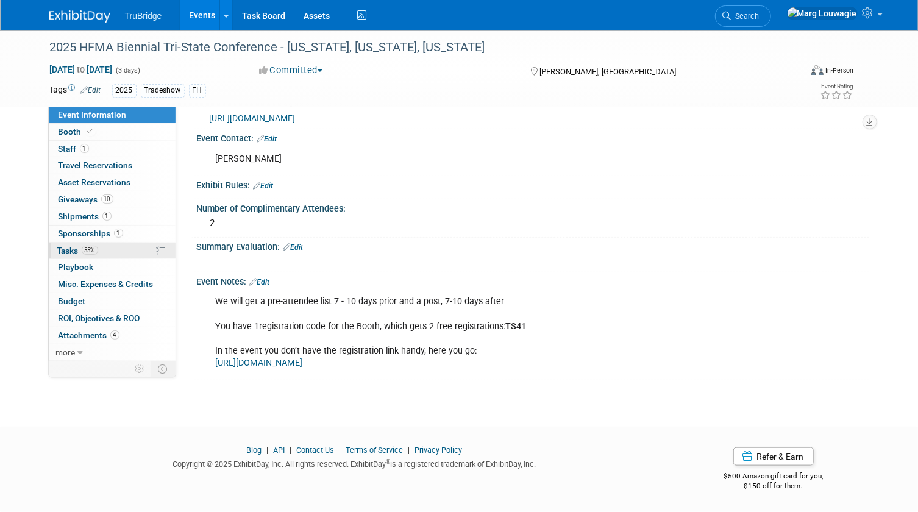
click at [63, 251] on span "Tasks 55%" at bounding box center [77, 251] width 41 height 10
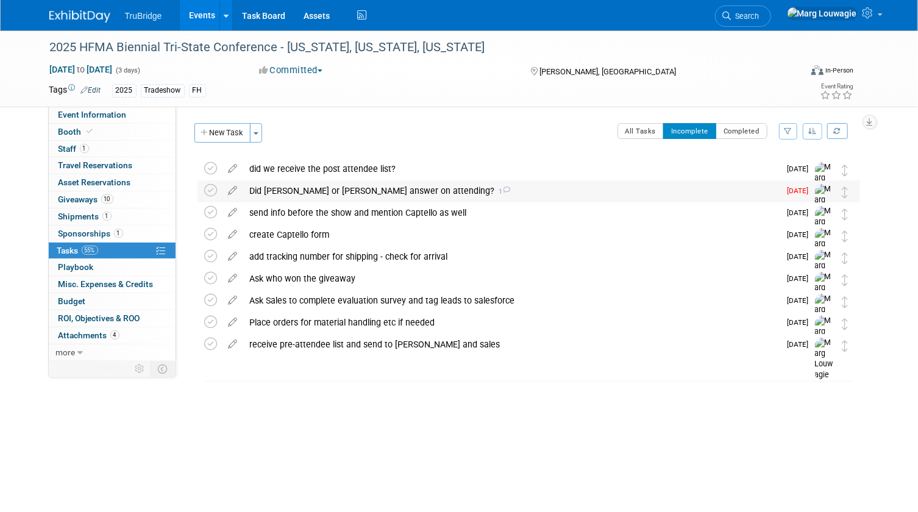
click at [362, 187] on div "Did [PERSON_NAME] or [PERSON_NAME] answer on attending? 1" at bounding box center [512, 190] width 536 height 21
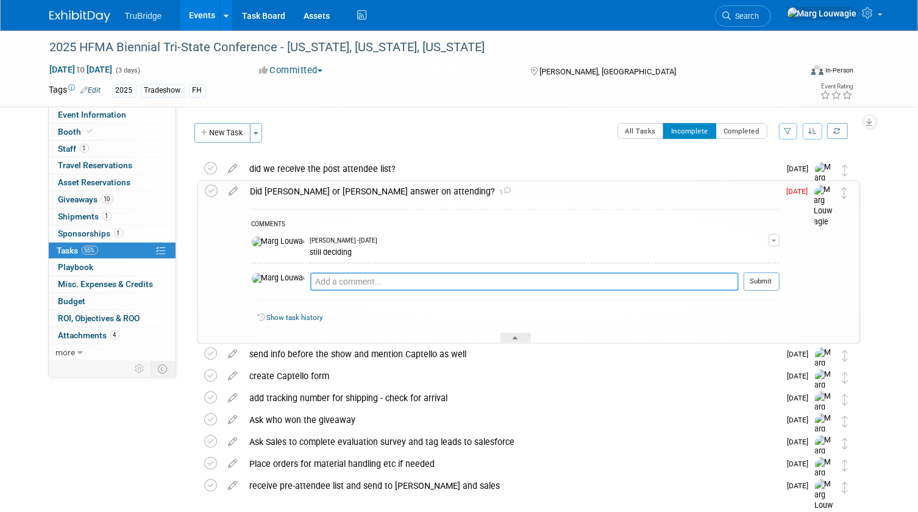
click at [377, 278] on textarea at bounding box center [524, 281] width 428 height 18
type textarea "we won't get a pre-attendee list until 7 to 10 days before"
click at [755, 276] on button "Submit" at bounding box center [761, 281] width 36 height 18
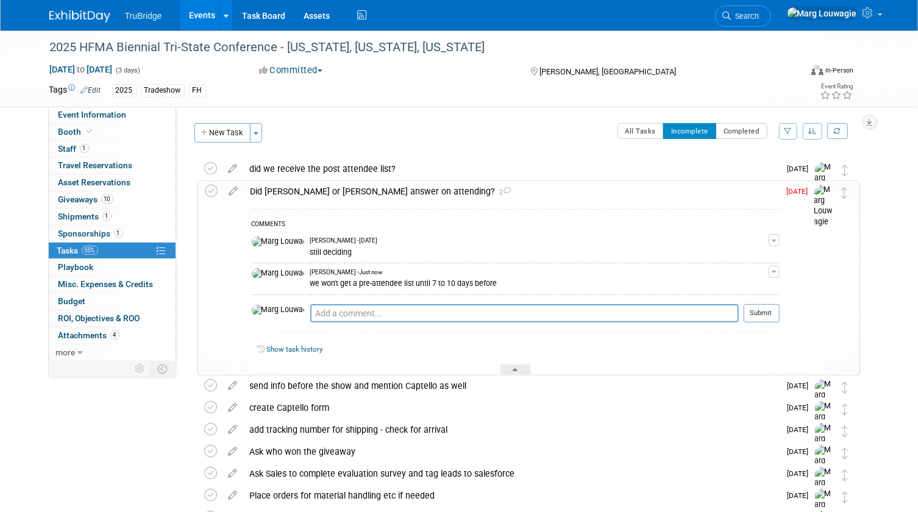
click at [395, 190] on div "Did [PERSON_NAME] or [PERSON_NAME] answer on attending? 2" at bounding box center [511, 191] width 535 height 21
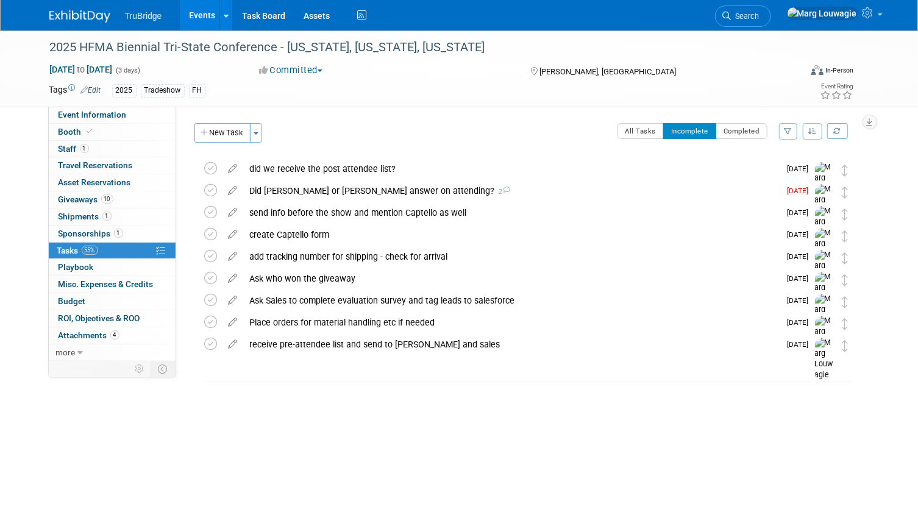
click at [233, 189] on icon at bounding box center [232, 187] width 21 height 15
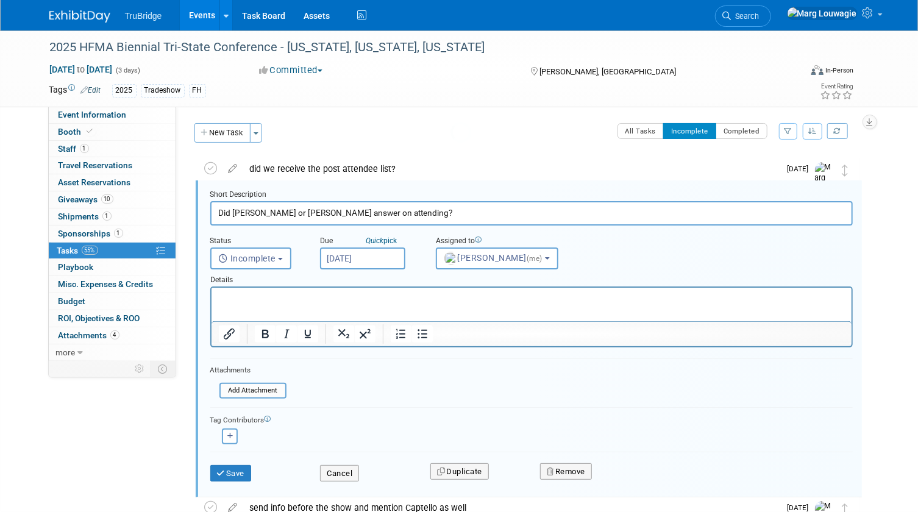
scroll to position [1, 0]
click at [402, 210] on input "Did [PERSON_NAME] or [PERSON_NAME] answer on attending?" at bounding box center [531, 212] width 642 height 24
type input "Did [PERSON_NAME] or [PERSON_NAME] answer on attending? - need to ask when get …"
click at [367, 252] on input "[DATE]" at bounding box center [362, 257] width 85 height 22
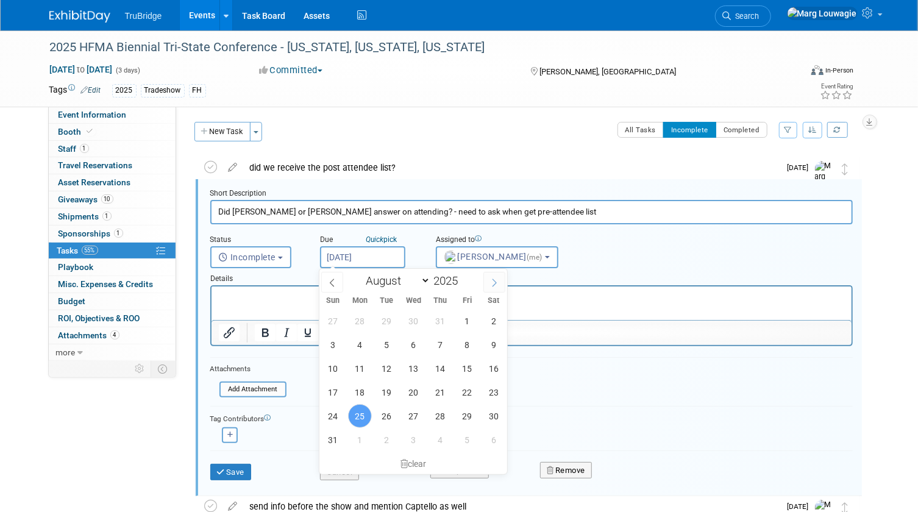
click at [500, 283] on span at bounding box center [494, 282] width 22 height 21
select select "8"
click at [362, 347] on span "8" at bounding box center [360, 345] width 24 height 24
type input "[DATE]"
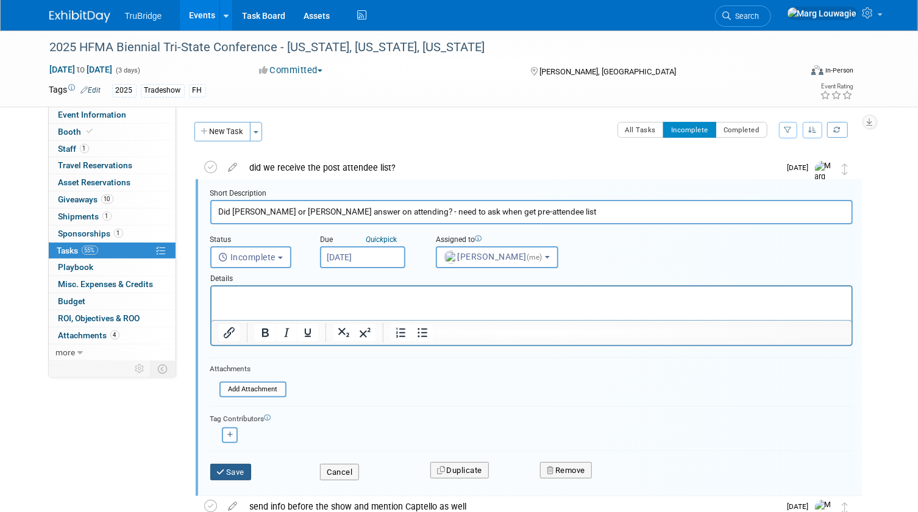
click at [242, 466] on button "Save" at bounding box center [230, 472] width 41 height 17
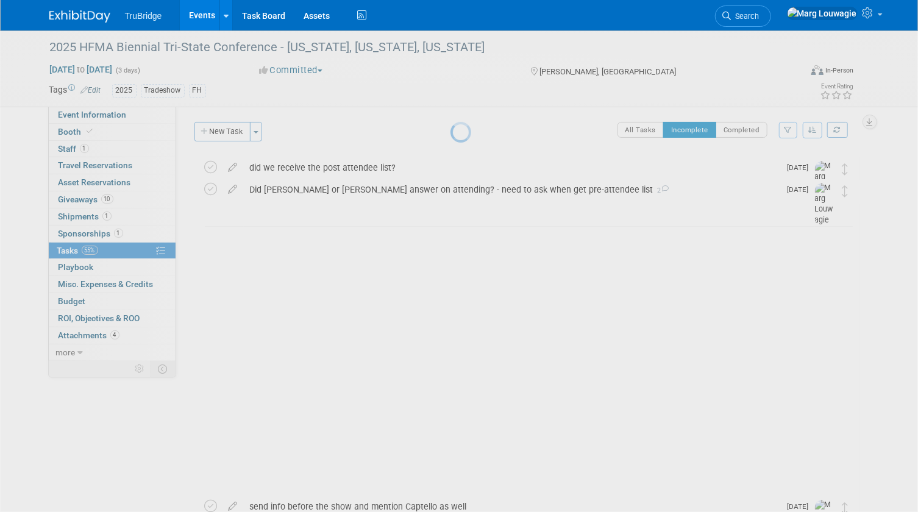
scroll to position [0, 0]
